Goal: Information Seeking & Learning: Learn about a topic

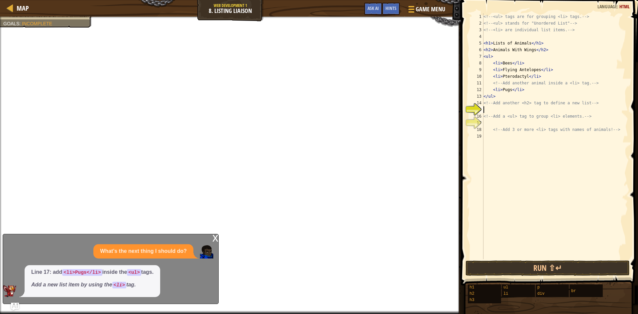
scroll to position [3, 0]
click at [209, 234] on div "x What's the next thing I should do? Line 17: add <li>Pugs</li> inside the <ul>…" at bounding box center [111, 269] width 216 height 70
click at [212, 237] on div "x" at bounding box center [215, 237] width 6 height 7
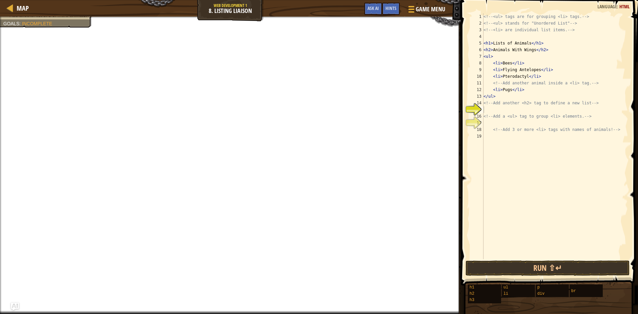
click at [517, 110] on div "<!-- <ul> tags are for grouping <li> tags. --> <!-- <ul> stands for "Unordered …" at bounding box center [555, 142] width 146 height 259
drag, startPoint x: 587, startPoint y: 103, endPoint x: 490, endPoint y: 106, distance: 97.4
click at [490, 106] on div "<!-- <ul> tags are for grouping <li> tags. --> <!-- <ul> stands for "Unordered …" at bounding box center [555, 142] width 146 height 259
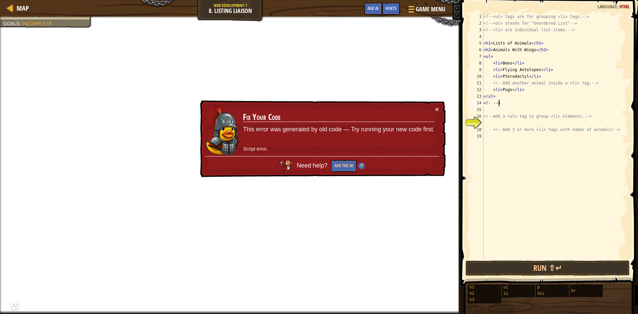
click at [505, 102] on div "<!-- <ul> tags are for grouping <li> tags. --> <!-- <ul> stands for "Unordered …" at bounding box center [555, 142] width 146 height 259
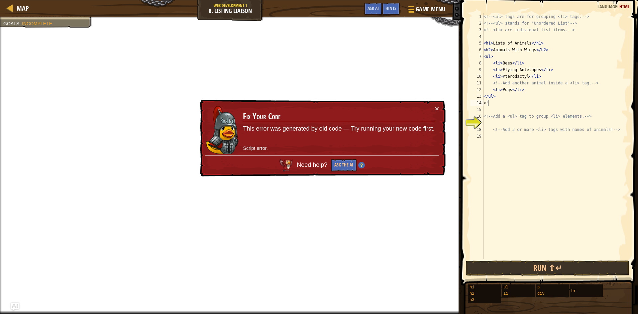
type textarea "<"
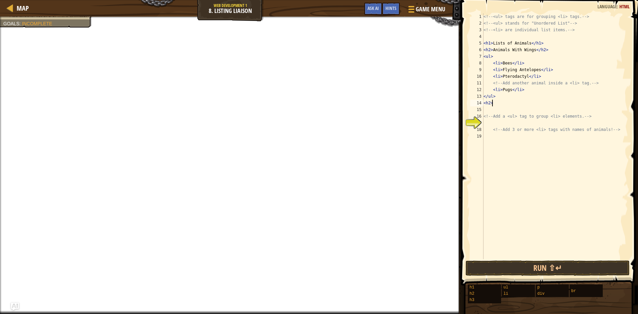
scroll to position [3, 0]
drag, startPoint x: 594, startPoint y: 117, endPoint x: 484, endPoint y: 116, distance: 110.0
click at [484, 116] on div "<!-- <ul> tags are for grouping <li> tags. --> <!-- <ul> stands for "Unordered …" at bounding box center [555, 142] width 146 height 259
type textarea "<!-- Add a <ul> tag to group <li> elements. -->"
drag, startPoint x: 606, startPoint y: 128, endPoint x: 591, endPoint y: 128, distance: 14.6
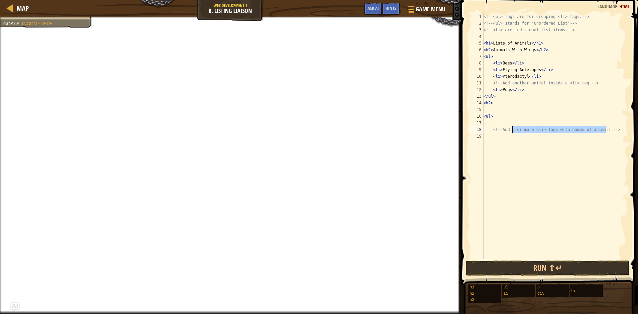
click at [590, 128] on div "<!-- <ul> tags are for grouping <li> tags. --> <!-- <ul> stands for "Unordered …" at bounding box center [555, 142] width 146 height 259
click at [621, 127] on div "<!-- <ul> tags are for grouping <li> tags. --> <!-- <ul> stands for "Unordered …" at bounding box center [555, 142] width 146 height 259
drag, startPoint x: 624, startPoint y: 125, endPoint x: 554, endPoint y: 143, distance: 72.7
click at [546, 143] on div "<!-- <ul> tags are for grouping <li> tags. --> <!-- <ul> stands for "Unordered …" at bounding box center [555, 142] width 146 height 259
type textarea "<!-- Add 3 or more <li> tags with names of animals! -->"
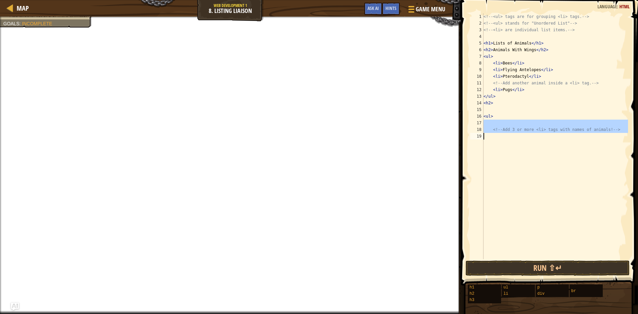
click at [624, 135] on div "<!-- <ul> tags are for grouping <li> tags. --> <!-- <ul> stands for "Unordered …" at bounding box center [555, 136] width 146 height 246
click at [625, 131] on div "<!-- <ul> tags are for grouping <li> tags. --> <!-- <ul> stands for "Unordered …" at bounding box center [555, 142] width 146 height 259
type textarea "<!-- Add 3 or more <li> tags with names of animals! -->"
drag, startPoint x: 623, startPoint y: 131, endPoint x: 479, endPoint y: 130, distance: 143.6
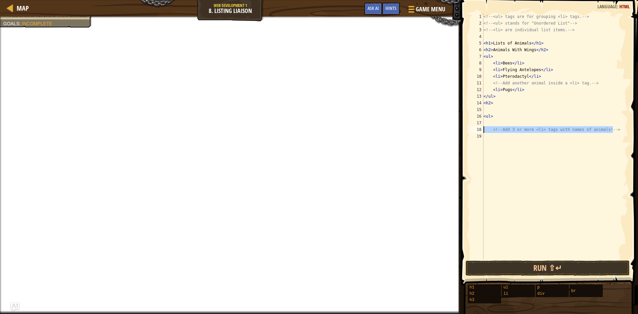
click at [479, 130] on div "<!-- Add 3 or more <li> tags with names of animals! --> 1 2 3 4 5 6 7 8 9 10 11…" at bounding box center [548, 136] width 159 height 246
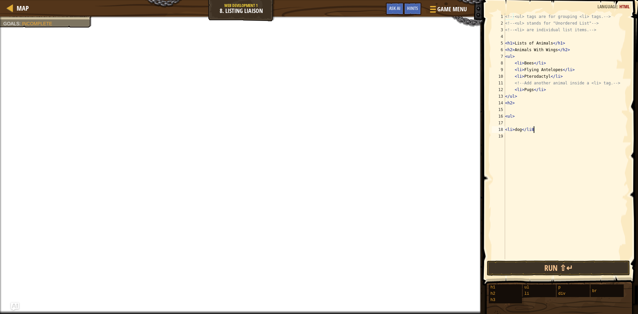
scroll to position [3, 2]
type textarea "<li> dog</li>"
click at [553, 145] on div "<!-- <ul> tags are for grouping <li> tags. --> <!-- <ul> stands for "Unordered …" at bounding box center [566, 142] width 124 height 259
click at [512, 138] on div "<!-- <ul> tags are for grouping <li> tags. --> <!-- <ul> stands for "Unordered …" at bounding box center [566, 142] width 124 height 259
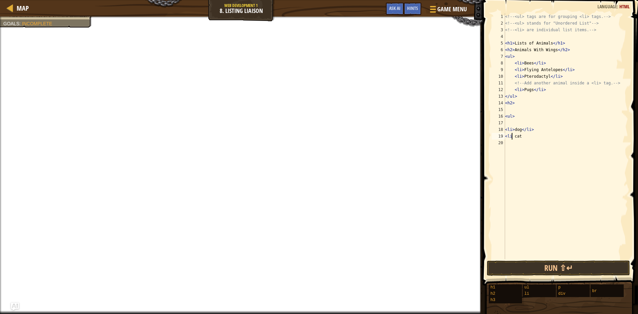
type textarea "<li> cat"
click at [536, 146] on div "<!-- <ul> tags are for grouping <li> tags. --> <!-- <ul> stands for "Unordered …" at bounding box center [566, 142] width 124 height 259
click at [540, 140] on div "<!-- <ul> tags are for grouping <li> tags. --> <!-- <ul> stands for "Unordered …" at bounding box center [566, 142] width 124 height 259
click at [545, 136] on div "<!-- <ul> tags are for grouping <li> tags. --> <!-- <ul> stands for "Unordered …" at bounding box center [566, 142] width 124 height 259
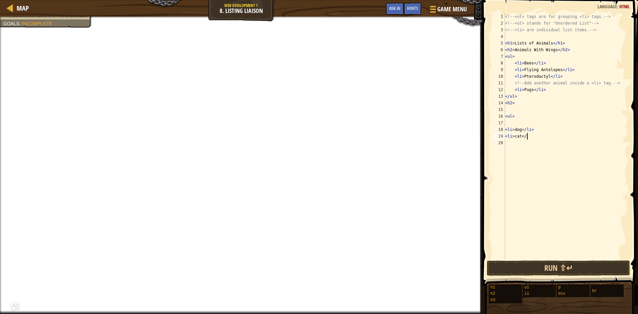
scroll to position [3, 1]
type textarea "<li> cat</li>"
type textarea "<li>bdm"
click at [581, 267] on button "Done" at bounding box center [593, 268] width 68 height 15
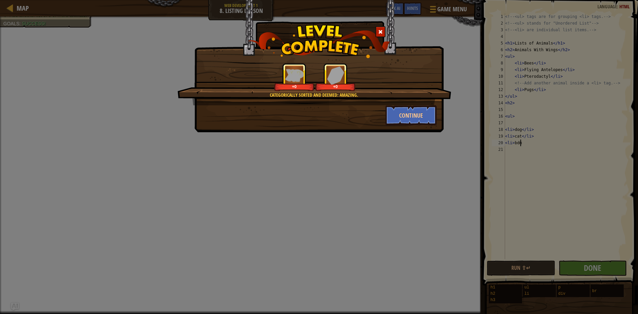
click at [423, 99] on div "Categorically sorted and deemed: amazing. +0 +0" at bounding box center [314, 84] width 274 height 42
click at [423, 115] on button "Continue" at bounding box center [412, 115] width 52 height 20
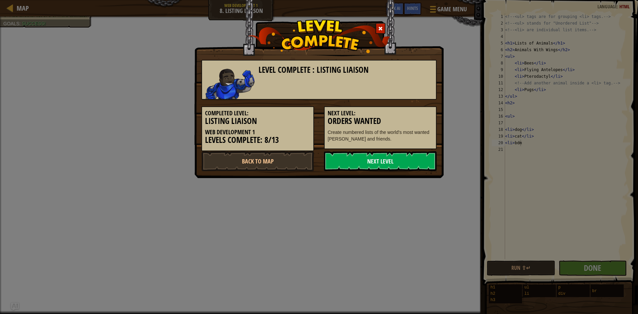
click at [416, 159] on link "Next Level" at bounding box center [380, 161] width 113 height 20
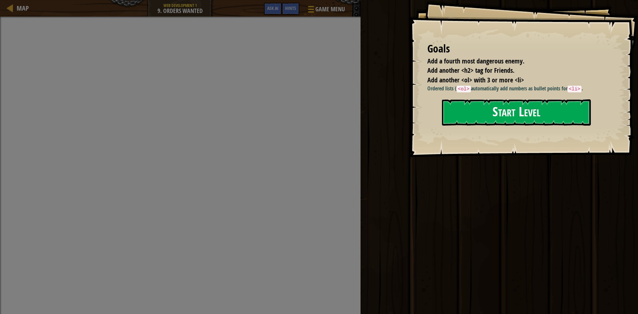
drag, startPoint x: 554, startPoint y: 126, endPoint x: 543, endPoint y: 120, distance: 12.5
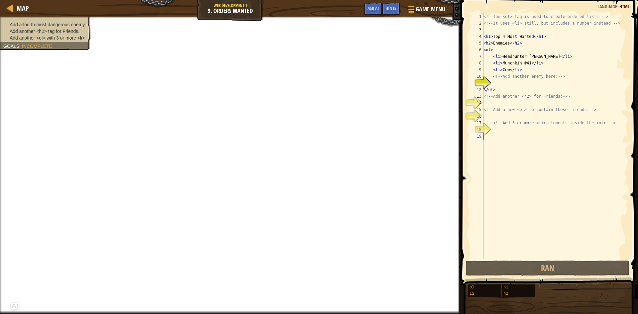
drag, startPoint x: 519, startPoint y: 136, endPoint x: 462, endPoint y: 253, distance: 129.9
click at [470, 259] on div "1 2 3 4 5 6 7 8 9 10 11 12 13 14 15 16 17 18 19 <!-- The <ol> tag is used to cr…" at bounding box center [548, 136] width 159 height 246
click at [395, 10] on span "Hints" at bounding box center [391, 8] width 11 height 6
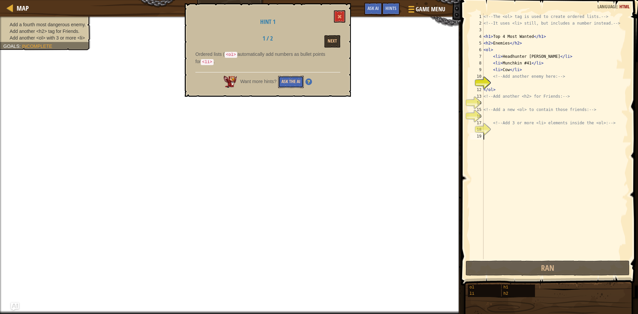
click at [287, 80] on button "Ask the AI" at bounding box center [291, 82] width 26 height 12
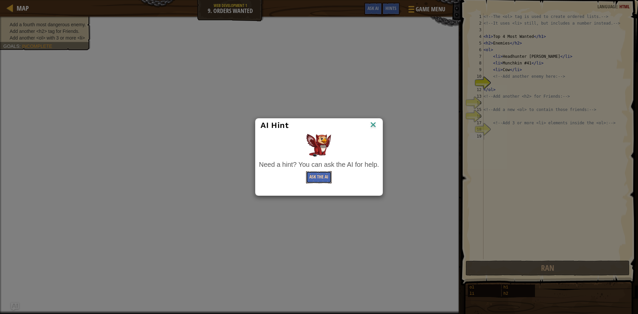
click at [319, 176] on button "Ask the AI" at bounding box center [319, 177] width 26 height 12
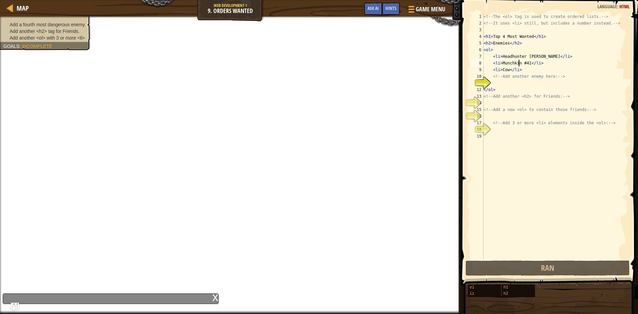
click at [519, 64] on div "<!-- The <ol> tag is used to create ordered lists. --> <!-- It uses <li> still,…" at bounding box center [555, 142] width 146 height 259
click at [515, 92] on div "<!-- The <ol> tag is used to create ordered lists. --> <!-- It uses <li> still,…" at bounding box center [555, 142] width 146 height 259
type textarea "</ol>"
click at [524, 85] on div "<!-- The <ol> tag is used to create ordered lists. --> <!-- It uses <li> still,…" at bounding box center [555, 142] width 146 height 259
type textarea "l"
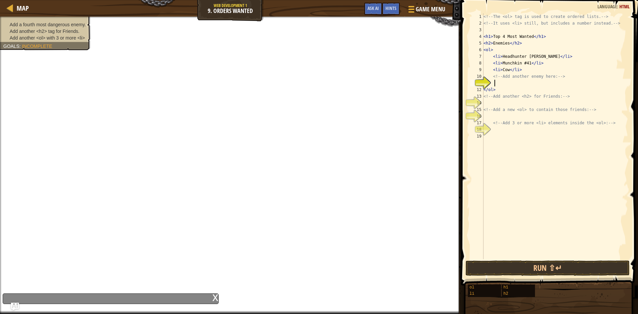
scroll to position [3, 0]
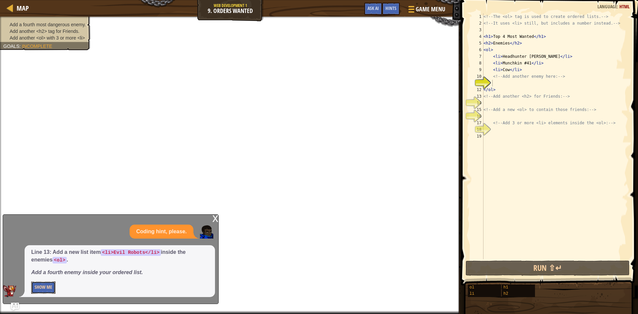
click at [53, 284] on button "Show Me" at bounding box center [43, 288] width 24 height 12
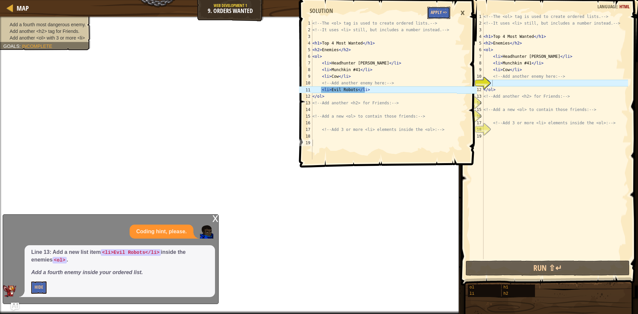
click at [438, 11] on button "Apply =>" at bounding box center [438, 13] width 23 height 12
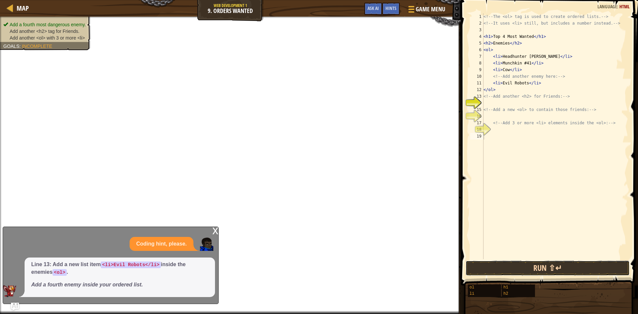
click at [516, 264] on button "Run ⇧↵" at bounding box center [548, 268] width 164 height 15
click at [499, 124] on div "<!-- The <ol> tag is used to create ordered lists. --> <!-- It uses <li> still,…" at bounding box center [555, 142] width 146 height 259
type textarea "<!-- Add 3 or more <li> elements inside the <ol>: -->"
click at [511, 135] on div "<!-- The <ol> tag is used to create ordered lists. --> <!-- It uses <li> still,…" at bounding box center [555, 142] width 146 height 259
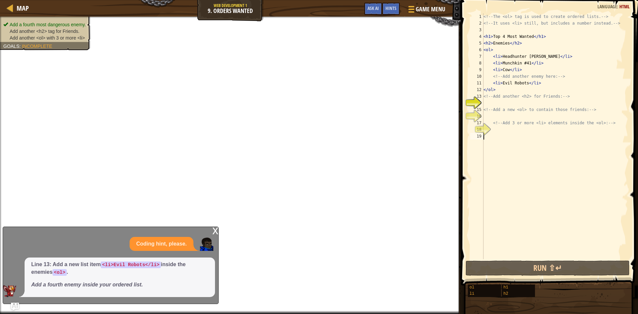
click at [507, 134] on div "<!-- The <ol> tag is used to create ordered lists. --> <!-- It uses <li> still,…" at bounding box center [555, 142] width 146 height 259
type textarea "p"
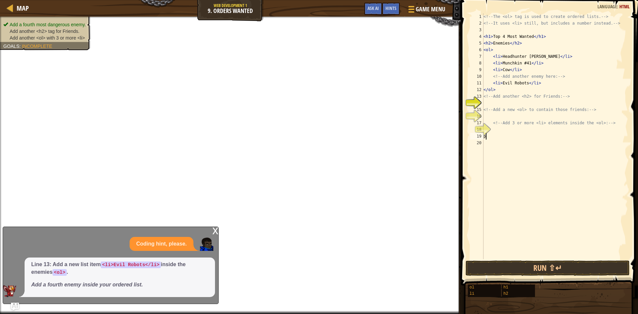
click at [504, 133] on div "<!-- The <ol> tag is used to create ordered lists. --> <!-- It uses <li> still,…" at bounding box center [555, 142] width 146 height 259
click at [484, 128] on div "18" at bounding box center [476, 129] width 13 height 7
click at [484, 130] on div "18" at bounding box center [476, 129] width 13 height 7
click at [493, 130] on div "<!-- The <ol> tag is used to create ordered lists. --> <!-- It uses <li> still,…" at bounding box center [555, 142] width 146 height 259
click at [498, 104] on div "<!-- The <ol> tag is used to create ordered lists. --> <!-- It uses <li> still,…" at bounding box center [555, 142] width 146 height 259
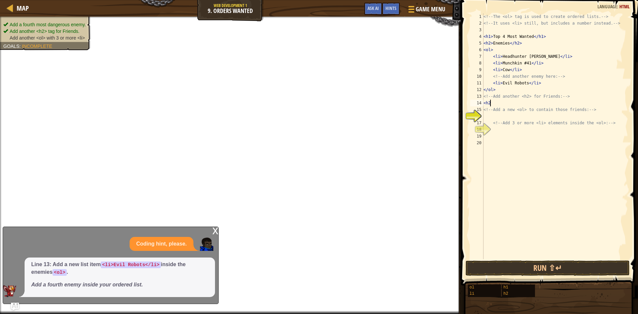
type textarea "<h2>"
click at [525, 116] on div "<!-- The <ol> tag is used to create ordered lists. --> <!-- It uses <li> still,…" at bounding box center [555, 142] width 146 height 259
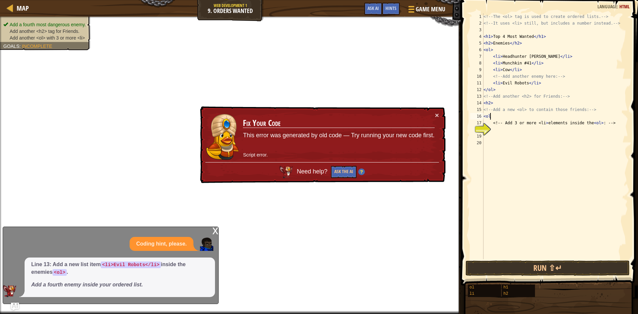
type textarea "<ol>"
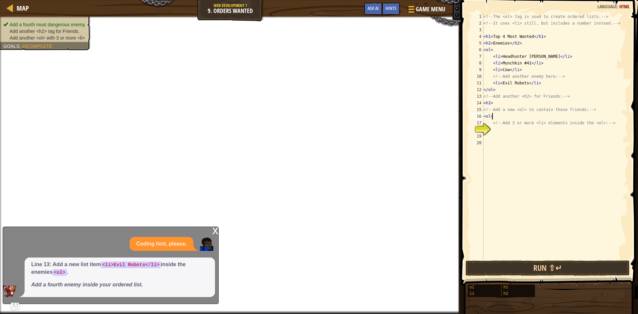
click at [522, 142] on div "<!-- The <ol> tag is used to create ordered lists. --> <!-- It uses <li> still,…" at bounding box center [555, 142] width 146 height 259
click at [519, 129] on div "<!-- The <ol> tag is used to create ordered lists. --> <!-- It uses <li> still,…" at bounding box center [555, 142] width 146 height 259
type textarea "<li>"
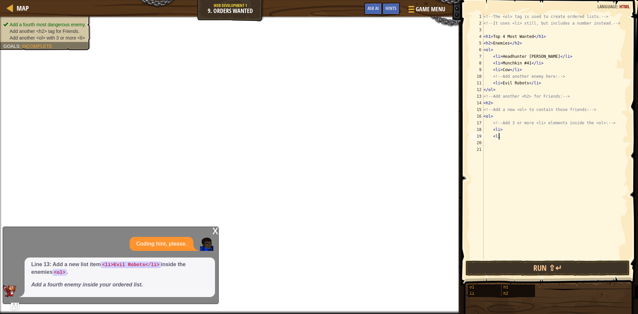
type textarea "<li>"
click at [524, 153] on div "<!-- The <ol> tag is used to create ordered lists. --> <!-- It uses <li> still,…" at bounding box center [555, 142] width 146 height 259
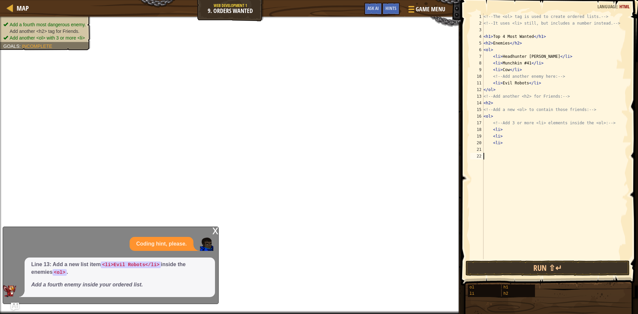
click at [523, 149] on div "<!-- The <ol> tag is used to create ordered lists. --> <!-- It uses <li> still,…" at bounding box center [555, 142] width 146 height 259
type textarea "<"
click at [569, 271] on button "Done" at bounding box center [587, 268] width 79 height 15
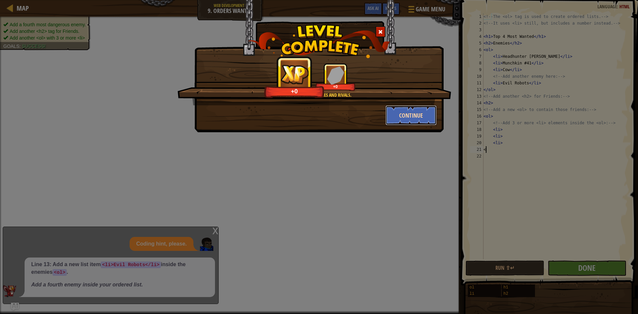
click at [411, 124] on button "Continue" at bounding box center [412, 115] width 52 height 20
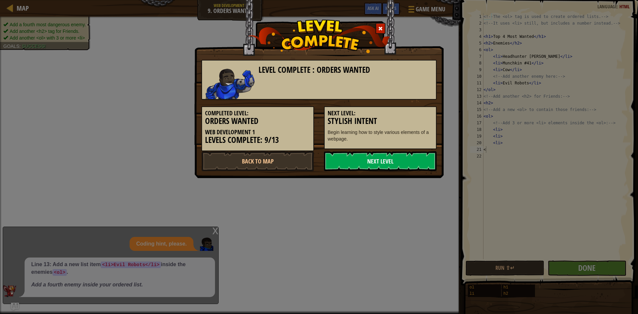
click at [391, 160] on link "Next Level" at bounding box center [380, 161] width 113 height 20
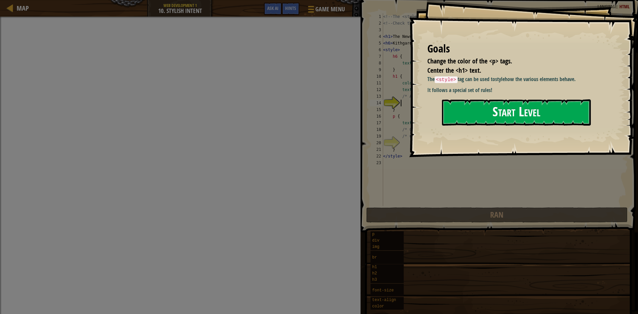
click at [574, 103] on button "Start Level" at bounding box center [516, 112] width 149 height 26
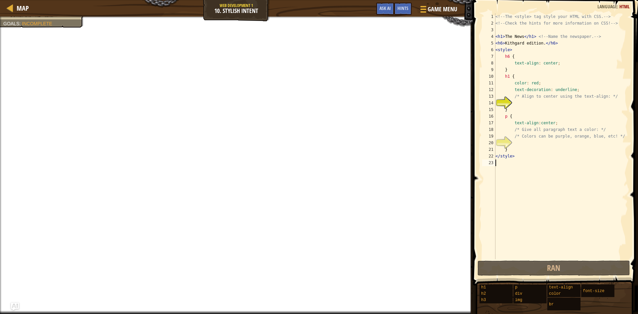
click at [528, 168] on div "<!-- The <style> tag style your HTML with CSS. --> <!-- Check the hints for mor…" at bounding box center [561, 142] width 134 height 259
drag, startPoint x: 522, startPoint y: 265, endPoint x: 499, endPoint y: 147, distance: 120.5
click at [518, 218] on div "1 2 3 4 5 6 7 8 9 10 11 12 13 14 15 16 17 18 19 20 21 22 23 <!-- The <style> ta…" at bounding box center [554, 155] width 167 height 305
click at [393, 4] on button "Ask AI" at bounding box center [385, 9] width 18 height 12
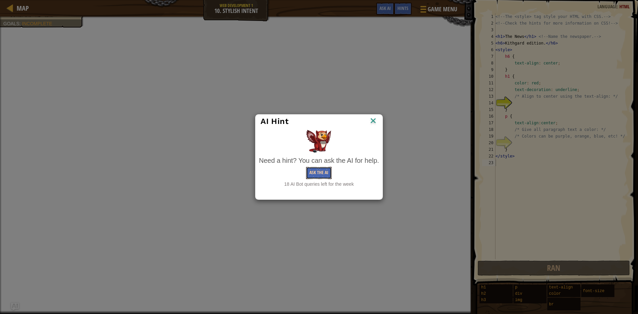
click at [323, 172] on button "Ask the AI" at bounding box center [319, 173] width 26 height 12
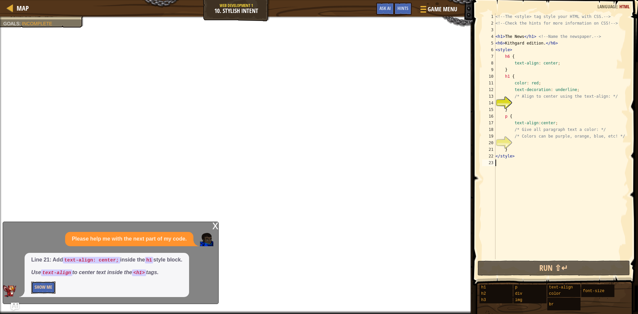
click at [40, 284] on button "Show Me" at bounding box center [43, 288] width 24 height 12
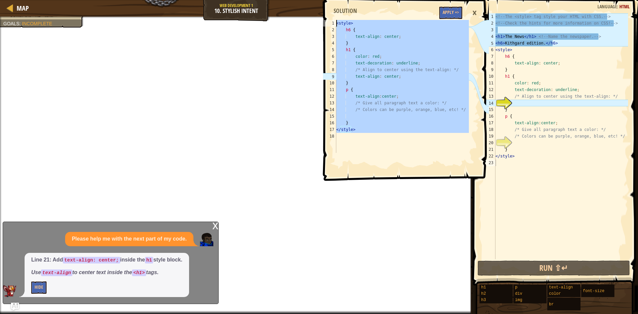
drag, startPoint x: 389, startPoint y: 144, endPoint x: 233, endPoint y: -27, distance: 230.8
click at [233, 0] on html "Map Web Development 1 10. Stylish Intent Game Menu Done Hints Ask AI 1 2 3 4 5 …" at bounding box center [319, 0] width 638 height 0
type textarea "<style> h6 {"
click at [389, 214] on div "<style> h6 { 1 2 3 4 5 6 7 8 9 10 11 12 13 14 15 16 17 18 < style > h6 { text-a…" at bounding box center [405, 157] width 167 height 314
click at [506, 156] on div "<!-- The <style> tag style your HTML with CSS. --> <!-- Check the hints for mor…" at bounding box center [561, 142] width 134 height 259
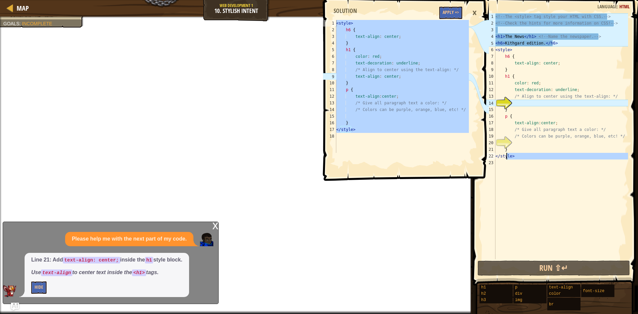
type textarea "</style>"
click at [452, 15] on button "Apply =>" at bounding box center [450, 13] width 23 height 12
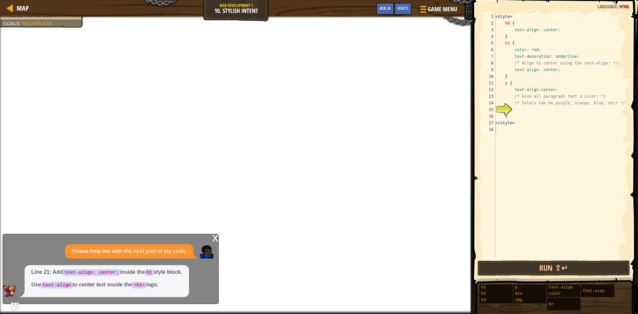
click at [496, 113] on div "15" at bounding box center [488, 109] width 13 height 7
click at [515, 109] on div "< style > h6 { text-align : center ; } h1 { color : red ; text-decoration : und…" at bounding box center [561, 142] width 134 height 259
type textarea "<p> purple"
click at [543, 146] on div "< style > h6 { text-align : center ; } h1 { color : red ; text-decoration : und…" at bounding box center [561, 142] width 134 height 259
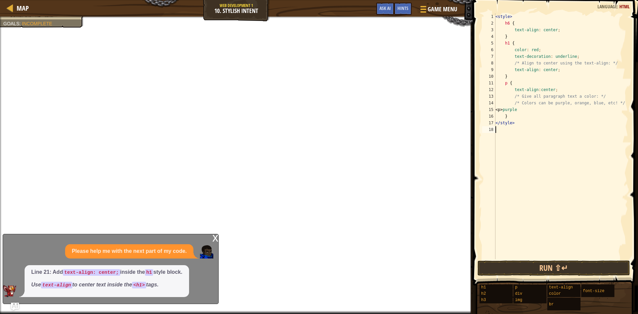
scroll to position [3, 0]
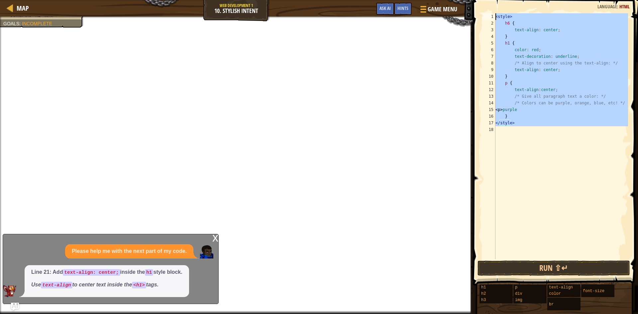
drag, startPoint x: 510, startPoint y: 139, endPoint x: 374, endPoint y: -29, distance: 216.3
click at [374, 0] on html "Map Web Development 1 10. Stylish Intent Game Menu Done Hints Ask AI <style> h6…" at bounding box center [319, 0] width 638 height 0
type textarea "<style> h6 {"
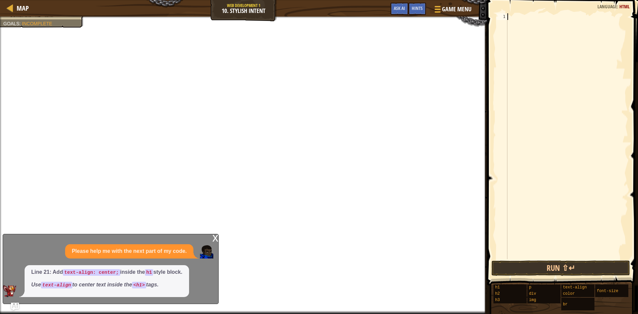
paste textarea
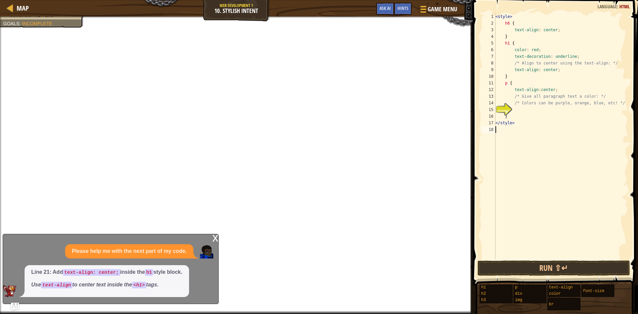
click at [527, 108] on div "< style > h6 { text-align : center ; } h1 { color : red ; text-decoration : und…" at bounding box center [561, 142] width 134 height 259
click at [387, 8] on span "Ask AI" at bounding box center [385, 8] width 11 height 6
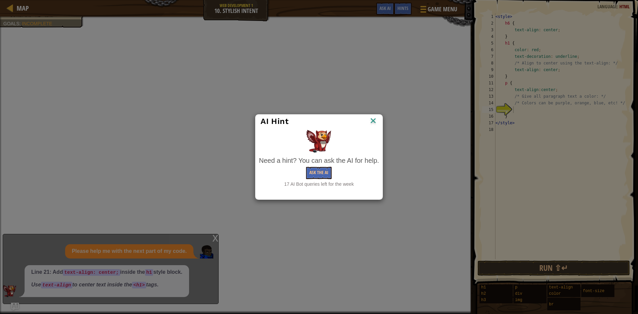
drag, startPoint x: 342, startPoint y: 178, endPoint x: 333, endPoint y: 169, distance: 12.9
click at [343, 174] on div "Ask the AI" at bounding box center [319, 173] width 120 height 12
click at [315, 171] on button "Ask the AI" at bounding box center [319, 173] width 26 height 12
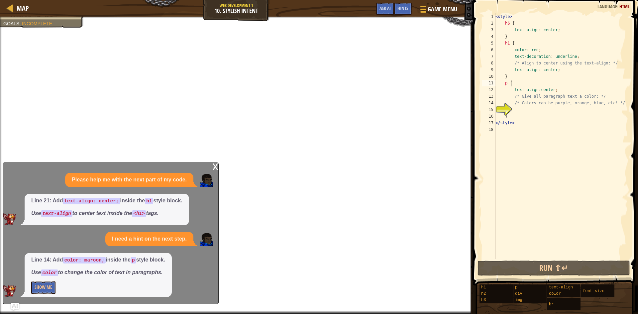
click at [515, 82] on div "< style > h6 { text-align : center ; } h1 { color : red ; text-decoration : und…" at bounding box center [561, 142] width 134 height 259
click at [518, 77] on div "< style > h6 { text-align : center ; } h1 { color : red ; text-decoration : und…" at bounding box center [561, 142] width 134 height 259
click at [518, 82] on div "< style > h6 { text-align : center ; } h1 { color : red ; text-decoration : und…" at bounding box center [561, 142] width 134 height 259
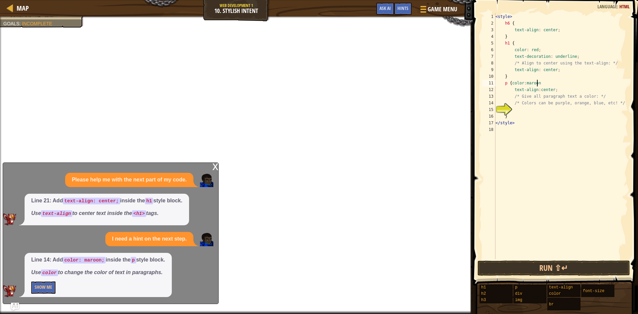
scroll to position [3, 3]
type textarea "p {color:maroon"
click at [52, 286] on button "Show Me" at bounding box center [43, 288] width 24 height 12
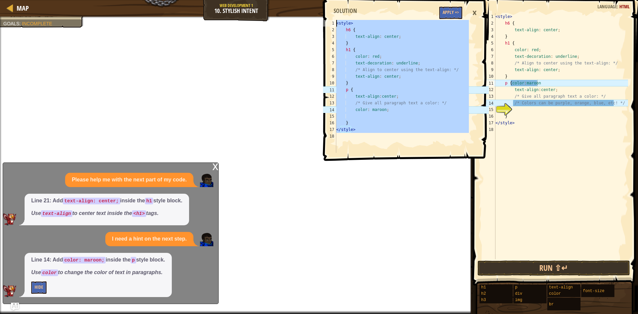
drag, startPoint x: 372, startPoint y: 139, endPoint x: 289, endPoint y: -29, distance: 187.4
click at [289, 0] on html "Map Web Development 1 10. Stylish Intent Game Menu Done Hints Ask AI 1 2 3 4 5 …" at bounding box center [319, 0] width 638 height 0
type textarea "<style> h6 {"
click at [616, 181] on div "< style > h6 { text-align : center ; } h1 { color : red ; text-decoration : und…" at bounding box center [561, 142] width 134 height 259
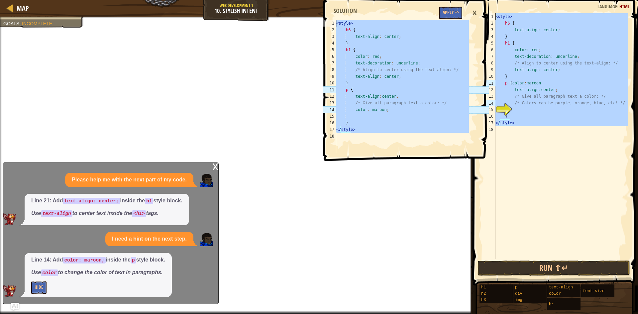
drag, startPoint x: 570, startPoint y: 169, endPoint x: 424, endPoint y: -29, distance: 244.8
click at [424, 0] on html "Map Web Development 1 10. Stylish Intent Game Menu Done Hints Ask AI <style> h6…" at bounding box center [319, 0] width 638 height 0
type textarea "<style> h6 {"
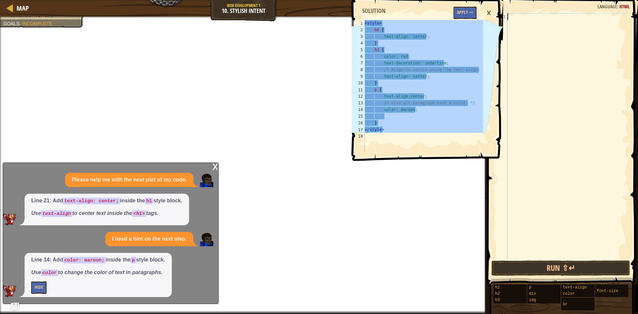
paste textarea "</style>"
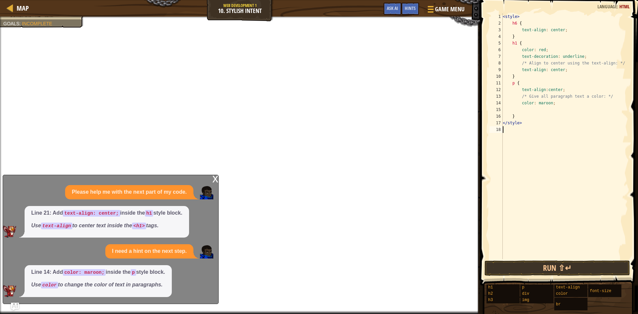
drag, startPoint x: 530, startPoint y: 132, endPoint x: 528, endPoint y: 129, distance: 3.4
click at [529, 129] on div "< style > h6 { text-align : center ; } h1 { color : red ; text-decoration : und…" at bounding box center [565, 142] width 127 height 259
click at [526, 122] on div "< style > h6 { text-align : center ; } h1 { color : red ; text-decoration : und…" at bounding box center [565, 142] width 127 height 259
drag, startPoint x: 539, startPoint y: 93, endPoint x: 541, endPoint y: 99, distance: 6.3
click at [541, 96] on div "< style > h6 { text-align : center ; } h1 { color : red ; text-decoration : und…" at bounding box center [565, 142] width 127 height 259
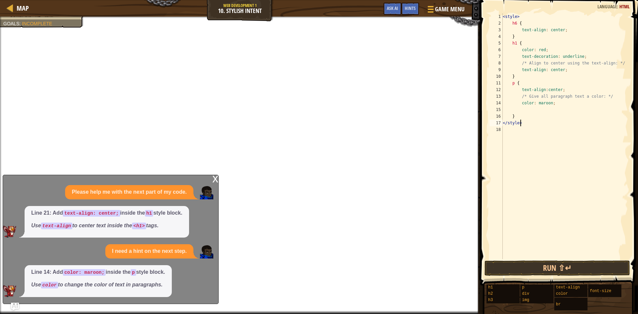
type textarea "text-align:center; /* Give all paragraph text a color: */"
click at [547, 111] on div "< style > h6 { text-align : center ; } h1 { color : red ; text-decoration : und…" at bounding box center [565, 142] width 127 height 259
click at [396, 8] on span "Ask AI" at bounding box center [392, 8] width 11 height 6
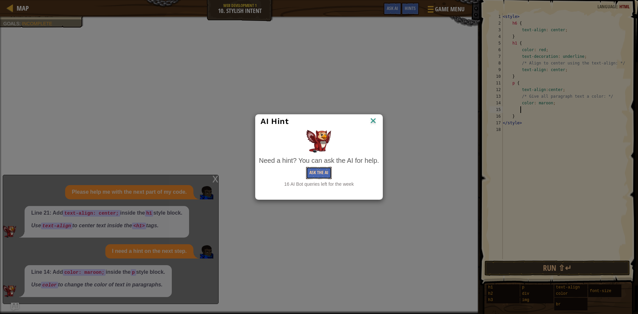
click at [322, 171] on button "Ask the AI" at bounding box center [319, 173] width 26 height 12
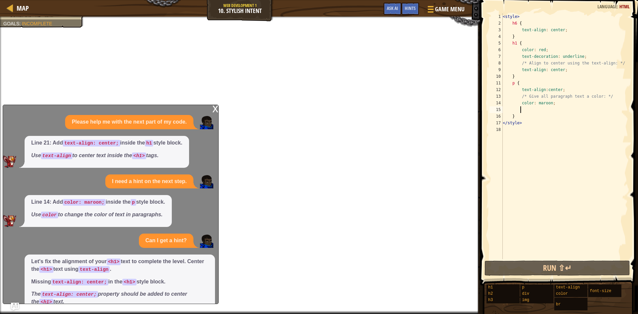
scroll to position [29, 0]
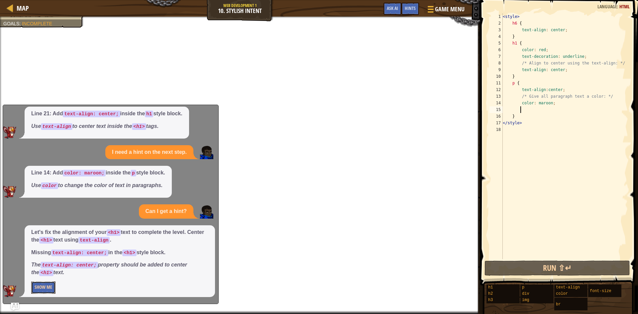
click at [49, 292] on button "Show Me" at bounding box center [43, 288] width 24 height 12
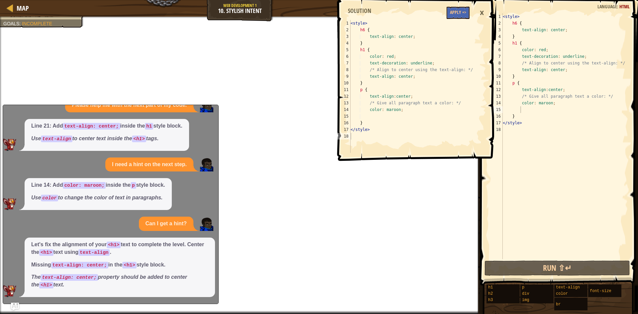
scroll to position [17, 0]
click at [465, 10] on button "Apply =>" at bounding box center [458, 13] width 23 height 12
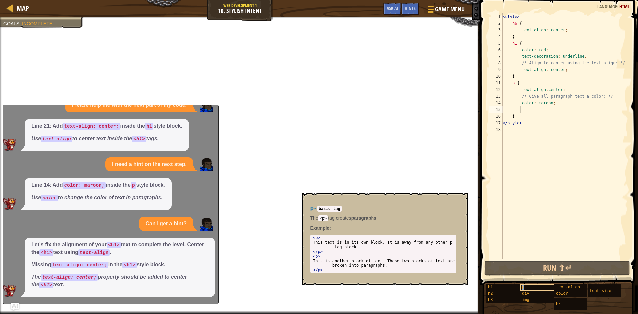
click at [528, 286] on div "p" at bounding box center [553, 288] width 64 height 6
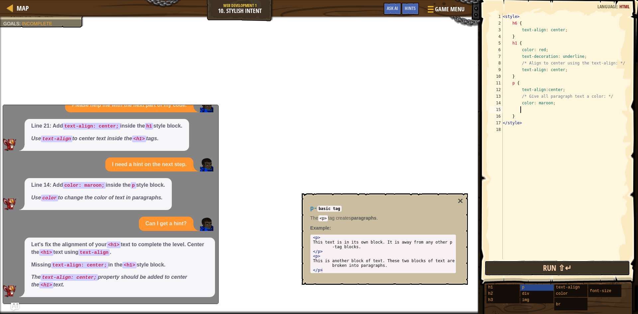
click at [522, 269] on button "Run ⇧↵" at bounding box center [558, 268] width 146 height 15
drag, startPoint x: 463, startPoint y: 202, endPoint x: 457, endPoint y: 196, distance: 8.5
click at [462, 201] on div "p - basic tag The <p> tag creates paragraphs . Example : 1 2 3 4 5 6 < p > This…" at bounding box center [385, 238] width 166 height 91
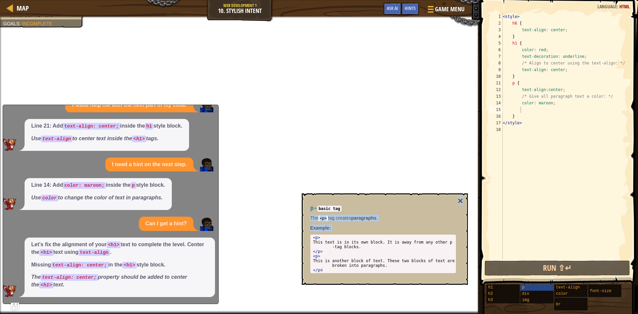
click at [457, 196] on div "p - basic tag The <p> tag creates paragraphs . Example : 1 2 3 4 5 6 < p > This…" at bounding box center [385, 238] width 166 height 91
click at [535, 124] on div "< style > h6 { text-align : center ; } h1 { color : red ; text-decoration : und…" at bounding box center [565, 142] width 127 height 259
click at [533, 118] on div "< style > h6 { text-align : center ; } h1 { color : red ; text-decoration : und…" at bounding box center [565, 142] width 127 height 259
type textarea "}"
click at [529, 115] on div "< style > h6 { text-align : center ; } h1 { color : red ; text-decoration : und…" at bounding box center [565, 142] width 127 height 259
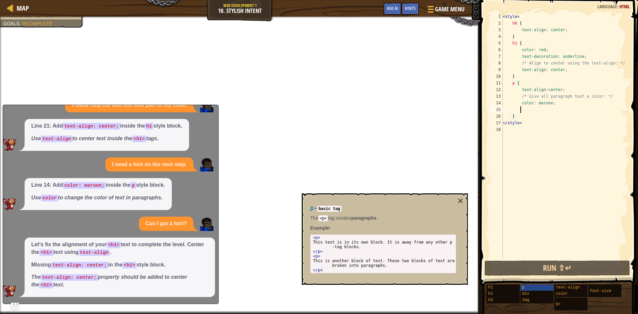
click at [522, 109] on div "< style > h6 { text-align : center ; } h1 { color : red ; text-decoration : und…" at bounding box center [565, 142] width 127 height 259
select select "ace/mode/html"
select select "ace/theme/textmate"
select select "markbegin"
select select "true"
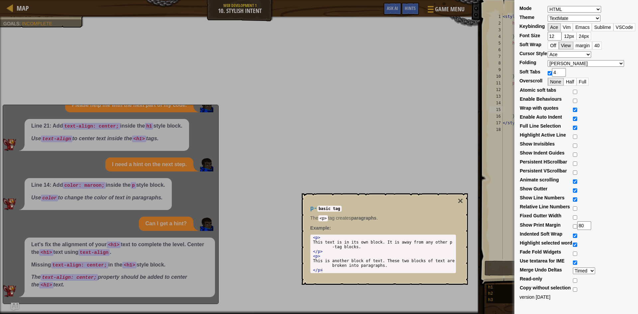
select select "ace/mode/html_elixir"
click at [388, 114] on div "Mode ABAP ABC ActionScript [PERSON_NAME] Apache Conf Apex AQL AsciiDoc ASL Asse…" at bounding box center [319, 157] width 638 height 314
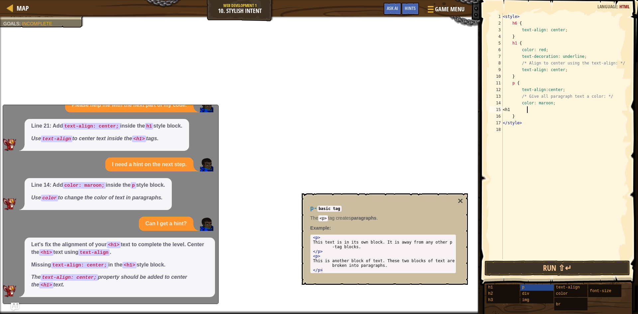
scroll to position [3, 2]
type textarea "<h1>"
drag, startPoint x: 550, startPoint y: 248, endPoint x: 552, endPoint y: 257, distance: 9.5
click at [552, 251] on div "< style > h6 { text-align : center ; } h1 { color : red ; text-decoration : und…" at bounding box center [565, 142] width 127 height 259
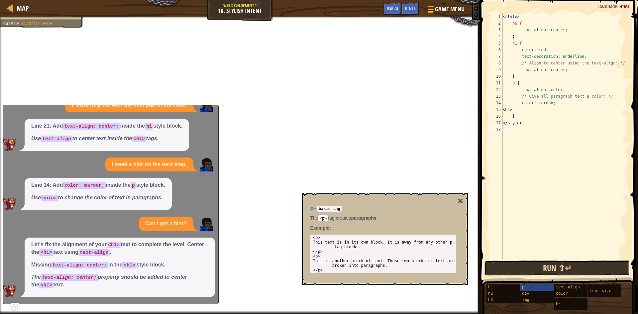
click at [554, 265] on button "Run ⇧↵" at bounding box center [558, 268] width 146 height 15
click at [563, 108] on div "< style > h6 { text-align : center ; } h1 { color : red ; text-decoration : und…" at bounding box center [565, 142] width 127 height 259
type textarea "<"
click at [527, 42] on div "< style > h6 { text-align : center ; } h1 { color : red ; text-decoration : und…" at bounding box center [565, 142] width 127 height 259
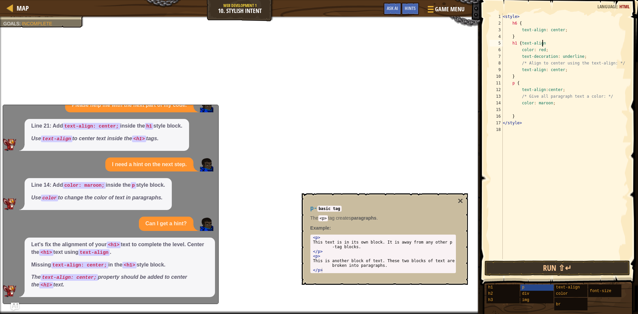
type textarea "h1 {text-align"
drag, startPoint x: 493, startPoint y: 103, endPoint x: 494, endPoint y: 95, distance: 8.0
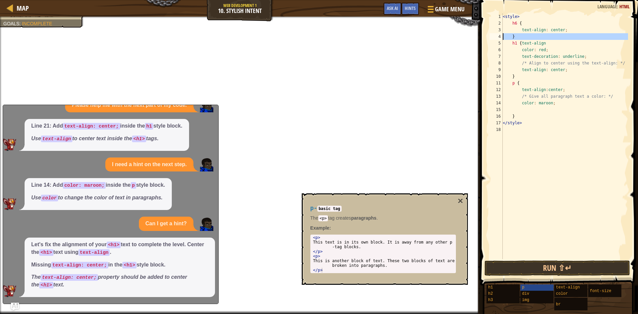
click at [500, 40] on div "4" at bounding box center [496, 36] width 13 height 7
click at [505, 32] on div "< style > h6 { text-align : center ; } h1 { text-align color : red ; text-decor…" at bounding box center [565, 142] width 127 height 259
click at [510, 46] on div "< style > h6 { text-align : center ; } h1 { text-align color : red ; text-decor…" at bounding box center [565, 142] width 127 height 259
click at [559, 41] on div "< style > h6 { text-align : center ; } h1 { text-align color : red ; text-decor…" at bounding box center [565, 142] width 127 height 259
click at [556, 43] on div "< style > h6 { text-align : center ; } h1 { text-align color : red ; text-decor…" at bounding box center [565, 136] width 127 height 246
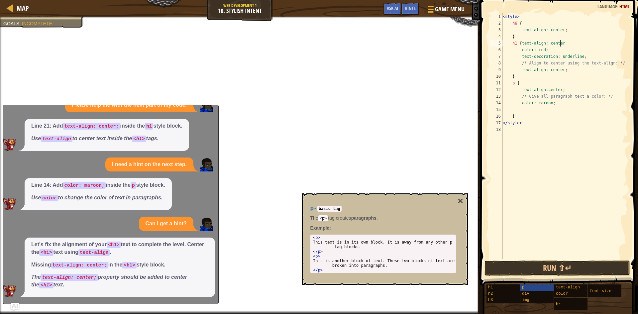
scroll to position [3, 4]
type textarea "h1 {text-align: center;"
click at [555, 195] on div "< style > h6 { text-align : center ; } h1 { text-align : center ; color : red ;…" at bounding box center [565, 142] width 127 height 259
click at [515, 118] on div "< style > h6 { text-align : center ; } h1 { text-align : center ; color : red ;…" at bounding box center [565, 142] width 127 height 259
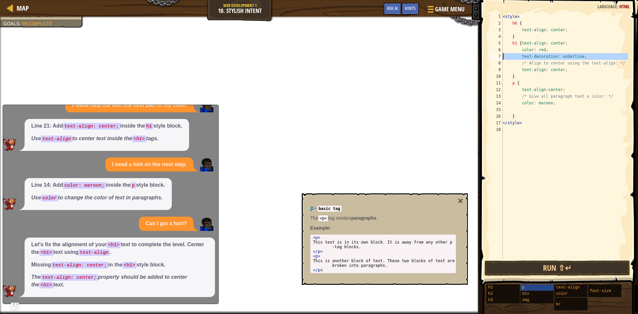
click at [500, 57] on div "7" at bounding box center [496, 56] width 13 height 7
click at [522, 78] on div "< style > h6 { text-align : center ; } h1 { text-align : center ; color : red ;…" at bounding box center [565, 142] width 127 height 259
click at [532, 116] on div "< style > h6 { text-align : center ; } h1 { text-align : center ; color : red ;…" at bounding box center [565, 142] width 127 height 259
click at [535, 93] on div "< style > h6 { text-align : center ; } h1 { text-align : center ; color : red ;…" at bounding box center [565, 142] width 127 height 259
drag, startPoint x: 535, startPoint y: 92, endPoint x: 536, endPoint y: 100, distance: 8.6
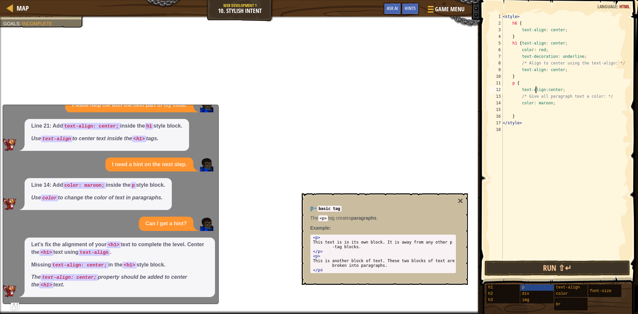
click at [535, 93] on div "< style > h6 { text-align : center ; } h1 { text-align : center ; color : red ;…" at bounding box center [565, 142] width 127 height 259
click at [535, 65] on div "< style > h6 { text-align : center ; } h1 { text-align : center ; color : red ;…" at bounding box center [565, 142] width 127 height 259
click at [534, 57] on div "< style > h6 { text-align : center ; } h1 { text-align : center ; color : red ;…" at bounding box center [565, 142] width 127 height 259
click at [536, 67] on div "< style > h6 { text-align : center ; } h1 { text-align : center ; color : red ;…" at bounding box center [565, 142] width 127 height 259
click at [537, 72] on div "< style > h6 { text-align : center ; } h1 { text-align : center ; color : red ;…" at bounding box center [565, 142] width 127 height 259
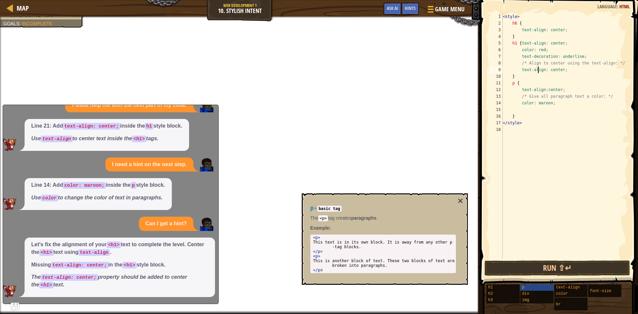
click at [537, 72] on div "< style > h6 { text-align : center ; } h1 { text-align : center ; color : red ;…" at bounding box center [565, 142] width 127 height 259
click at [533, 85] on div "< style > h6 { text-align : center ; } h1 { text-align : center ; color : red ;…" at bounding box center [565, 142] width 127 height 259
click at [537, 86] on div "< style > h6 { text-align : center ; } h1 { text-align : center ; color : red ;…" at bounding box center [565, 142] width 127 height 259
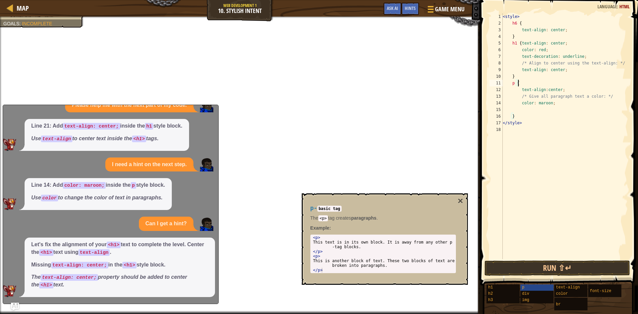
click at [537, 86] on div "< style > h6 { text-align : center ; } h1 { text-align : center ; color : red ;…" at bounding box center [565, 142] width 127 height 259
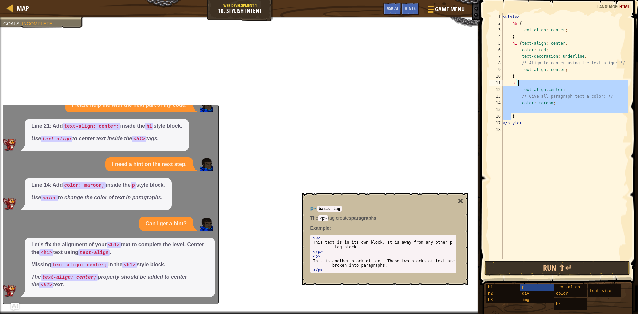
click at [537, 86] on div "< style > h6 { text-align : center ; } h1 { text-align : center ; color : red ;…" at bounding box center [565, 142] width 127 height 259
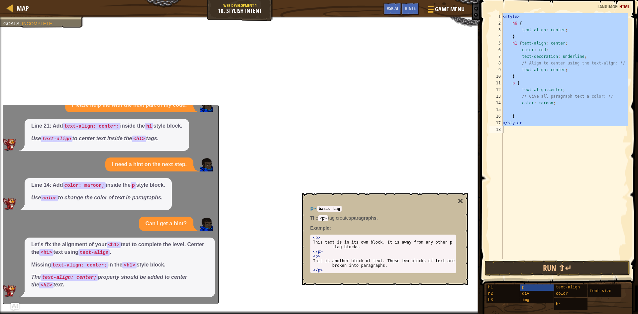
click at [537, 86] on div "< style > h6 { text-align : center ; } h1 { text-align : center ; color : red ;…" at bounding box center [565, 142] width 127 height 259
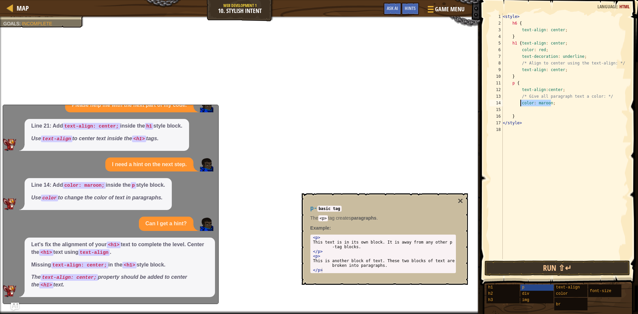
drag, startPoint x: 553, startPoint y: 104, endPoint x: 520, endPoint y: 105, distance: 33.6
click at [520, 105] on div "< style > h6 { text-align : center ; } h1 { text-align : center ; color : red ;…" at bounding box center [565, 142] width 127 height 259
click at [529, 81] on div "< style > h6 { text-align : center ; } h1 { text-align : center ; color : red ;…" at bounding box center [565, 142] width 127 height 259
paste textarea "color: maroon;"
click at [557, 263] on button "Run ⇧↵" at bounding box center [558, 268] width 146 height 15
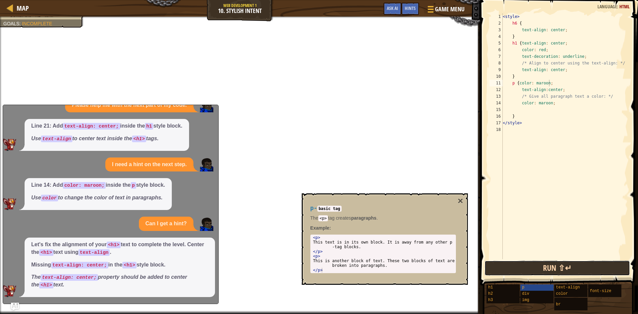
click at [557, 263] on button "Run ⇧↵" at bounding box center [558, 268] width 146 height 15
click at [559, 261] on button "Run ⇧↵" at bounding box center [558, 268] width 146 height 15
click at [483, 113] on span at bounding box center [559, 133] width 163 height 305
click at [550, 270] on button "Run ⇧↵" at bounding box center [558, 268] width 146 height 15
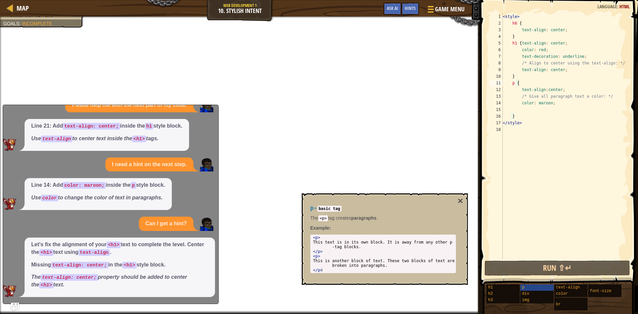
click at [465, 199] on div "p - basic tag The <p> tag creates paragraphs . Example : 1 2 3 4 5 6 < p > This…" at bounding box center [385, 238] width 166 height 91
click at [454, 202] on div "p - basic tag The <p> tag creates paragraphs . Example : 1 2 3 4 5 6 < p > This…" at bounding box center [383, 239] width 155 height 81
click at [458, 200] on button "×" at bounding box center [460, 200] width 5 height 9
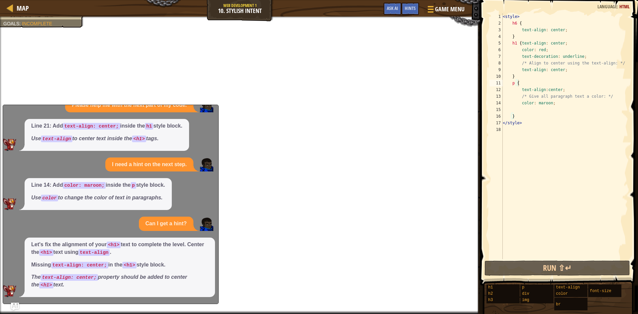
scroll to position [0, 0]
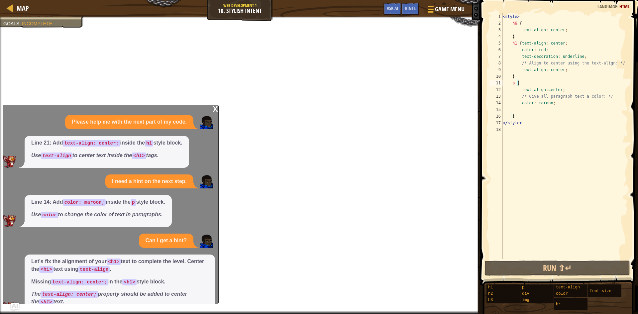
click at [211, 113] on div "x Please help me with the next part of my code. Line 21: Add text-align: center…" at bounding box center [111, 204] width 216 height 199
click at [213, 108] on div "x" at bounding box center [215, 108] width 6 height 7
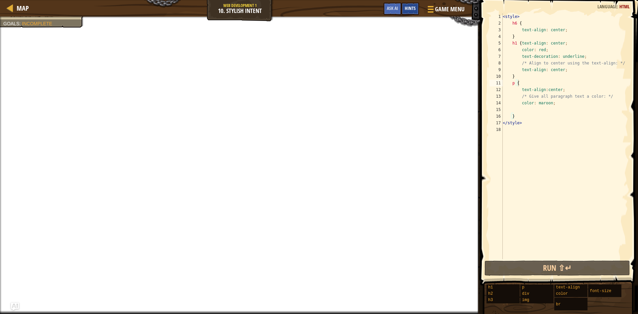
click at [412, 6] on span "Hints" at bounding box center [410, 8] width 11 height 6
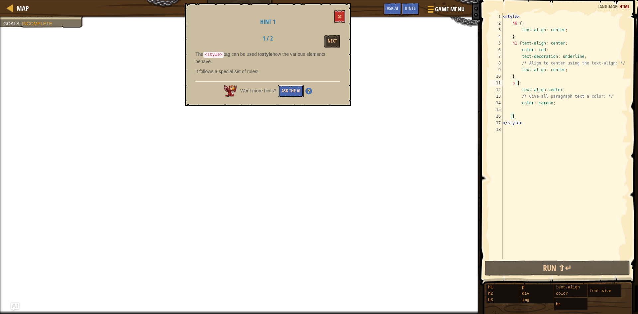
click at [289, 88] on button "Ask the AI" at bounding box center [291, 91] width 26 height 12
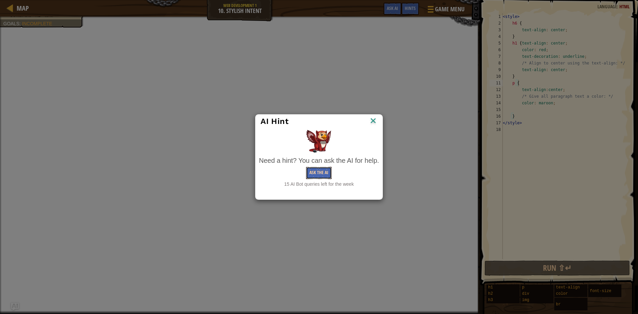
click at [325, 177] on button "Ask the AI" at bounding box center [319, 173] width 26 height 12
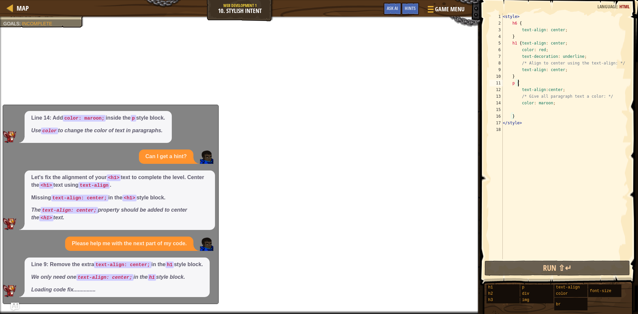
scroll to position [89, 0]
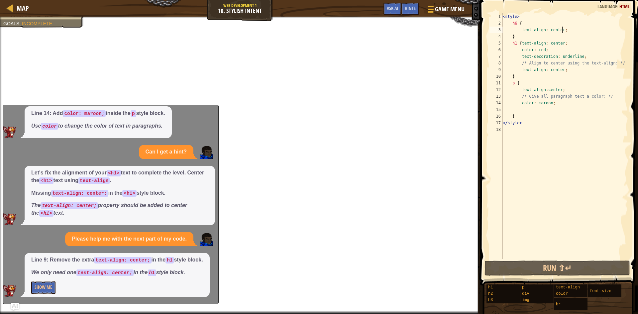
click at [572, 29] on div "< style > h6 { text-align : center ; } h1 { text-align : center ; color : red ;…" at bounding box center [565, 142] width 127 height 259
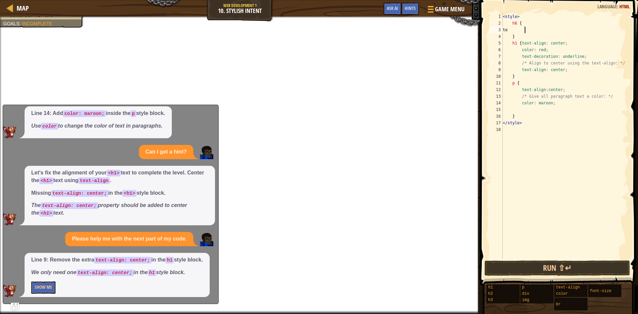
type textarea "t"
click at [486, 70] on span at bounding box center [559, 133] width 163 height 305
click at [551, 105] on div "< style > h6 { } h1 { text-align : center ; color : red ; text-decoration : und…" at bounding box center [565, 142] width 127 height 259
drag, startPoint x: 566, startPoint y: 91, endPoint x: 519, endPoint y: 92, distance: 47.2
click at [519, 92] on div "< style > h6 { } h1 { text-align : center ; color : red ; text-decoration : und…" at bounding box center [565, 142] width 127 height 259
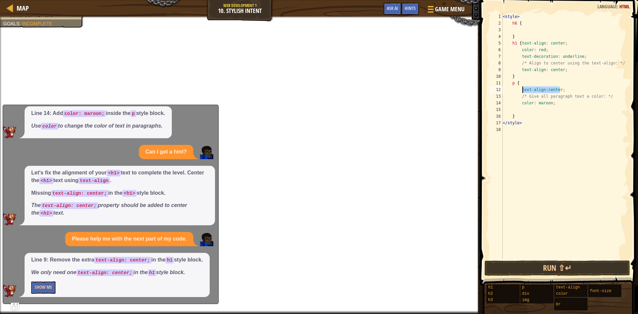
type textarea "text-align:center;"
click at [45, 286] on button "Show Me" at bounding box center [43, 288] width 24 height 12
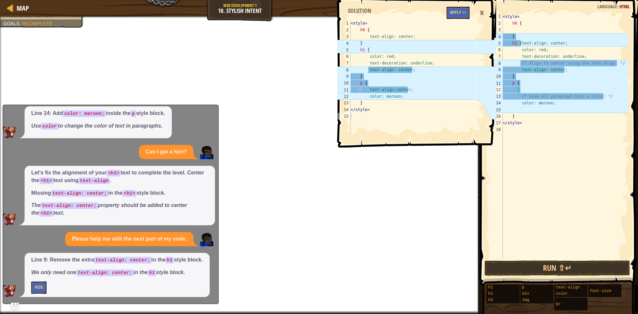
type textarea "h1 {text-align: center;"
drag, startPoint x: 566, startPoint y: 42, endPoint x: 518, endPoint y: 40, distance: 48.3
click at [517, 40] on div "< style > h6 { } h1 { text-align : center ; color : red ; text-decoration : und…" at bounding box center [565, 142] width 127 height 259
click at [545, 149] on div "< style > h6 { } h1 { text-align : center ; color : red ; text-decoration : und…" at bounding box center [565, 142] width 127 height 259
click at [494, 272] on div "<style> h6 { 1 2 3 4 5 6 7 8 9 10 11 12 13 14 15 < style > h6 { text-align : ce…" at bounding box center [416, 157] width 160 height 314
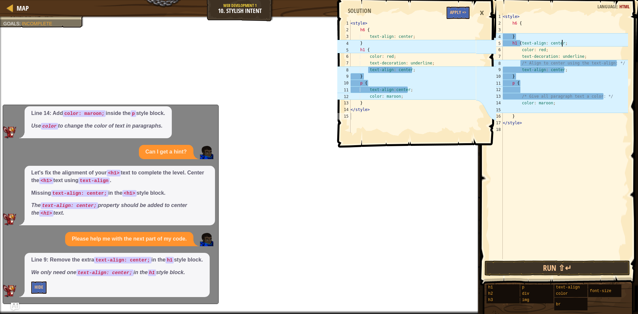
click at [578, 45] on div "< style > h6 { } h1 { text-align : center ; color : red ; text-decoration : und…" at bounding box center [565, 142] width 127 height 259
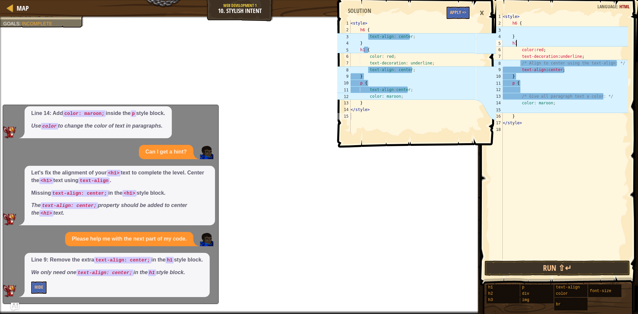
type textarea "h"
click at [514, 43] on div "< style > h6 { } h1 { color : red ; text-decoration : underline ; /* Align to c…" at bounding box center [565, 142] width 127 height 259
click at [515, 43] on div "< style > h6 { } h1 { color : red ; text-decoration : underline ; /* Align to c…" at bounding box center [565, 136] width 127 height 246
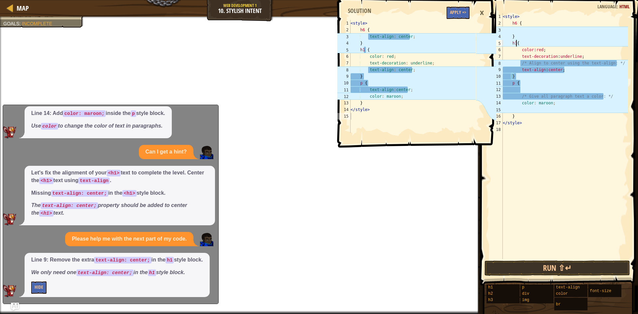
type textarea "h1 {"
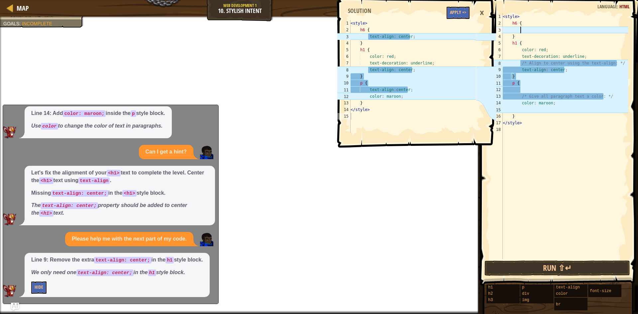
click at [524, 27] on div "< style > h6 { } h1 { color : red ; text-decoration : underline ; /* Align to c…" at bounding box center [565, 142] width 127 height 259
click at [618, 62] on div "< style > h6 { text-alighn : center ; } h1 { color : red ; text-decoration : un…" at bounding box center [565, 142] width 127 height 259
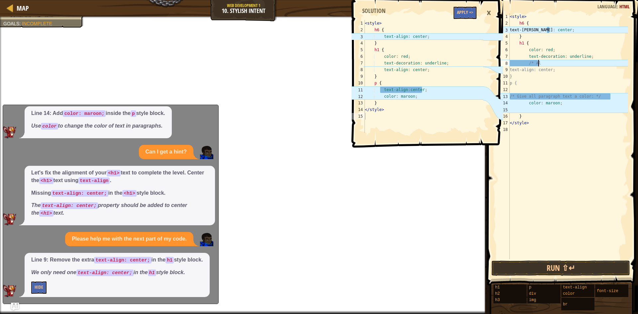
type textarea "/"
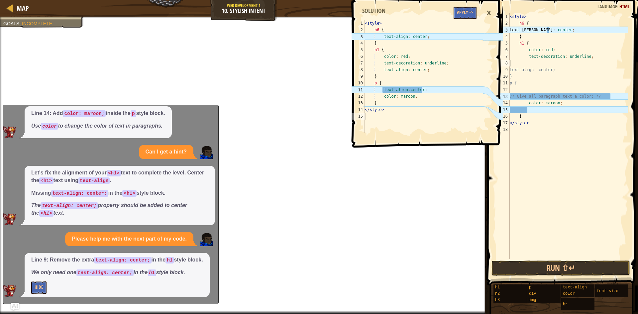
scroll to position [3, 0]
click at [537, 93] on div "< style > h6 { text-alighn : center ; } h1 { color : red ; text-decoration : un…" at bounding box center [569, 142] width 120 height 259
drag, startPoint x: 616, startPoint y: 97, endPoint x: 508, endPoint y: 99, distance: 107.4
click at [508, 99] on div "1 2 3 4 5 6 7 8 9 10 11 12 13 14 15 16 17 18 < style > h6 { text-alighn : cente…" at bounding box center [561, 136] width 133 height 246
type textarea "/* Give all paragraph text a color: */"
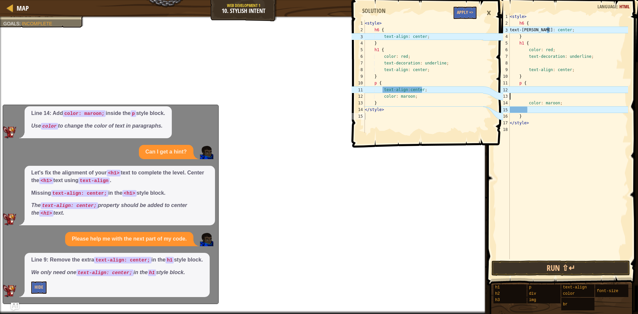
click at [540, 88] on div "< style > h6 { text-alighn : center ; } h1 { color : red ; text-decoration : un…" at bounding box center [569, 142] width 120 height 259
click at [541, 85] on div "< style > h6 { text-alighn : center ; } h1 { color : red ; text-decoration : un…" at bounding box center [569, 142] width 120 height 259
type textarea "p {"
click at [536, 90] on div "< style > h6 { text-alighn : center ; } h1 { color : red ; text-decoration : un…" at bounding box center [569, 142] width 120 height 259
click at [536, 86] on div "< style > h6 { text-alighn : center ; } h1 { color : red ; text-decoration : un…" at bounding box center [569, 142] width 120 height 259
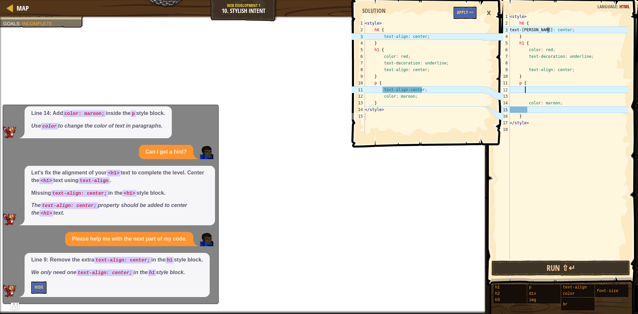
type textarea "p {"
click at [543, 63] on div "< style > h6 { text-alighn : center ; } h1 { color : red ; text-decoration : un…" at bounding box center [569, 142] width 120 height 259
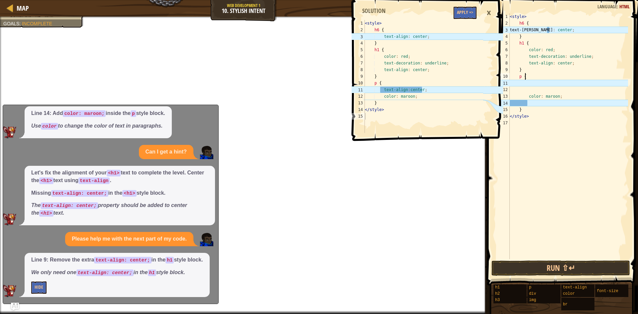
click at [534, 73] on div "< style > h6 { text-alighn : center ; } h1 { color : red ; text-decoration : un…" at bounding box center [569, 142] width 120 height 259
type textarea "p {"
click at [528, 85] on div "< style > h6 { text-alighn : center ; } h1 { color : red ; text-decoration : un…" at bounding box center [569, 142] width 120 height 259
type textarea "text-align:center"
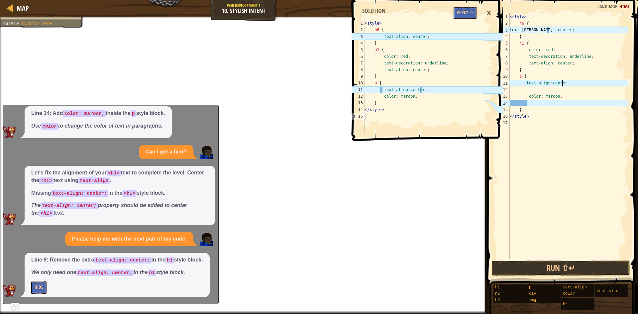
click at [540, 105] on div "< style > h6 { text-alighn : center ; } h1 { color : red ; text-decoration : un…" at bounding box center [569, 142] width 120 height 259
click at [568, 80] on div "< style > h6 { text-alighn : center ; } h1 { color : red ; text-decoration : un…" at bounding box center [569, 142] width 120 height 259
click at [523, 81] on div "< style > h6 { text-alighn : center ; } h1 { color : red ; text-decoration : un…" at bounding box center [569, 142] width 120 height 259
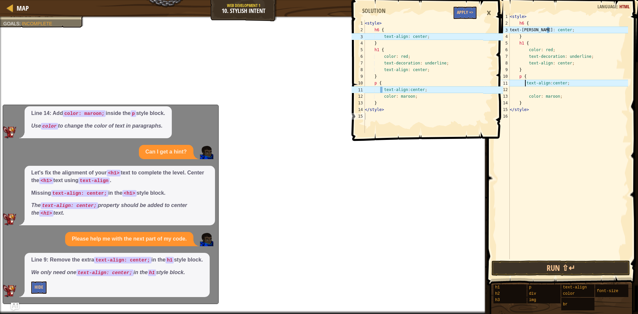
click at [525, 83] on div "< style > h6 { text-alighn : center ; } h1 { color : red ; text-decoration : un…" at bounding box center [569, 142] width 120 height 259
click at [548, 30] on div "< style > h6 { text-alighn : center ; } h1 { color : red ; text-decoration : un…" at bounding box center [569, 142] width 120 height 259
click at [551, 30] on div "< style > h6 { text-alighn : center ; } h1 { color : red ; text-decoration : un…" at bounding box center [569, 142] width 120 height 259
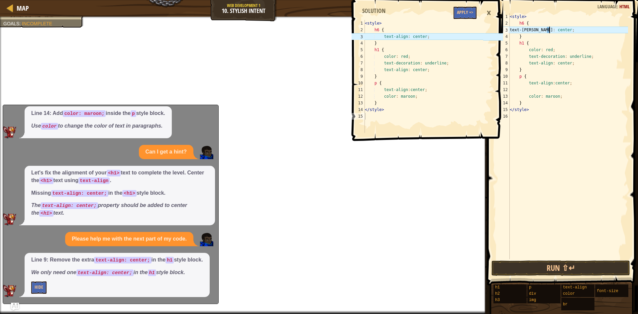
click at [549, 31] on div "< style > h6 { text-alighn : center ; } h1 { color : red ; text-decoration : un…" at bounding box center [569, 142] width 120 height 259
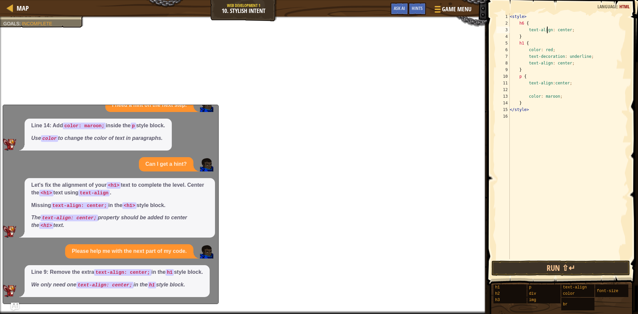
scroll to position [76, 0]
click at [545, 259] on span at bounding box center [563, 133] width 156 height 305
click at [546, 266] on button "Run ⇧↵" at bounding box center [561, 268] width 139 height 15
click at [540, 110] on div "< style > h6 { text-align : center ; } h1 { color : red ; text-decoration : und…" at bounding box center [569, 142] width 120 height 259
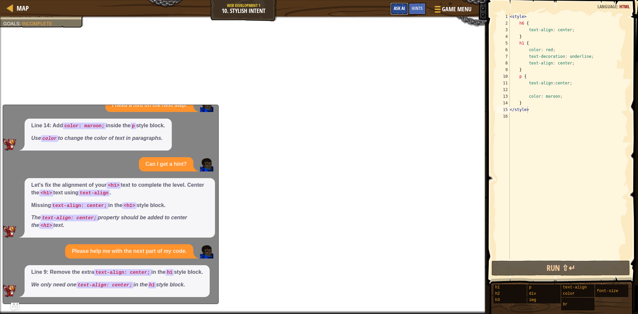
click at [392, 8] on button "Ask AI" at bounding box center [400, 9] width 18 height 12
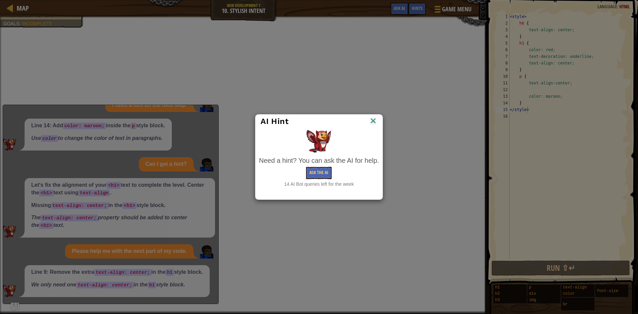
click at [324, 164] on div "Need a hint? You can ask the AI for help." at bounding box center [319, 161] width 120 height 10
click at [320, 170] on button "Ask the AI" at bounding box center [319, 173] width 26 height 12
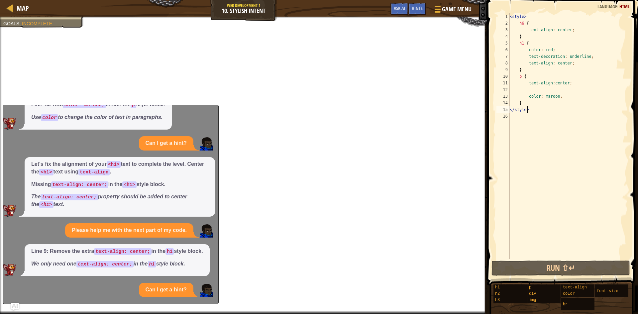
scroll to position [176, 0]
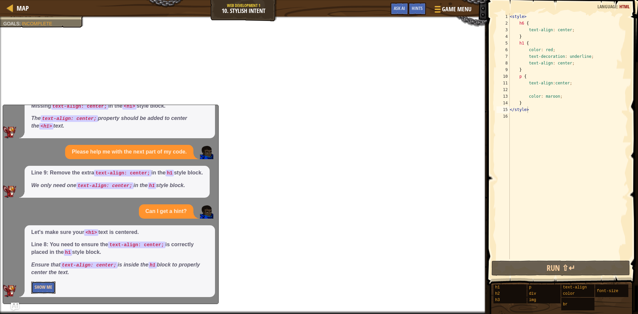
click at [46, 287] on button "Show Me" at bounding box center [43, 288] width 24 height 12
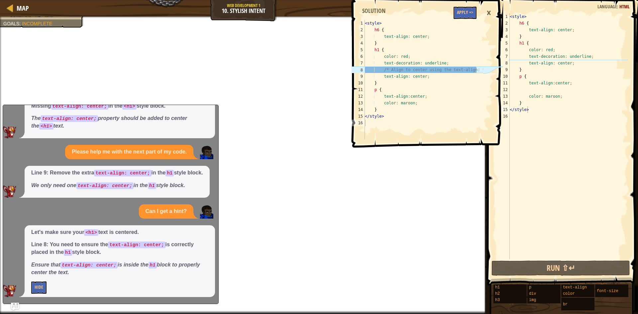
type textarea "text-decoration: underline;"
click at [592, 54] on div "< style > h6 { text-align : center ; } h1 { color : red ; text-decoration : und…" at bounding box center [569, 142] width 120 height 259
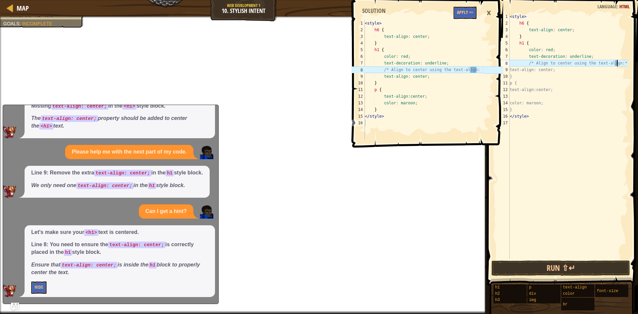
scroll to position [3, 9]
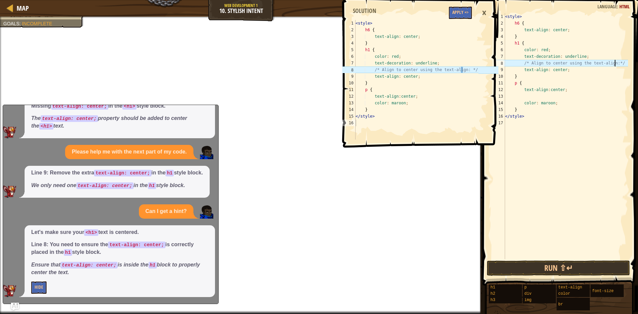
click at [607, 63] on div "< style > h6 { text-align : center ; } h1 { color : red ; text-decoration : und…" at bounding box center [566, 142] width 124 height 259
click at [610, 61] on div "< style > h6 { text-align : center ; } h1 { color : red ; text-decoration : und…" at bounding box center [566, 142] width 124 height 259
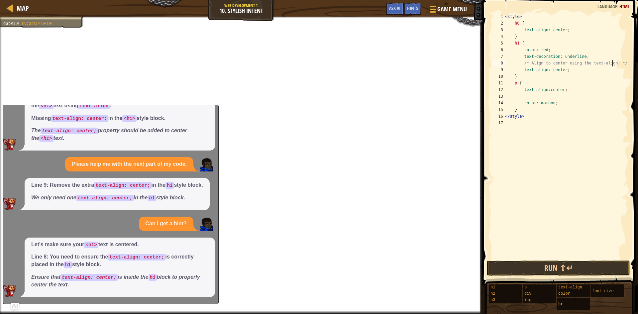
scroll to position [164, 0]
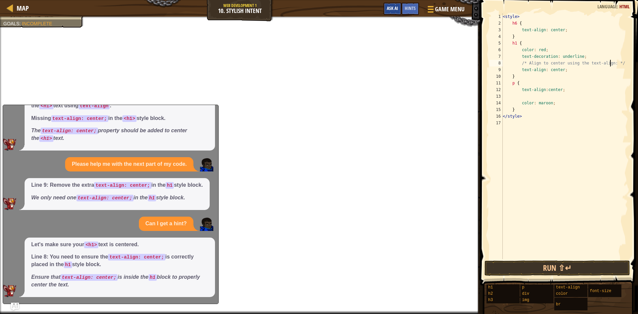
type textarea "/* Align to center using the text-align: */"
click at [401, 8] on button "Ask AI" at bounding box center [393, 9] width 18 height 12
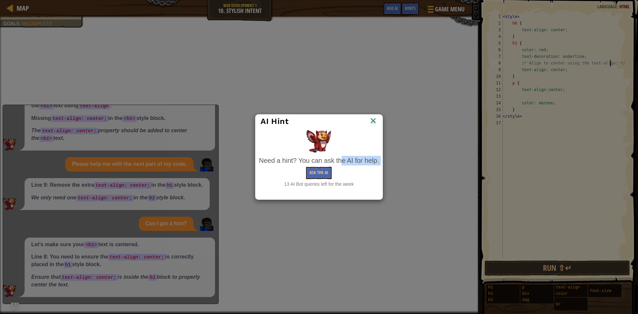
drag, startPoint x: 306, startPoint y: 166, endPoint x: 322, endPoint y: 160, distance: 16.8
click at [315, 163] on div "Need a hint? You can ask the AI for help. Ask the AI 13 AI Bot queries left for…" at bounding box center [319, 172] width 120 height 32
click at [317, 171] on button "Ask the AI" at bounding box center [319, 173] width 26 height 12
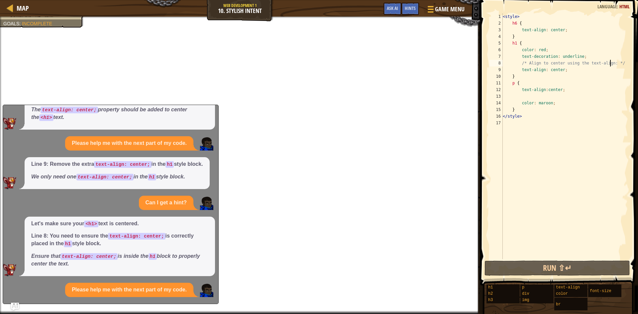
scroll to position [235, 0]
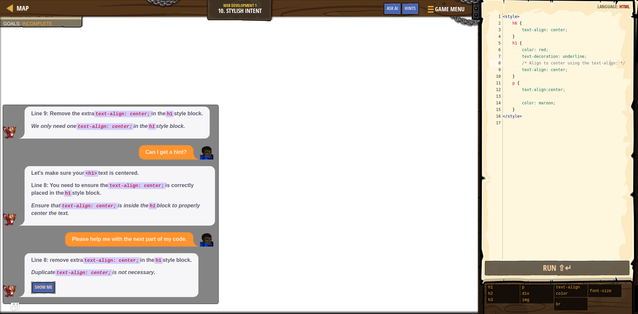
click at [40, 287] on button "Show Me" at bounding box center [43, 288] width 24 height 12
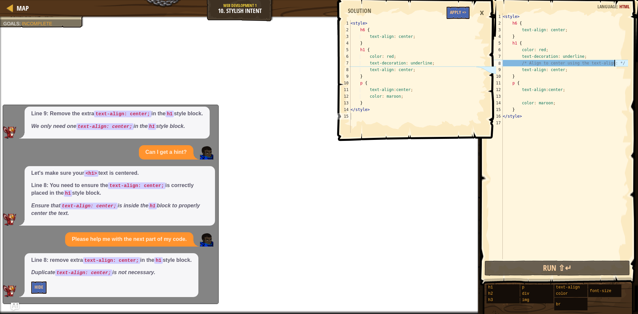
click at [616, 61] on div "< style > h6 { text-align : center ; } h1 { color : red ; text-decoration : und…" at bounding box center [565, 142] width 127 height 259
click at [462, 12] on button "Apply =>" at bounding box center [458, 13] width 23 height 12
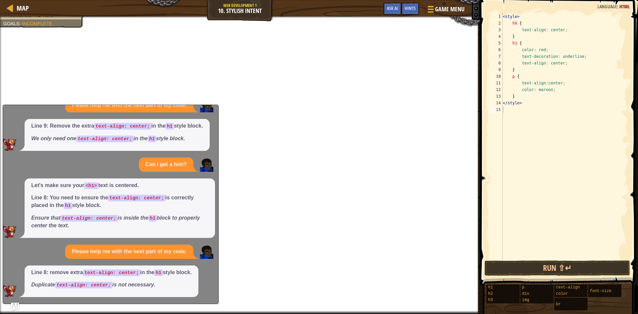
scroll to position [223, 0]
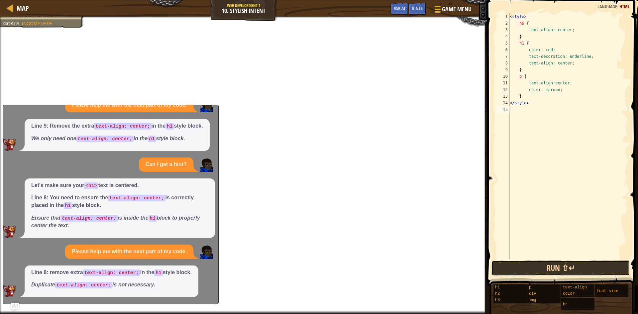
click at [521, 262] on button "Run ⇧↵" at bounding box center [561, 268] width 139 height 15
click at [524, 259] on div "< style > h6 { text-align : center ; } h1 { color : red ; text-decoration : und…" at bounding box center [569, 142] width 120 height 259
click at [525, 260] on div "1 2 3 4 5 6 7 8 9 10 11 12 13 14 15 < style > h6 { text-align : center ; } h1 {…" at bounding box center [561, 155] width 153 height 305
drag, startPoint x: 525, startPoint y: 262, endPoint x: 524, endPoint y: 265, distance: 3.4
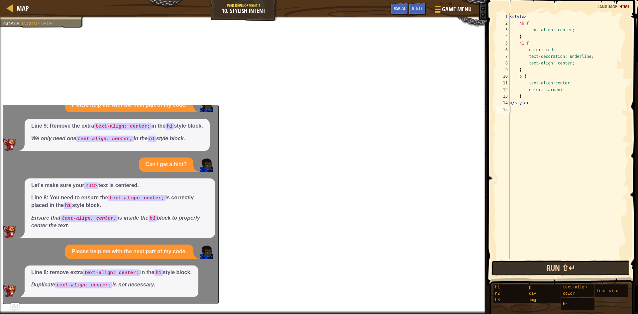
click at [524, 265] on button "Run ⇧↵" at bounding box center [561, 268] width 139 height 15
click at [523, 265] on button "Run ⇧↵" at bounding box center [561, 268] width 139 height 15
drag, startPoint x: 522, startPoint y: 265, endPoint x: 518, endPoint y: 262, distance: 5.3
click at [522, 265] on button "Run ⇧↵" at bounding box center [561, 268] width 139 height 15
click at [399, 9] on span "Ask AI" at bounding box center [399, 8] width 11 height 6
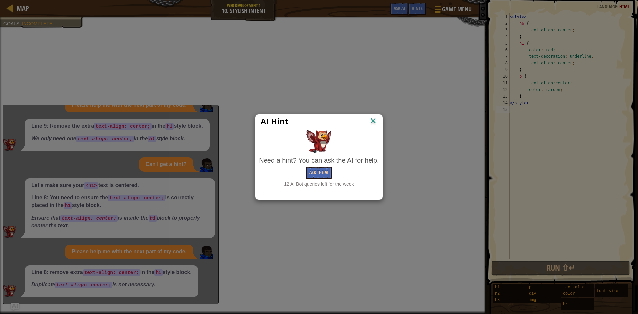
click at [313, 168] on div "Need a hint? You can ask the AI for help. Ask the AI 12 AI Bot queries left for…" at bounding box center [319, 172] width 120 height 32
click at [314, 169] on button "Ask the AI" at bounding box center [319, 173] width 26 height 12
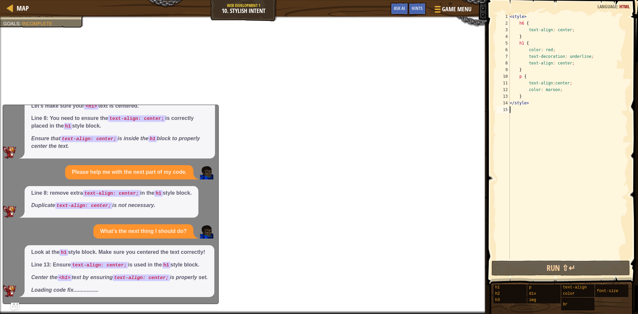
scroll to position [307, 0]
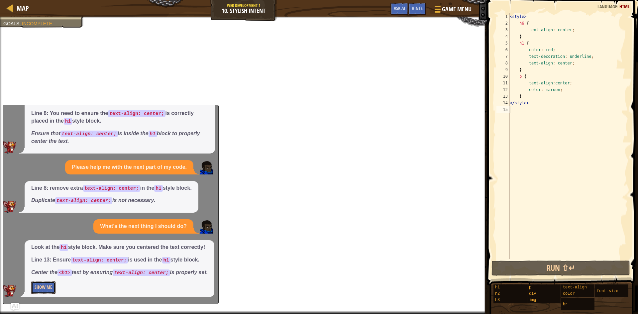
click at [44, 289] on button "Show Me" at bounding box center [43, 288] width 24 height 12
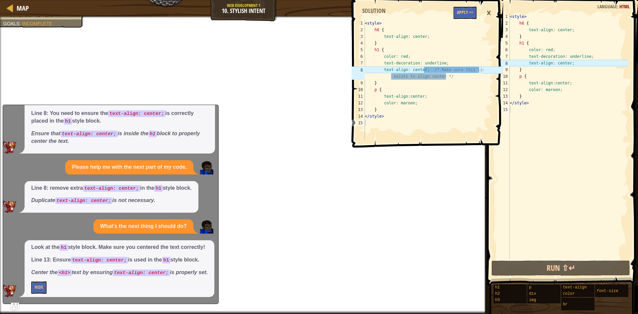
type textarea "text-align: center; /* Make sure this line exists to align center */"
drag, startPoint x: 451, startPoint y: 79, endPoint x: 424, endPoint y: 72, distance: 27.0
click at [424, 72] on div "< style > h6 { text-align : center ; } h1 { color : red ; text-decoration : und…" at bounding box center [424, 86] width 120 height 133
click at [575, 65] on div "< style > h6 { text-align : center ; } h1 { color : red ; text-decoration : und…" at bounding box center [569, 142] width 120 height 259
paste textarea "/* Make sure this line exists to align center */"
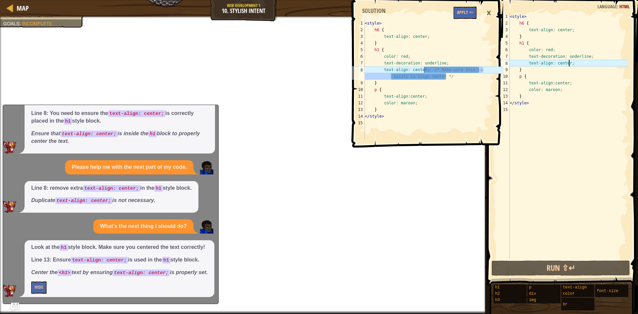
scroll to position [295, 0]
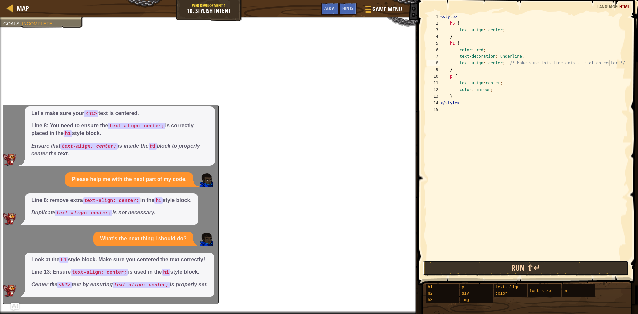
click at [545, 273] on button "Run ⇧↵" at bounding box center [526, 268] width 206 height 15
click at [545, 267] on button "Run ⇧↵" at bounding box center [526, 268] width 206 height 15
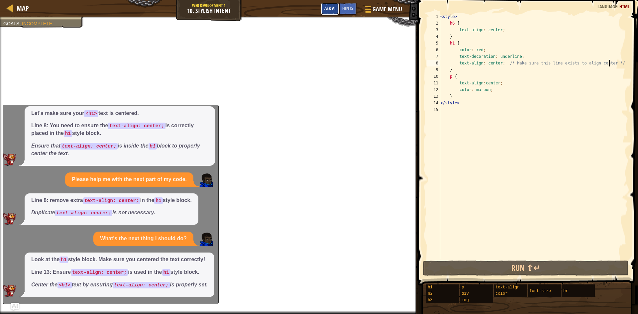
click at [331, 8] on span "Ask AI" at bounding box center [329, 8] width 11 height 6
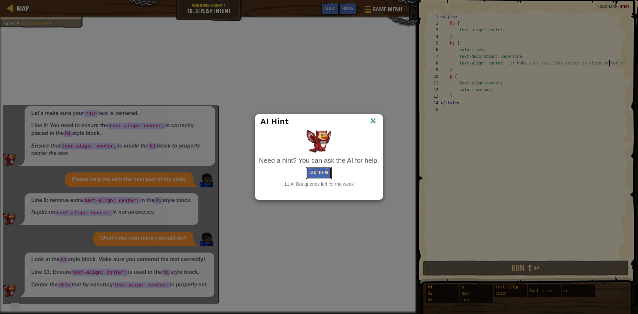
click at [328, 169] on button "Ask the AI" at bounding box center [319, 173] width 26 height 12
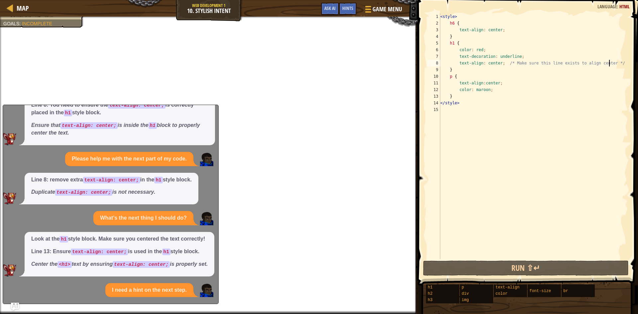
scroll to position [394, 0]
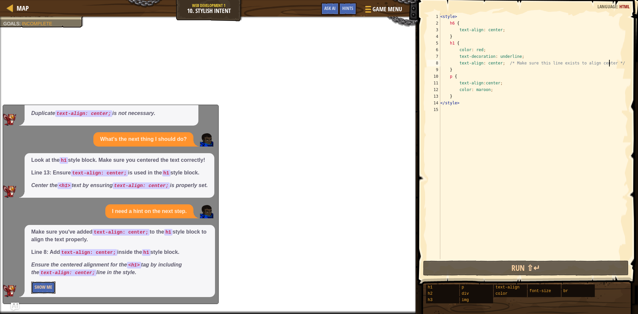
click at [48, 283] on button "Show Me" at bounding box center [43, 288] width 24 height 12
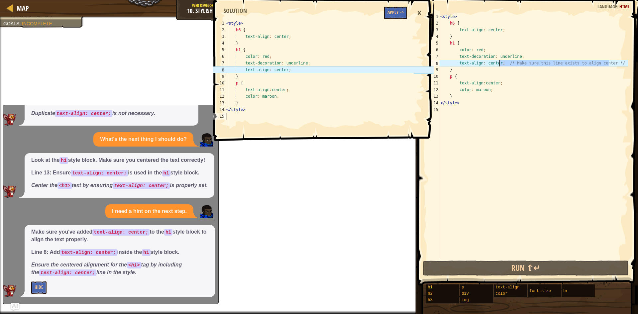
drag, startPoint x: 614, startPoint y: 64, endPoint x: 500, endPoint y: 66, distance: 114.0
click at [500, 66] on div "< style > h6 { text-align : center ; } h1 { color : red ; text-decoration : und…" at bounding box center [533, 142] width 189 height 259
type textarea "text-align: center;"
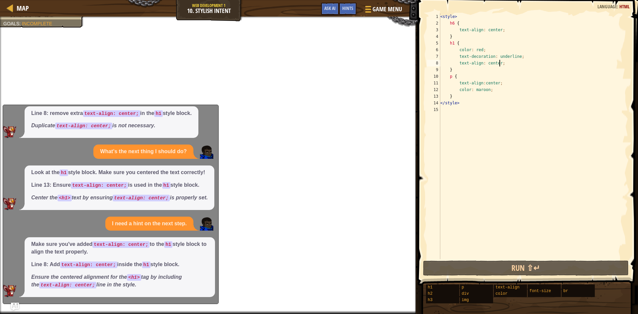
scroll to position [382, 0]
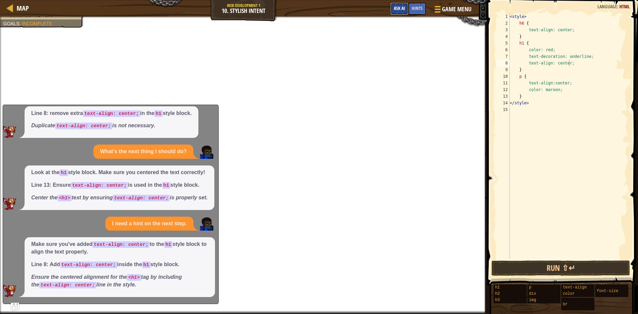
click at [401, 6] on span "Ask AI" at bounding box center [399, 8] width 11 height 6
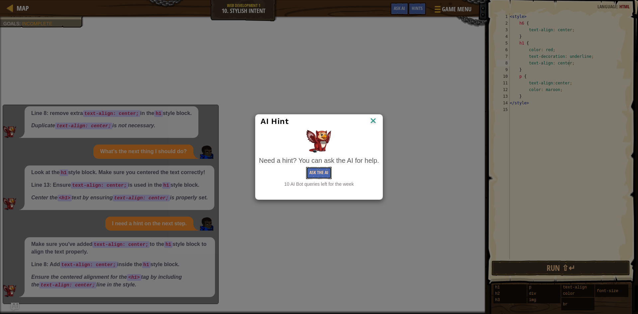
click at [322, 172] on button "Ask the AI" at bounding box center [319, 173] width 26 height 12
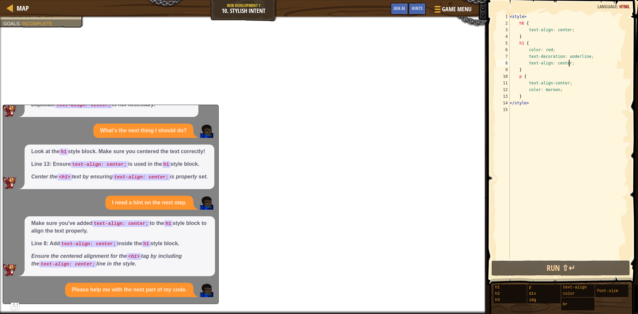
scroll to position [481, 0]
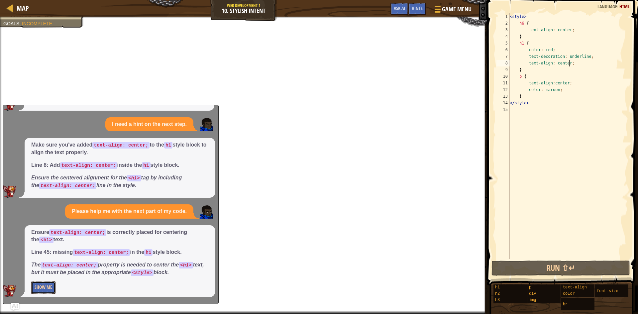
click at [41, 285] on button "Show Me" at bounding box center [43, 288] width 24 height 12
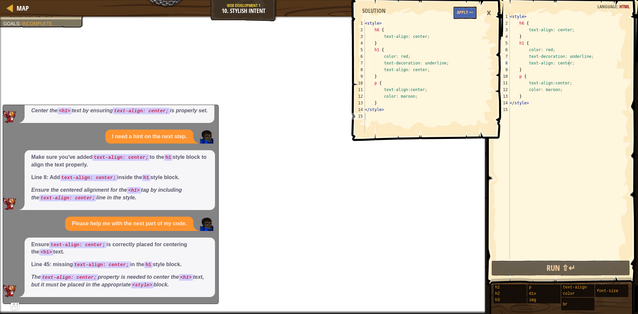
scroll to position [469, 0]
type textarea "</style>"
click at [429, 109] on div "< style > h6 { text-align : center ; } h1 { color : red ; text-decoration : und…" at bounding box center [424, 83] width 120 height 126
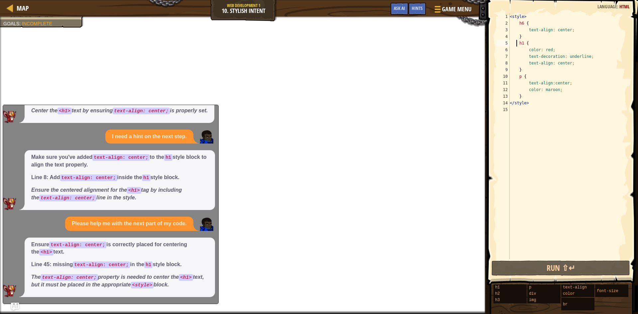
click at [516, 45] on div "< style > h6 { text-align : center ; } h1 { color : red ; text-decoration : und…" at bounding box center [569, 142] width 120 height 259
click at [515, 81] on div "< style > h6 { text-align : center ; } h1 { color : red ; text-decoration : und…" at bounding box center [569, 142] width 120 height 259
click at [539, 98] on div "< style > h6 { text-align : center ; } h1 { color : red ; text-decoration : und…" at bounding box center [569, 142] width 120 height 259
click at [544, 111] on div "< style > h6 { text-align : center ; } h1 { color : red ; text-decoration : und…" at bounding box center [569, 142] width 120 height 259
type textarea "</style>"
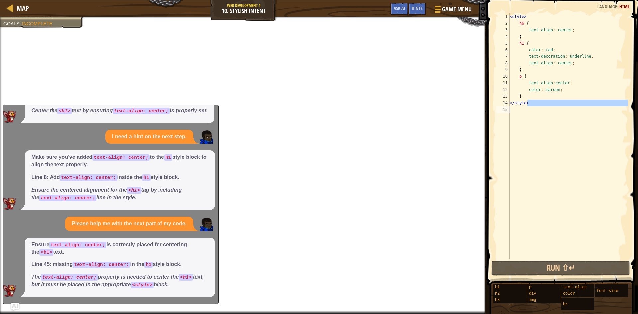
click at [544, 111] on div "< style > h6 { text-align : center ; } h1 { color : red ; text-decoration : und…" at bounding box center [569, 136] width 120 height 246
click at [130, 137] on p "I need a hint on the next step." at bounding box center [149, 137] width 75 height 8
click at [17, 303] on img "Ask AI" at bounding box center [15, 306] width 9 height 9
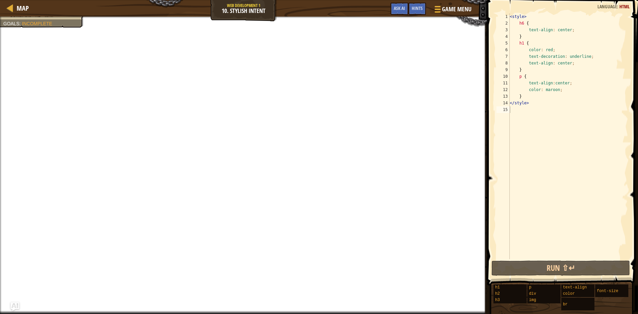
click at [17, 303] on img "Ask AI" at bounding box center [15, 306] width 9 height 9
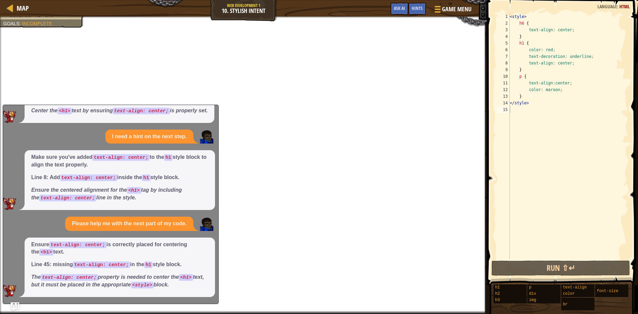
click at [17, 303] on img "Ask AI" at bounding box center [15, 306] width 9 height 9
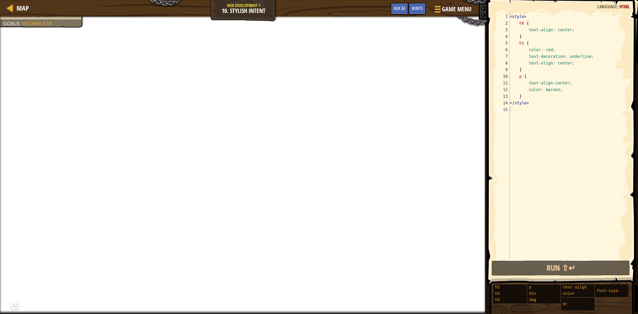
click at [512, 107] on div "< style > h6 { text-align : center ; } h1 { color : red ; text-decoration : und…" at bounding box center [569, 142] width 120 height 259
type textarea "</style>"
click at [532, 117] on div "< style > h6 { text-align : center ; } h1 { color : red ; text-decoration : und…" at bounding box center [569, 142] width 120 height 259
type textarea "</style>"
click at [532, 115] on div "< style > h6 { text-align : center ; } h1 { color : red ; text-decoration : und…" at bounding box center [569, 142] width 120 height 259
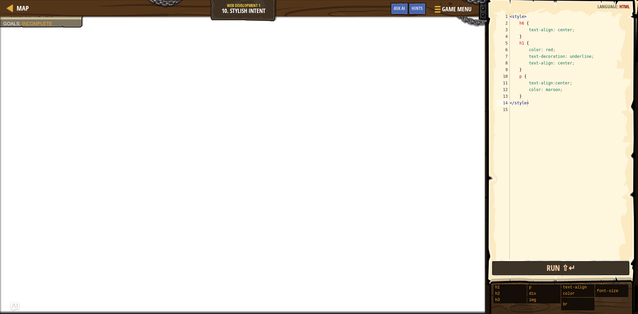
click at [593, 270] on button "Run ⇧↵" at bounding box center [561, 268] width 139 height 15
click at [594, 270] on button "Run ⇧↵" at bounding box center [561, 268] width 139 height 15
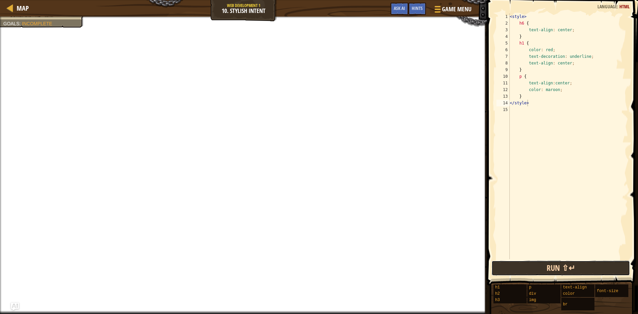
click at [594, 269] on button "Run ⇧↵" at bounding box center [561, 268] width 139 height 15
click at [595, 263] on button "Run ⇧↵" at bounding box center [561, 268] width 139 height 15
click at [514, 46] on div "< style > h6 { text-align : center ; } h1 { color : red ; text-decoration : und…" at bounding box center [569, 142] width 120 height 259
click at [516, 44] on div "< style > h6 { text-align : center ; } h1 { color : red ; text-decoration : und…" at bounding box center [569, 142] width 120 height 259
type textarea "h1 {"
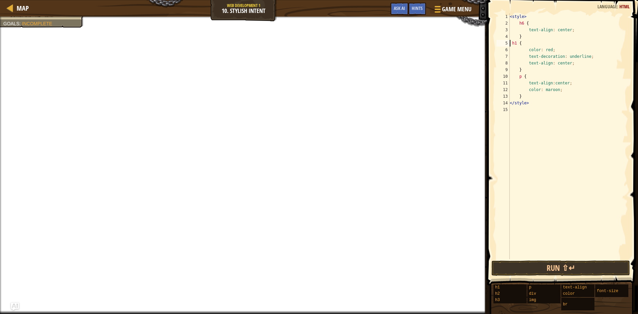
click at [628, 140] on div "< style > h6 { text-align : center ; } h1 { color : red ; text-decoration : und…" at bounding box center [569, 142] width 120 height 259
drag, startPoint x: 612, startPoint y: 122, endPoint x: 566, endPoint y: 79, distance: 63.3
click at [587, 98] on div "< style > h6 { text-align : center ; } h1 { color : red ; text-decoration : und…" at bounding box center [569, 142] width 120 height 259
click at [565, 56] on div "< style > h6 { text-align : center ; } h1 { color : red ; text-decoration : und…" at bounding box center [569, 142] width 120 height 259
drag, startPoint x: 564, startPoint y: 61, endPoint x: 562, endPoint y: 69, distance: 8.1
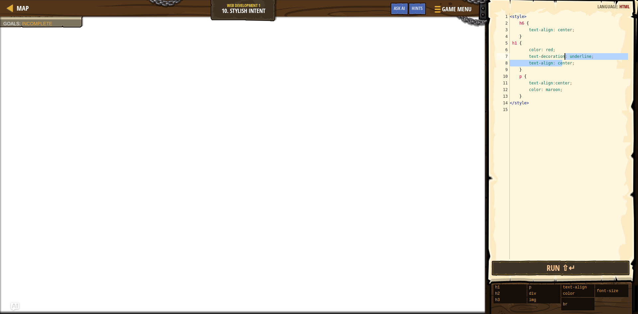
click at [562, 69] on div "< style > h6 { text-align : center ; } h1 { color : red ; text-decoration : und…" at bounding box center [569, 142] width 120 height 259
drag, startPoint x: 562, startPoint y: 87, endPoint x: 563, endPoint y: 91, distance: 4.4
click at [563, 91] on div "< style > h6 { text-align : center ; } h1 { color : red ; text-decoration : und…" at bounding box center [569, 142] width 120 height 259
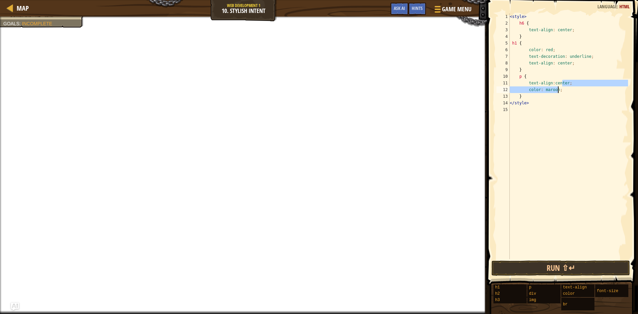
type textarea "</style>r; color: maroon;"
drag, startPoint x: 574, startPoint y: 117, endPoint x: 576, endPoint y: 124, distance: 7.6
click at [576, 124] on div "< style > h6 { text-align : center ; } h1 { color : red ; text-decoration : und…" at bounding box center [569, 142] width 120 height 259
click at [552, 76] on div "< style > h6 { text-align : center ; } h1 { color : red ; text-decoration : und…" at bounding box center [569, 142] width 120 height 259
click at [547, 76] on div "< style > h6 { text-align : center ; } h1 { color : red ; text-decoration : und…" at bounding box center [569, 142] width 120 height 259
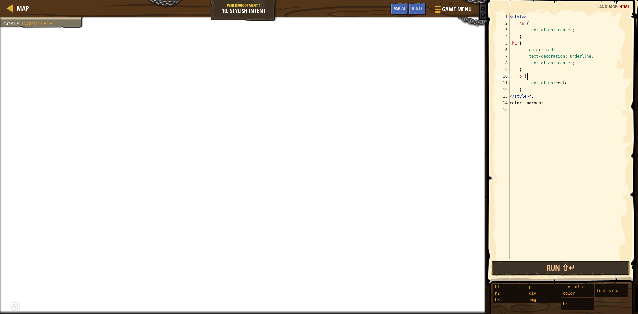
scroll to position [3, 1]
click at [570, 101] on div "< style > h6 { text-align : center ; } h1 { color : red ; text-decoration : und…" at bounding box center [569, 142] width 120 height 259
drag, startPoint x: 566, startPoint y: 103, endPoint x: 527, endPoint y: 87, distance: 41.9
click at [555, 100] on div "< style > h6 { text-align : center ; } h1 { color : red ; text-decoration : und…" at bounding box center [569, 142] width 120 height 259
click at [510, 93] on div "color: maroon; 1 2 3 4 5 6 7 8 9 10 11 12 13 14 15 < style > h6 { text-align : …" at bounding box center [561, 136] width 133 height 246
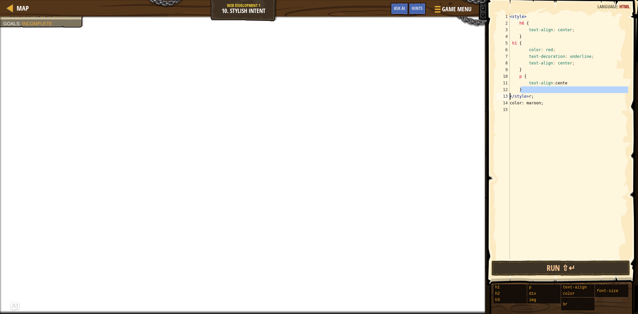
click at [544, 106] on div "< style > h6 { text-align : center ; } h1 { color : red ; text-decoration : und…" at bounding box center [569, 142] width 120 height 259
click at [518, 103] on div "< style > h6 { text-align : center ; } h1 { color : red ; text-decoration : und…" at bounding box center [569, 142] width 120 height 259
drag, startPoint x: 517, startPoint y: 109, endPoint x: 568, endPoint y: 122, distance: 52.6
click at [522, 112] on div "< style > h6 { text-align : center ; } h1 { color : red ; text-decoration : und…" at bounding box center [569, 142] width 120 height 259
type textarea "color: maroon;"
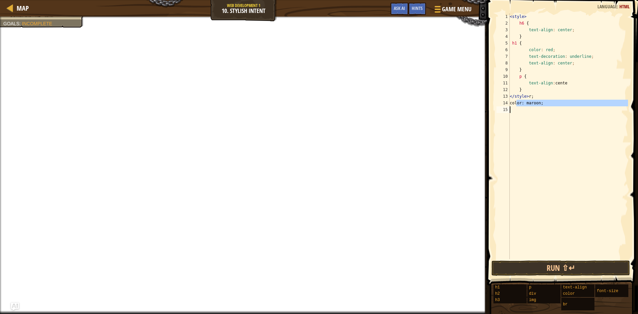
scroll to position [3, 0]
drag, startPoint x: 587, startPoint y: 28, endPoint x: 542, endPoint y: 19, distance: 46.0
click at [588, 28] on div "< style > h6 { text-align : center ; } h1 { color : red ; text-decoration : und…" at bounding box center [569, 142] width 120 height 259
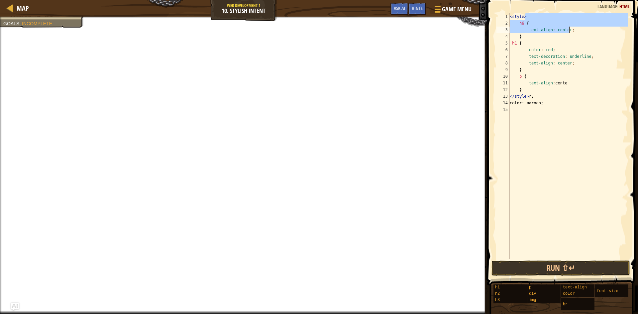
drag, startPoint x: 585, startPoint y: 50, endPoint x: 609, endPoint y: 64, distance: 27.6
click at [596, 59] on div "< style > h6 { text-align : center ; } h1 { color : red ; text-decoration : und…" at bounding box center [569, 142] width 120 height 259
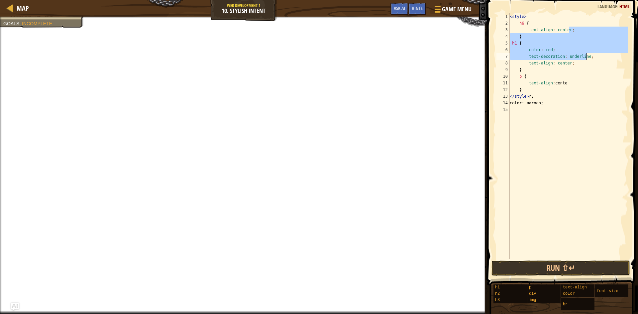
drag, startPoint x: 580, startPoint y: 99, endPoint x: 524, endPoint y: 57, distance: 69.3
click at [577, 97] on div "< style > h6 { text-align : center ; } h1 { color : red ; text-decoration : und…" at bounding box center [569, 142] width 120 height 259
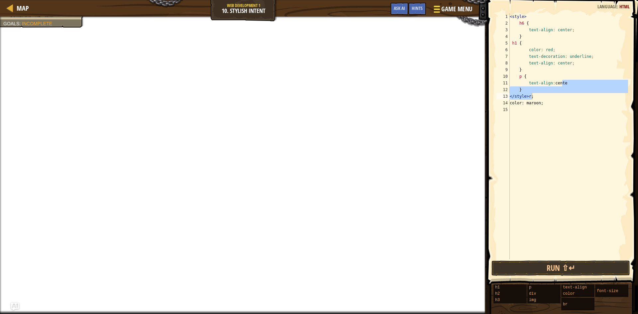
drag, startPoint x: 458, startPoint y: 9, endPoint x: 434, endPoint y: 12, distance: 24.8
click at [434, 12] on button "Game Menu" at bounding box center [452, 10] width 49 height 16
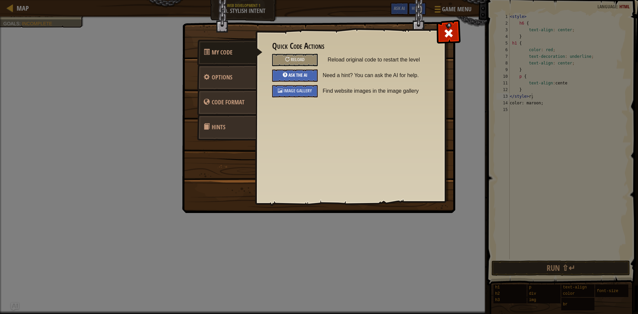
click at [305, 70] on div "Ask the AI" at bounding box center [295, 75] width 46 height 12
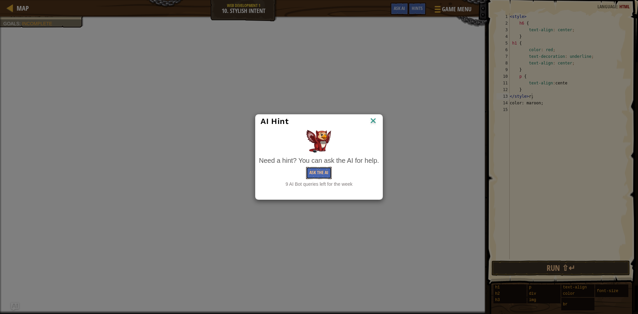
drag, startPoint x: 327, startPoint y: 175, endPoint x: 331, endPoint y: 169, distance: 7.7
click at [331, 170] on button "Ask the AI" at bounding box center [319, 173] width 26 height 12
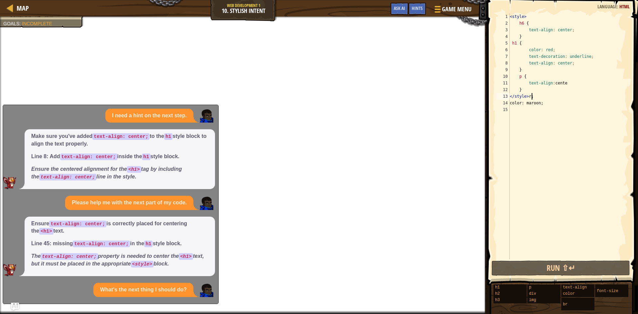
scroll to position [548, 0]
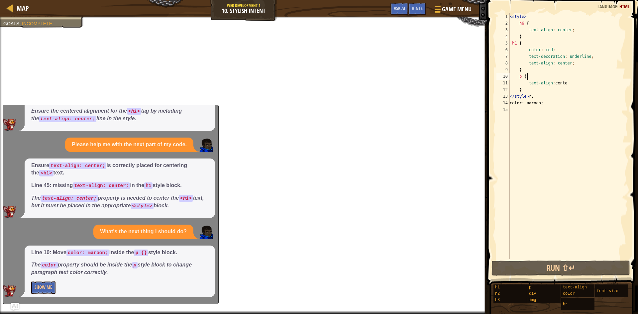
click at [541, 75] on div "< style > h6 { text-align : center ; } h1 { color : red ; text-decoration : und…" at bounding box center [569, 142] width 120 height 259
drag, startPoint x: 562, startPoint y: 91, endPoint x: 561, endPoint y: 95, distance: 4.1
click at [561, 95] on div "< style > h6 { text-align : center ; } h1 { color : red ; text-decoration : und…" at bounding box center [569, 142] width 120 height 259
click at [564, 106] on div "< style > h6 { text-align : center ; } h1 { color : red ; text-decoration : und…" at bounding box center [569, 142] width 120 height 259
drag, startPoint x: 564, startPoint y: 106, endPoint x: 525, endPoint y: 104, distance: 39.6
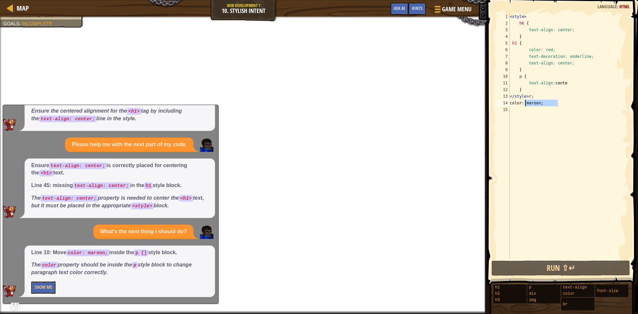
click at [525, 104] on div "< style > h6 { text-align : center ; } h1 { color : red ; text-decoration : und…" at bounding box center [569, 142] width 120 height 259
click at [532, 75] on div "< style > h6 { text-align : center ; } h1 { color : red ; text-decoration : und…" at bounding box center [569, 142] width 120 height 259
paste textarea "color: maroon;"
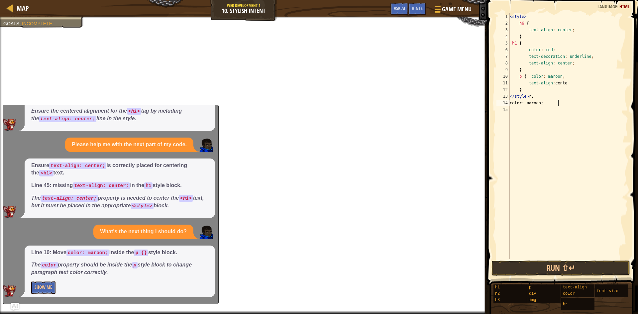
click at [584, 104] on div "< style > h6 { text-align : center ; } h1 { color : red ; text-decoration : und…" at bounding box center [569, 142] width 120 height 259
type textarea "c"
click at [35, 289] on button "Show Me" at bounding box center [43, 288] width 24 height 12
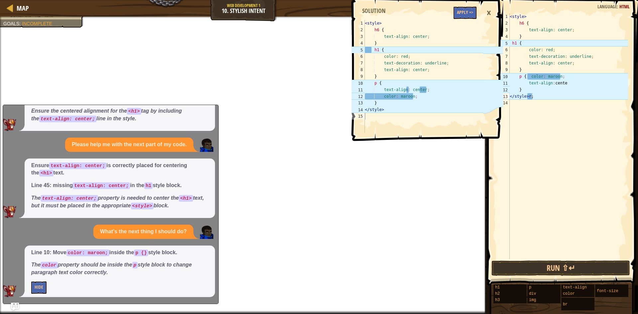
type textarea "}"
click at [537, 93] on div "< style > h6 { text-align : center ; } h1 { color : red ; text-decoration : und…" at bounding box center [569, 142] width 120 height 259
click at [536, 101] on div "< style > h6 { text-align : center ; } h1 { color : red ; text-decoration : und…" at bounding box center [569, 142] width 120 height 259
click at [535, 98] on div "< style > h6 { text-align : center ; } h1 { color : red ; text-decoration : und…" at bounding box center [569, 142] width 120 height 259
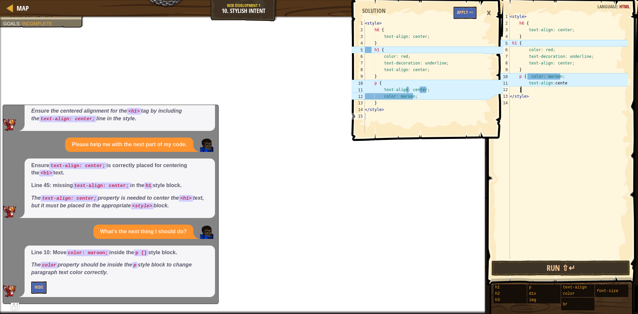
click at [587, 87] on div "< style > h6 { text-align : center ; } h1 { color : red ; text-decoration : und…" at bounding box center [569, 142] width 120 height 259
click at [585, 86] on div "< style > h6 { text-align : center ; } h1 { color : red ; text-decoration : und…" at bounding box center [569, 142] width 120 height 259
click at [580, 84] on div "< style > h6 { text-align : center ; } h1 { color : red ; text-decoration : und…" at bounding box center [569, 142] width 120 height 259
click at [552, 82] on div "< style > h6 { text-align : center ; } h1 { color : red ; text-decoration : und…" at bounding box center [569, 142] width 120 height 259
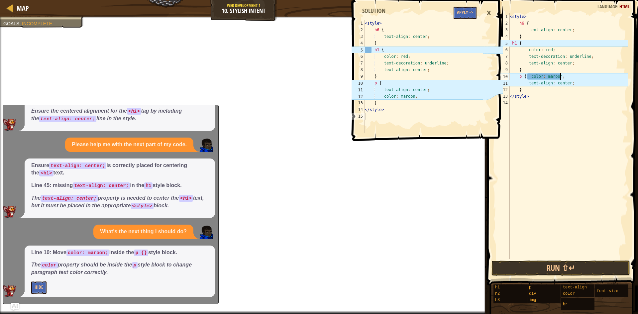
click at [569, 76] on div "< style > h6 { text-align : center ; } h1 { color : red ; text-decoration : und…" at bounding box center [569, 142] width 120 height 259
click at [513, 42] on div "< style > h6 { text-align : center ; } h1 { color : red ; text-decoration : und…" at bounding box center [569, 142] width 120 height 259
click at [564, 77] on div "< style > h6 { text-align : center ; } h1 { color : red ; text-decoration : und…" at bounding box center [569, 142] width 120 height 259
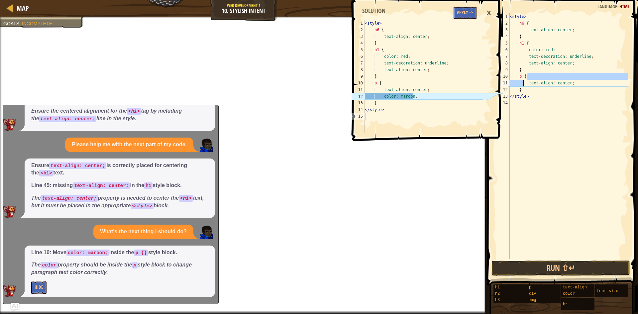
click at [522, 86] on div "< style > h6 { text-align : center ; } h1 { color : red ; text-decoration : und…" at bounding box center [569, 142] width 120 height 259
click at [531, 88] on div "< style > h6 { text-align : center ; } h1 { color : red ; text-decoration : und…" at bounding box center [569, 142] width 120 height 259
click at [524, 78] on div "< style > h6 { text-align : center ; } h1 { color : red ; text-decoration : und…" at bounding box center [569, 142] width 120 height 259
click at [536, 92] on div "< style > h6 { text-align : center ; } h1 { color : red ; text-decoration : und…" at bounding box center [569, 142] width 120 height 259
click at [575, 83] on div "< style > h6 { text-align : center ; } h1 { color : red ; text-decoration : und…" at bounding box center [569, 142] width 120 height 259
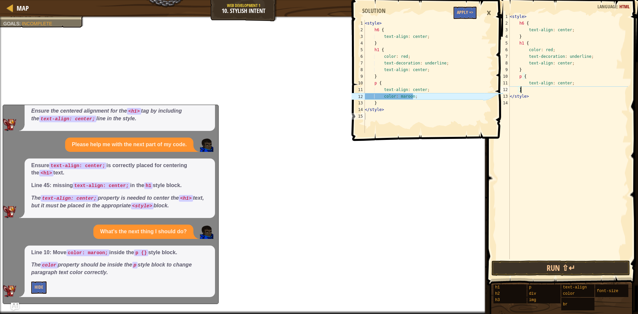
type textarea "text-align: center;"
paste textarea "color: maroon;"
click at [528, 91] on div "< style > h6 { text-align : center ; } h1 { color : red ; text-decoration : und…" at bounding box center [569, 142] width 120 height 259
click at [531, 90] on div "< style > h6 { text-align : center ; } h1 { color : red ; text-decoration : und…" at bounding box center [569, 142] width 120 height 259
click at [529, 90] on div "< style > h6 { text-align : center ; } h1 { color : red ; text-decoration : und…" at bounding box center [569, 142] width 120 height 259
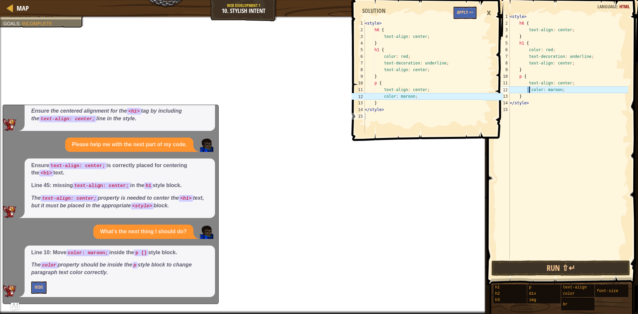
type textarea "color: maroon;"
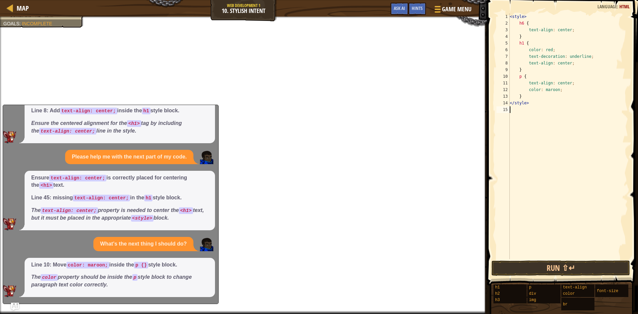
click at [526, 257] on div "< style > h6 { text-align : center ; } h1 { color : red ; text-decoration : und…" at bounding box center [569, 142] width 120 height 259
click at [527, 259] on div "< style > h6 { text-align : center ; } h1 { color : red ; text-decoration : und…" at bounding box center [569, 142] width 120 height 259
drag, startPoint x: 527, startPoint y: 259, endPoint x: 527, endPoint y: 264, distance: 4.3
click at [527, 260] on span at bounding box center [563, 133] width 156 height 305
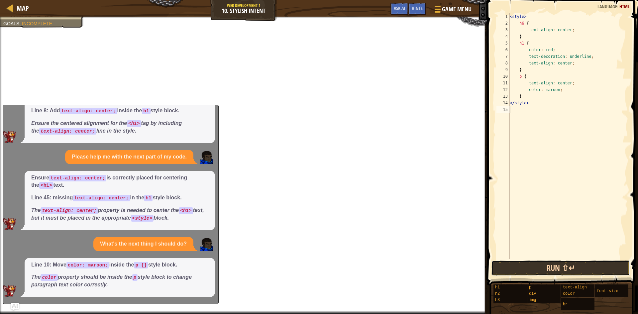
click at [527, 266] on button "Run ⇧↵" at bounding box center [561, 268] width 139 height 15
click at [527, 267] on button "Run ⇧↵" at bounding box center [561, 268] width 139 height 15
drag, startPoint x: 527, startPoint y: 267, endPoint x: 522, endPoint y: 271, distance: 6.1
click at [527, 267] on button "Run ⇧↵" at bounding box center [561, 268] width 139 height 15
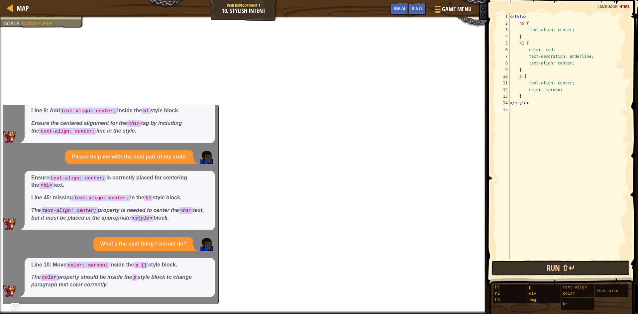
drag, startPoint x: 522, startPoint y: 271, endPoint x: 521, endPoint y: 279, distance: 7.8
click at [522, 274] on button "Run ⇧↵" at bounding box center [561, 268] width 139 height 15
drag, startPoint x: 503, startPoint y: 282, endPoint x: 500, endPoint y: 283, distance: 3.4
click at [418, 2] on div "Map Web Development 1 10. Stylish Intent Game Menu Done Hints Ask AI" at bounding box center [243, 8] width 487 height 17
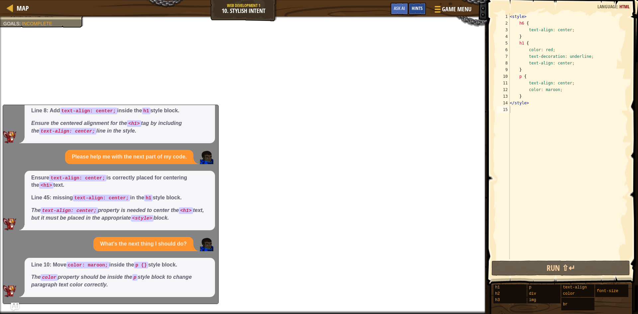
click at [412, 5] on div "Hints" at bounding box center [417, 9] width 18 height 12
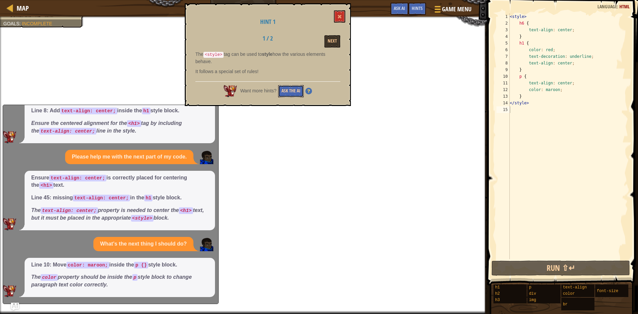
click at [288, 88] on button "Ask the AI" at bounding box center [291, 91] width 26 height 12
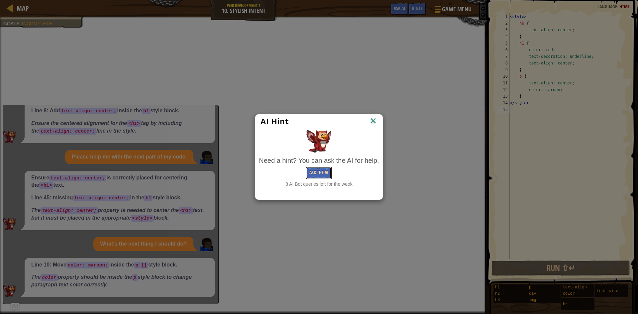
click at [317, 172] on button "Ask the AI" at bounding box center [319, 173] width 26 height 12
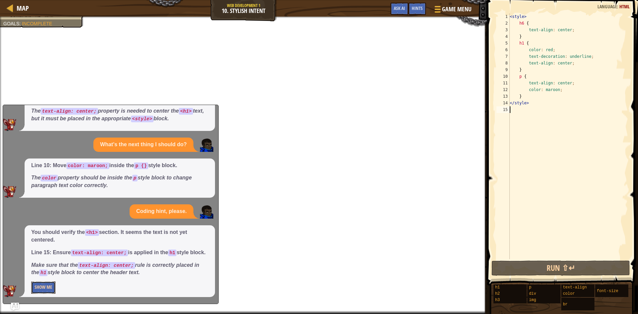
click at [39, 287] on button "Show Me" at bounding box center [43, 288] width 24 height 12
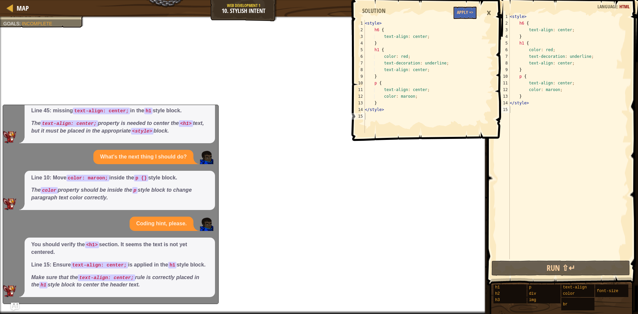
scroll to position [623, 0]
click at [473, 9] on button "Apply =>" at bounding box center [465, 13] width 23 height 12
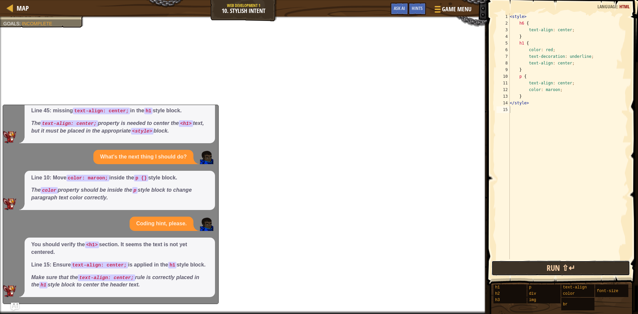
click at [556, 269] on button "Run ⇧↵" at bounding box center [561, 268] width 139 height 15
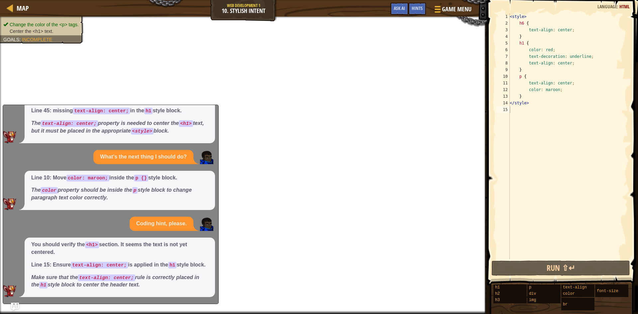
click at [35, 24] on div "Change the color of the <p> tags. Center the <h1> text. Goals : Incomplete" at bounding box center [37, 27] width 91 height 31
click at [540, 44] on div "< style > h6 { text-align : center ; } h1 { color : red ; text-decoration : und…" at bounding box center [569, 142] width 120 height 259
click at [541, 45] on div "< style > h6 { text-align : center ; } h1 { color : red ; text-decoration : und…" at bounding box center [569, 142] width 120 height 259
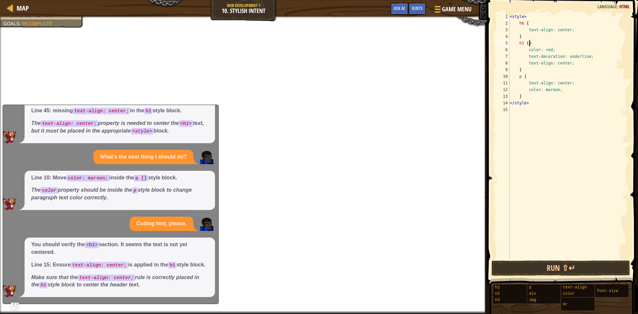
type textarea "h1 {"
click at [582, 117] on div "< style > h6 { text-align : center ; } h1 { color : red ; text-decoration : und…" at bounding box center [569, 142] width 120 height 259
click at [537, 45] on div "< style > h6 { text-align : center ; } h1 { color : red ; text-decoration : und…" at bounding box center [569, 142] width 120 height 259
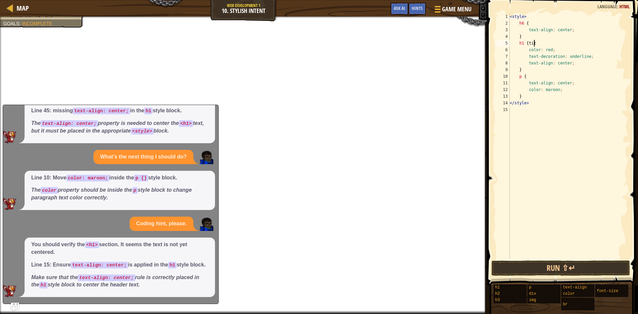
scroll to position [3, 2]
click at [558, 42] on div "< style > h6 { text-align : center ; } h1 { titleh1 color : red ; text-decorati…" at bounding box center [569, 136] width 120 height 246
click at [537, 45] on div "< style > h6 { text-align : center ; } h1 { titleh1 color : red ; text-decorati…" at bounding box center [569, 142] width 120 height 259
click at [539, 44] on div "< style > h6 { text-align : center ; } h1 { titleh1 color : red ; text-decorati…" at bounding box center [569, 142] width 120 height 259
type textarea "h1 {title h1"
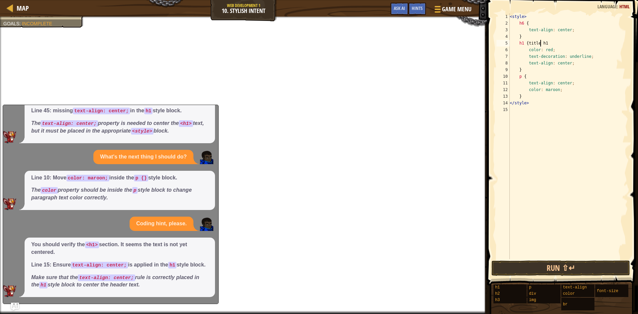
select select "ace/mode/html_elixir"
select select "ace/theme/textmate"
select select "markbegin"
select select "true"
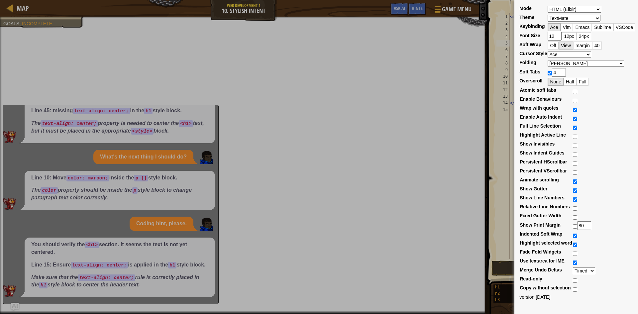
click at [480, 53] on div "Mode ABAP ABC ActionScript [PERSON_NAME] Apache Conf Apex AQL AsciiDoc ASL Asse…" at bounding box center [319, 157] width 638 height 314
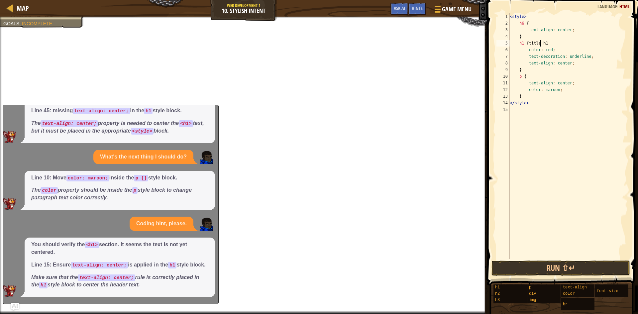
scroll to position [3, 3]
click at [572, 36] on div "< style > h6 { text-align : center ; } h1 { title <h1 color : red ; text-decora…" at bounding box center [569, 142] width 120 height 259
click at [567, 40] on div "< style > h6 { text-align : center ; } h1 { title <h1 color : red ; text-decora…" at bounding box center [569, 142] width 120 height 259
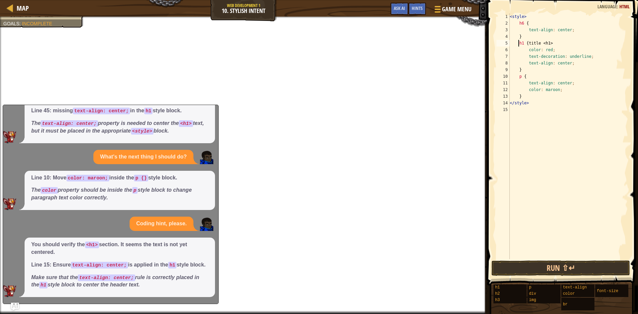
click at [519, 44] on div "< style > h6 { text-align : center ; } h1 { title <h1> color : red ; text-decor…" at bounding box center [569, 142] width 120 height 259
click at [525, 42] on div "< style > h6 { text-align : center ; } < h1 { title <h1> color : red ; text-dec…" at bounding box center [569, 142] width 120 height 259
click at [524, 42] on div "< style > h6 { text-align : center ; } < h1 { title <h1> color : red ; text-dec…" at bounding box center [569, 136] width 120 height 246
click at [525, 42] on div "< style > h6 { text-align : center ; } < h1 { title <h1> color : red ; text-dec…" at bounding box center [569, 142] width 120 height 259
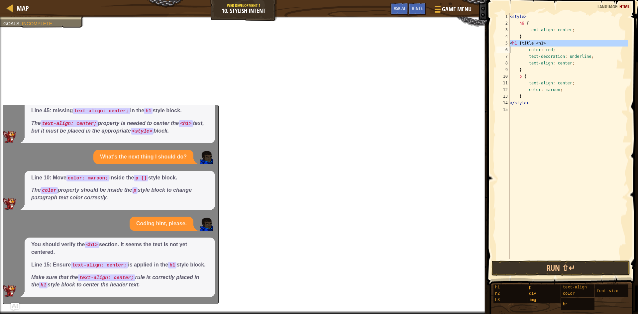
click at [525, 43] on div "< style > h6 { text-align : center ; } < h1 { title <h1> color : red ; text-dec…" at bounding box center [569, 142] width 120 height 259
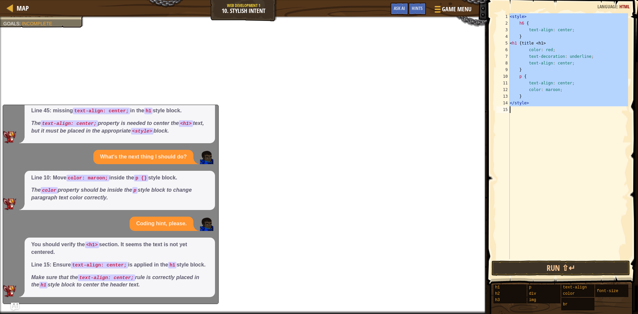
click at [525, 43] on div "< style > h6 { text-align : center ; } < h1 { title <h1> color : red ; text-dec…" at bounding box center [569, 142] width 120 height 259
click at [525, 43] on div "< style > h6 { text-align : center ; } < h1 { title <h1> color : red ; text-dec…" at bounding box center [569, 136] width 120 height 246
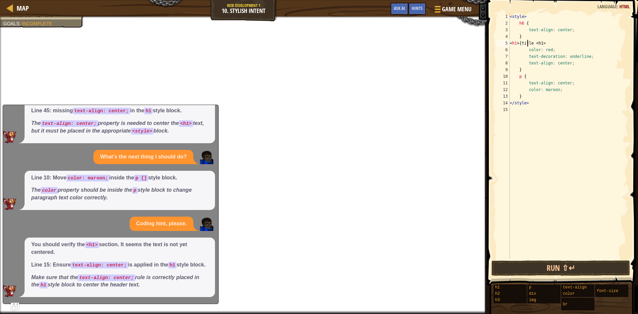
scroll to position [3, 2]
drag, startPoint x: 594, startPoint y: 269, endPoint x: 598, endPoint y: 265, distance: 5.4
click at [596, 267] on button "Run ⇧↵" at bounding box center [561, 268] width 139 height 15
click at [600, 265] on button "Run ⇧↵" at bounding box center [561, 268] width 139 height 15
drag, startPoint x: 572, startPoint y: 45, endPoint x: 527, endPoint y: 42, distance: 44.6
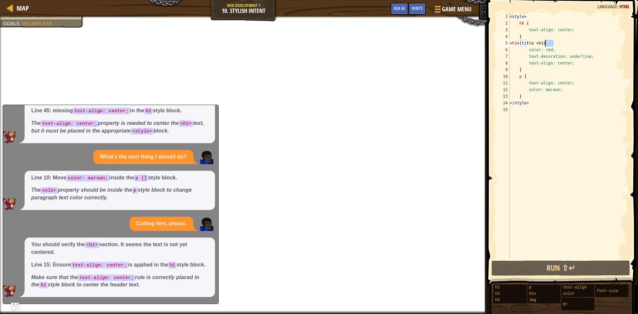
click at [541, 48] on div "< style > h6 { text-align : center ; } < h1 > { title <h1> color : red ; text-d…" at bounding box center [569, 142] width 120 height 259
click at [543, 45] on div "< style > h6 { text-align : center ; } < h1 > { title <h1> color : red ; text-d…" at bounding box center [569, 142] width 120 height 259
drag, startPoint x: 551, startPoint y: 42, endPoint x: 556, endPoint y: 45, distance: 5.7
click at [555, 45] on div "< style > h6 { text-align : center ; } < h1 > { title <h1> color : red ; text-d…" at bounding box center [569, 142] width 120 height 259
click at [557, 45] on div "< style > h6 { text-align : center ; } < h1 > { title <h1> color : red ; text-d…" at bounding box center [569, 136] width 120 height 246
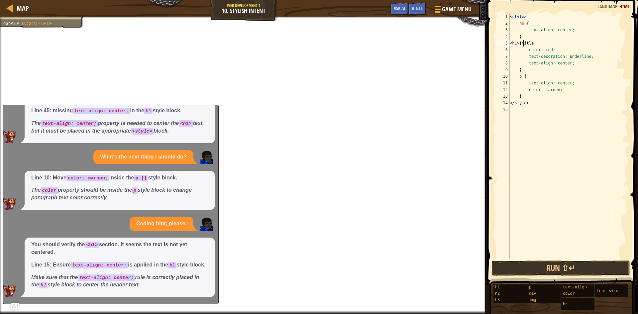
click at [522, 41] on div "< style > h6 { text-align : center ; } < h1 > { title color : red ; text-decora…" at bounding box center [569, 142] width 120 height 259
click at [527, 39] on div "< style > h6 { text-align : center ; } < h1 > { title color : red ; text-decora…" at bounding box center [569, 142] width 120 height 259
click at [529, 43] on div "< style > h6 { text-align : center ; } < h1 > { title color : red ; text-decora…" at bounding box center [569, 142] width 120 height 259
click at [528, 44] on div "< style > h6 { text-align : center ; } < h1 > { title color : red ; text-decora…" at bounding box center [569, 142] width 120 height 259
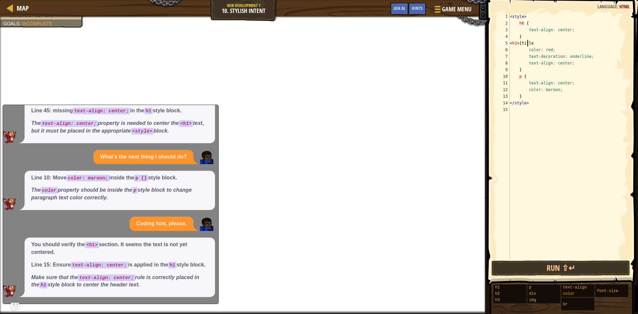
click at [528, 44] on div "< style > h6 { text-align : center ; } < h1 > { title color : red ; text-decora…" at bounding box center [569, 142] width 120 height 259
click at [533, 44] on div "< style > h6 { text-align : center ; } < h1 > { title color : red ; text-decora…" at bounding box center [569, 136] width 120 height 246
click at [529, 41] on div "< style > h6 { text-align : center ; } < h1 > { title color : red ; text-decora…" at bounding box center [569, 142] width 120 height 259
click at [527, 42] on div "< style > h6 { text-align : center ; } < h1 > { title color : red ; text-decora…" at bounding box center [569, 142] width 120 height 259
click at [522, 43] on div "< style > h6 { text-align : center ; } < h1 { title color : red ; text-decorati…" at bounding box center [569, 142] width 120 height 259
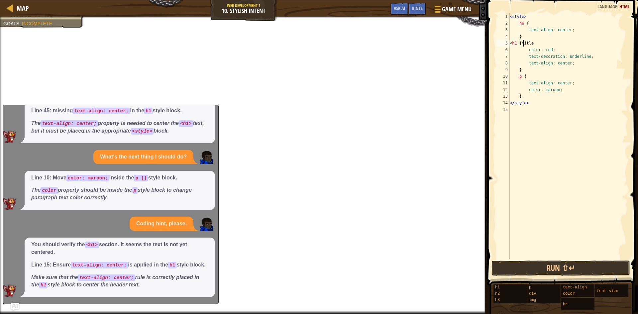
click at [521, 43] on div "< style > h6 { text-align : center ; } < h1 { title color : red ; text-decorati…" at bounding box center [569, 142] width 120 height 259
type textarea "h1 {title"
click at [453, 11] on span "Game Menu" at bounding box center [457, 9] width 31 height 9
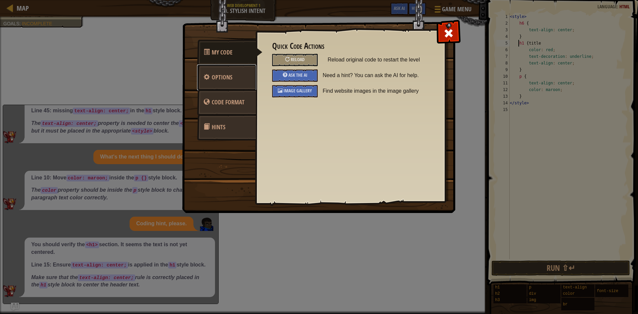
click at [223, 80] on span "Options" at bounding box center [222, 77] width 21 height 8
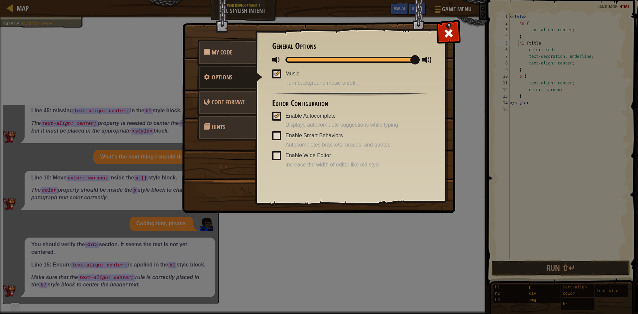
click at [282, 130] on div "General Options Music Turn background music on/off. Editor Configuration Enable…" at bounding box center [350, 105] width 157 height 127
click at [279, 133] on span at bounding box center [276, 135] width 9 height 9
click at [0, 0] on input "Enable Smart Behaviors" at bounding box center [0, 0] width 0 height 0
click at [275, 154] on span at bounding box center [276, 155] width 9 height 9
click at [0, 0] on input "Enable Wide Editor" at bounding box center [0, 0] width 0 height 0
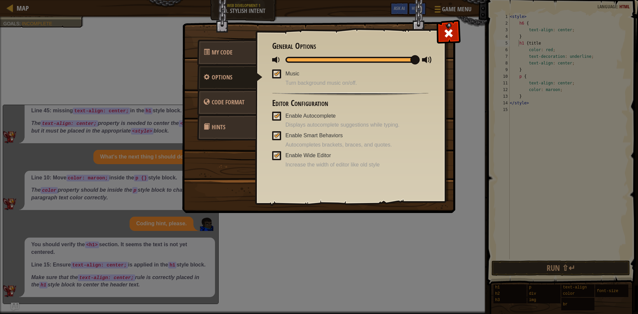
click at [275, 157] on div at bounding box center [277, 155] width 5 height 5
click at [0, 0] on input "Enable Wide Editor" at bounding box center [0, 0] width 0 height 0
click at [278, 131] on div "Enable Smart Behaviors Autocompletes brackets, braces, and quotes." at bounding box center [350, 140] width 157 height 18
click at [279, 132] on span at bounding box center [276, 135] width 9 height 9
click at [0, 0] on input "Enable Smart Behaviors" at bounding box center [0, 0] width 0 height 0
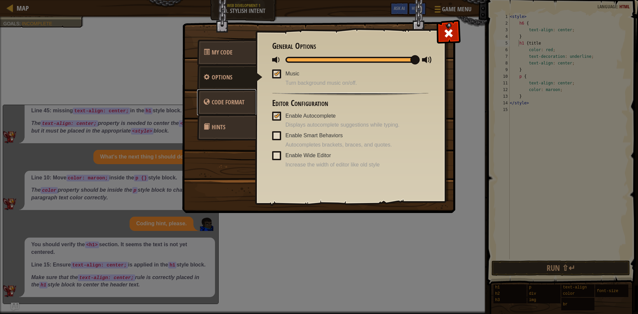
click at [234, 90] on link "Code Format" at bounding box center [226, 102] width 59 height 26
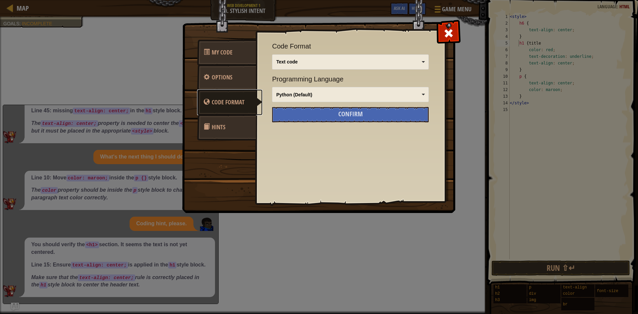
click at [315, 93] on div "Python (Default)" at bounding box center [349, 94] width 144 height 7
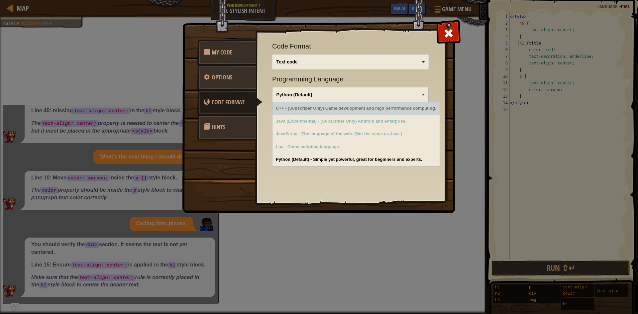
click at [317, 94] on div "Python (Default)" at bounding box center [349, 94] width 144 height 7
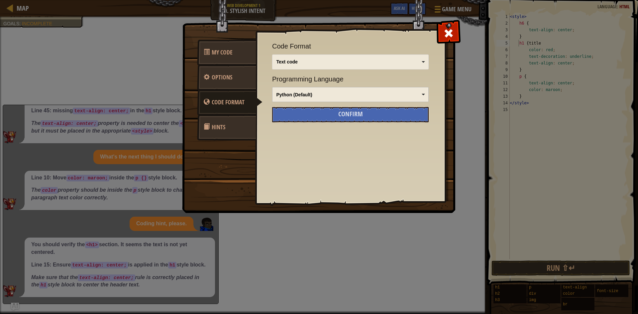
click at [317, 93] on div "Python (Default)" at bounding box center [349, 94] width 144 height 7
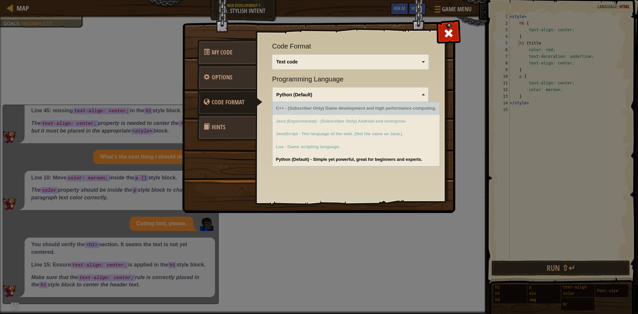
click at [320, 98] on div "Python (Default)" at bounding box center [350, 94] width 151 height 9
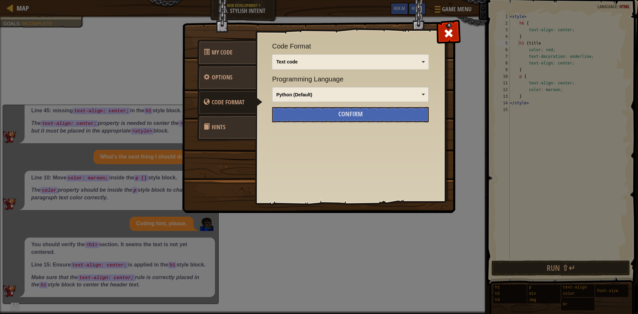
click at [319, 65] on div "Text code" at bounding box center [349, 61] width 144 height 7
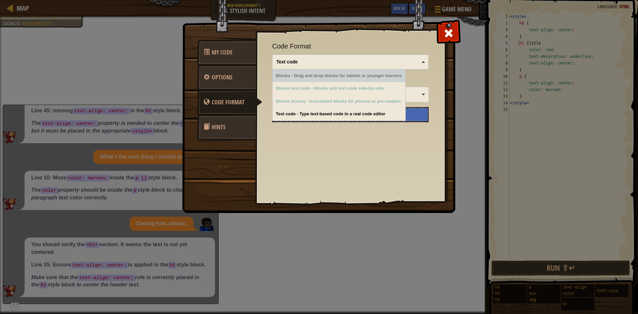
click at [344, 77] on div "Blocks - Drag and drop blocks for tablets or younger learners" at bounding box center [339, 75] width 133 height 13
click at [333, 59] on div "Text code" at bounding box center [349, 61] width 144 height 7
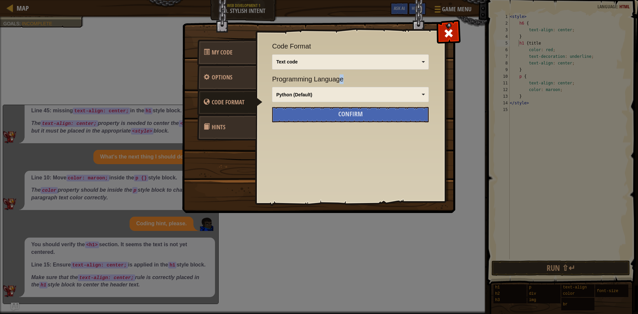
click at [342, 71] on div "Code Format Text code Blocks and code Blocks Blocks (Icons) Text code Blocks - …" at bounding box center [350, 72] width 157 height 60
click at [243, 53] on link "My Code" at bounding box center [226, 53] width 59 height 26
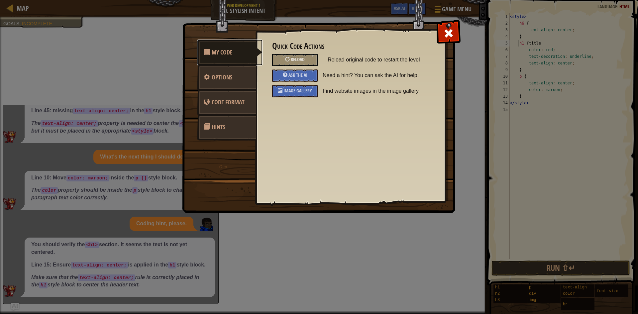
click at [245, 63] on link "My Code" at bounding box center [229, 53] width 65 height 26
click at [244, 68] on link "Options" at bounding box center [226, 77] width 59 height 26
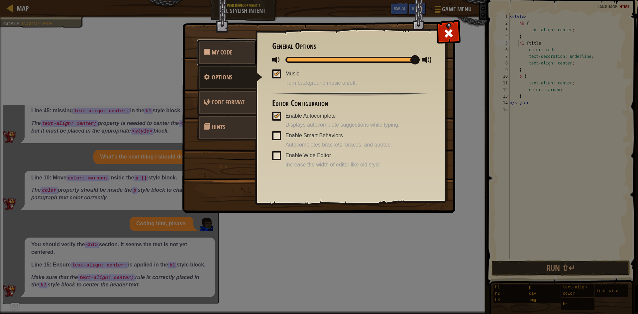
click at [244, 58] on link "My Code" at bounding box center [226, 53] width 59 height 26
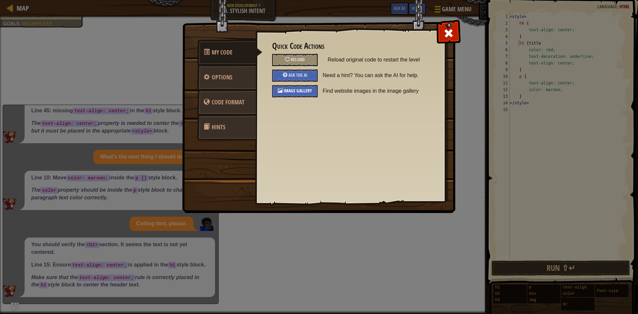
click at [292, 91] on span "Image Gallery" at bounding box center [298, 90] width 29 height 6
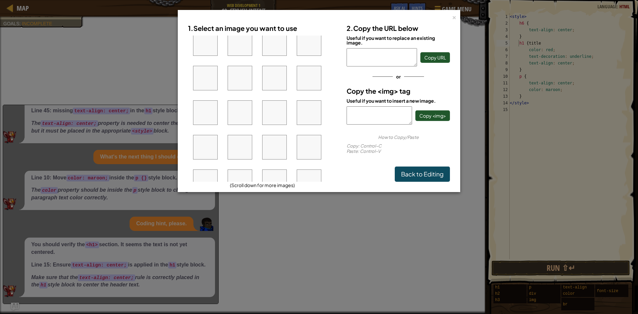
scroll to position [0, 0]
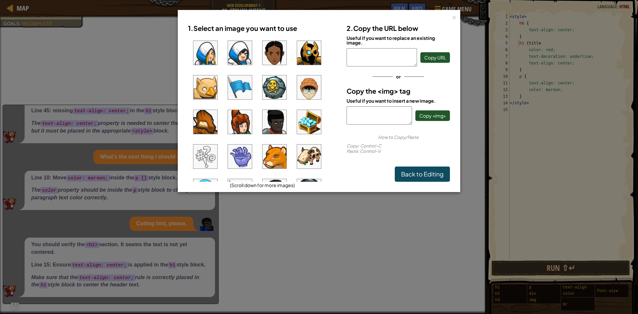
click at [369, 122] on textarea at bounding box center [379, 115] width 65 height 18
paste textarea "[URL][DOMAIN_NAME]"
type textarea "[URL][DOMAIN_NAME]"
click at [429, 118] on button "Copy <img>" at bounding box center [432, 115] width 35 height 11
click at [395, 115] on textarea "[URL][DOMAIN_NAME]" at bounding box center [379, 115] width 65 height 18
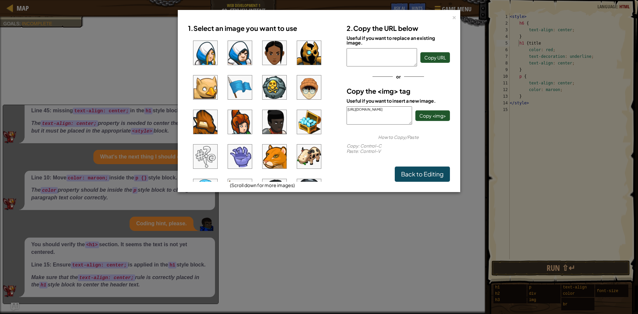
click at [395, 121] on textarea "[URL][DOMAIN_NAME]" at bounding box center [379, 115] width 65 height 18
drag, startPoint x: 407, startPoint y: 118, endPoint x: 328, endPoint y: 99, distance: 80.6
click at [326, 100] on div "1. Select an image you want to use (Scroll down for more images) 2. Copy the UR…" at bounding box center [319, 101] width 272 height 161
click at [487, 136] on div "× 1. Select an image you want to use (Scroll down for more images) 2. Copy the …" at bounding box center [319, 157] width 638 height 314
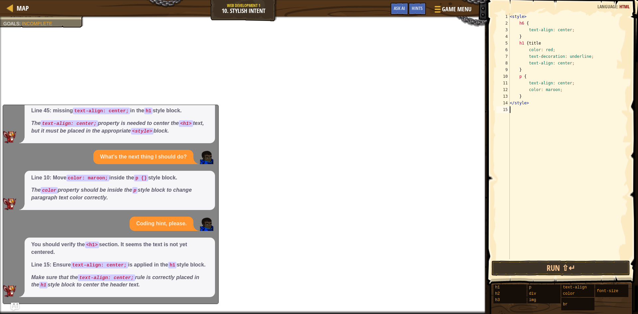
click at [516, 117] on div "< style > h6 { text-align : center ; } h1 { title color : red ; text-decoration…" at bounding box center [569, 142] width 120 height 259
paste textarea "[URL][DOMAIN_NAME]"
type textarea "[URL][DOMAIN_NAME]"
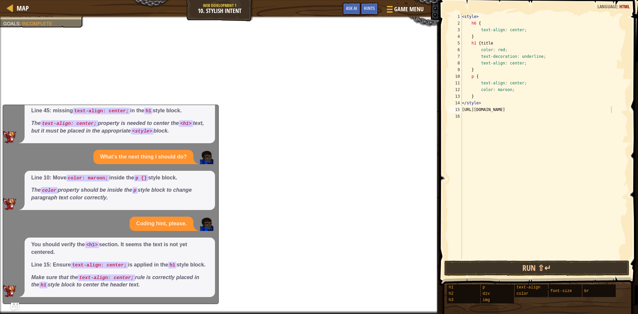
click at [25, 292] on div "You should verify the <h1> section. It seems the text is not yet centered. Line…" at bounding box center [120, 267] width 190 height 59
click at [10, 290] on img at bounding box center [9, 291] width 13 height 12
click at [16, 306] on img "Ask AI" at bounding box center [15, 306] width 9 height 9
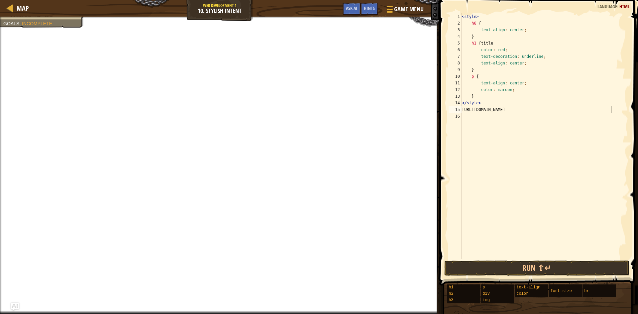
click at [566, 136] on div "< style > h6 { text-align : center ; } h1 { title color : red ; text-decoration…" at bounding box center [545, 142] width 168 height 259
type textarea "[URL][DOMAIN_NAME]"
click at [465, 110] on div "< style > h6 { text-align : center ; } h1 { title color : red ; text-decoration…" at bounding box center [545, 142] width 168 height 259
click at [463, 110] on div "< style > h6 { text-align : center ; } h1 { title color : red ; text-decoration…" at bounding box center [545, 142] width 168 height 259
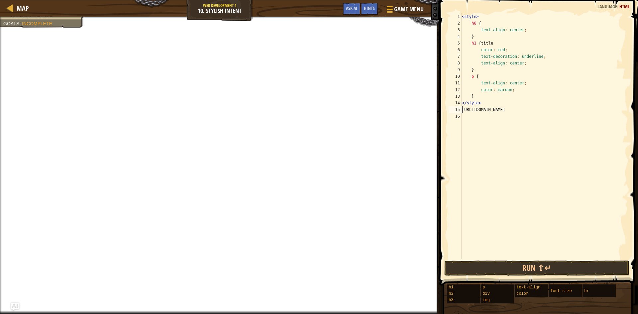
select select "ace/mode/html_elixir"
select select "ace/theme/textmate"
select select "markbegin"
select select "true"
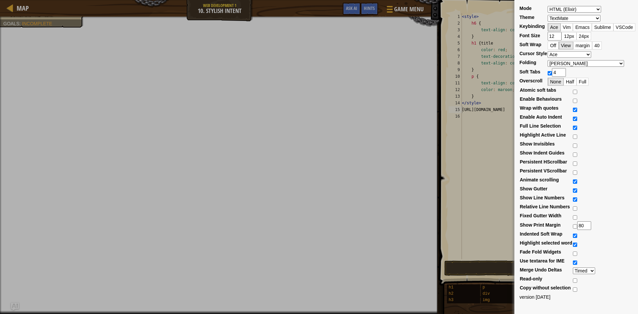
select select "ace/mode/ini"
click at [473, 149] on div "Mode ABAP ABC ActionScript [PERSON_NAME] Apache Conf Apex AQL AsciiDoc ASL Asse…" at bounding box center [319, 157] width 638 height 314
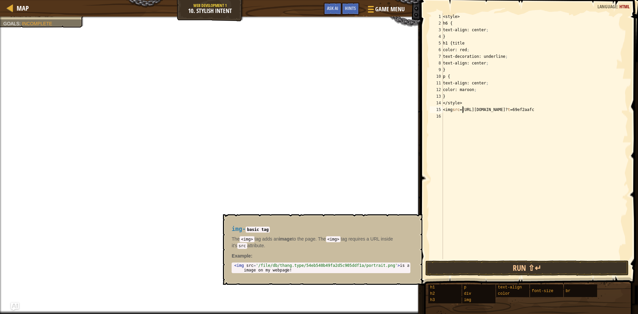
scroll to position [3, 1]
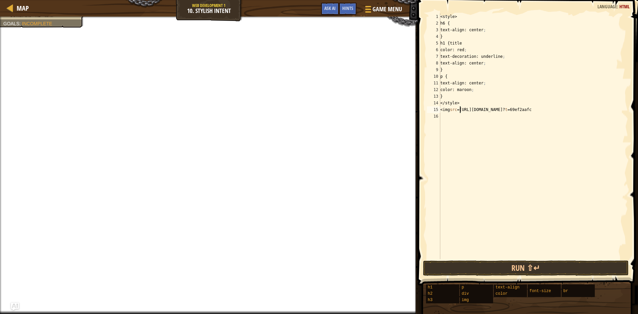
type textarea "<img src=[URL][DOMAIN_NAME]"
click at [365, 4] on button "Game Menu" at bounding box center [383, 10] width 49 height 16
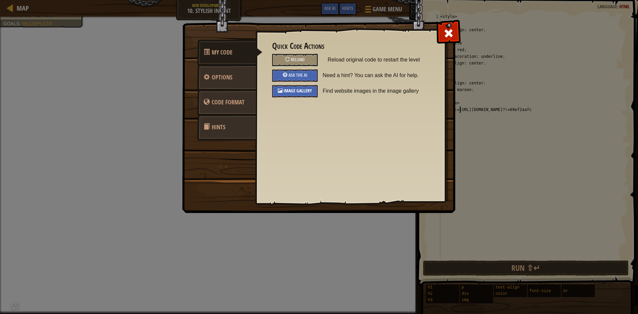
click at [282, 87] on div "Image Gallery" at bounding box center [295, 91] width 46 height 12
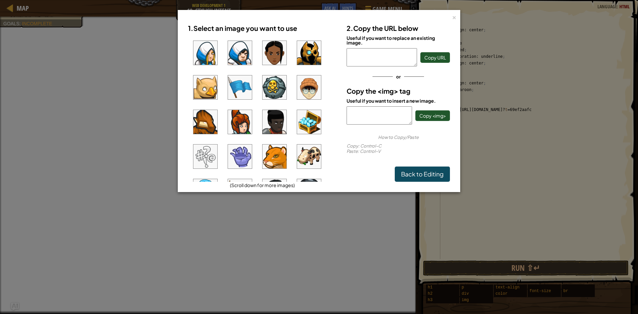
click at [369, 121] on textarea at bounding box center [379, 115] width 65 height 18
paste textarea "[URL][DOMAIN_NAME]"
type textarea "[URL][DOMAIN_NAME]"
click at [428, 116] on span "Copy <img>" at bounding box center [432, 116] width 27 height 6
click at [452, 15] on div "×" at bounding box center [454, 16] width 5 height 7
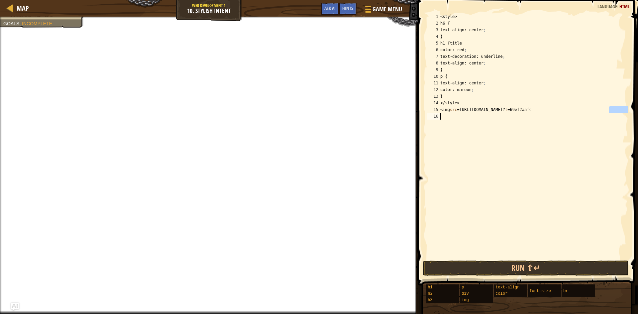
click at [613, 113] on div "<style> h6 { text-align: center ; } h1 {title color: red ; text-decoration: und…" at bounding box center [533, 142] width 189 height 259
click at [611, 113] on div "<style> h6 { text-align: center ; } h1 {title color: red ; text-decoration: und…" at bounding box center [533, 136] width 189 height 246
click at [614, 108] on div "<style> h6 { text-align: center ; } h1 {title color: red ; text-decoration: und…" at bounding box center [533, 136] width 189 height 246
type textarea "<img src=[URL][DOMAIN_NAME]"
paste textarea "[URL][DOMAIN_NAME]"
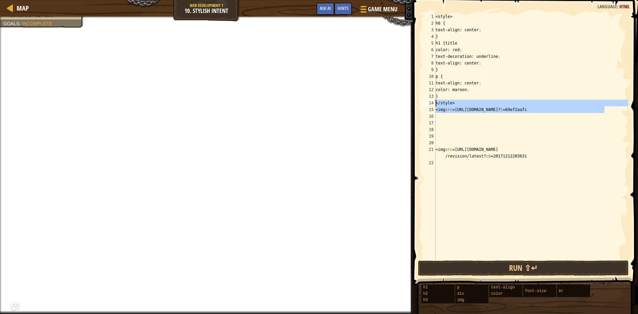
drag, startPoint x: 609, startPoint y: 109, endPoint x: 417, endPoint y: 106, distance: 191.8
click at [417, 106] on div "<img src=[URL][DOMAIN_NAME] 1 2 3 4 5 6 7 8 9 10 11 12 13 14 15 16 17 18 19 20 …" at bounding box center [524, 155] width 227 height 305
click at [439, 107] on div "</style> <img src=[URL][DOMAIN_NAME] 1 2 3 4 5 6 7 8 9 10 11 12 13 14 15 16 17 …" at bounding box center [524, 136] width 207 height 246
drag, startPoint x: 437, startPoint y: 108, endPoint x: 459, endPoint y: 109, distance: 21.6
click at [437, 108] on div "<style> h6 { text-align: center ; } h1 {title color: red ; text-decoration: und…" at bounding box center [531, 136] width 194 height 246
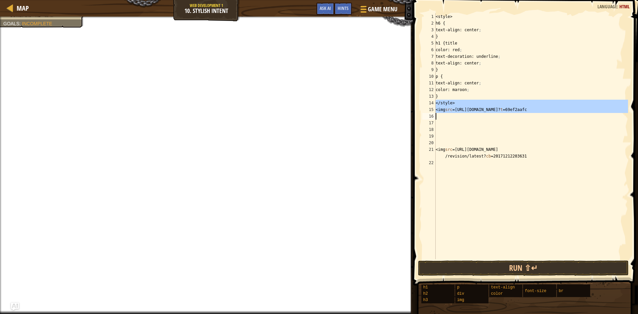
type textarea "<img src=[URL][DOMAIN_NAME]"
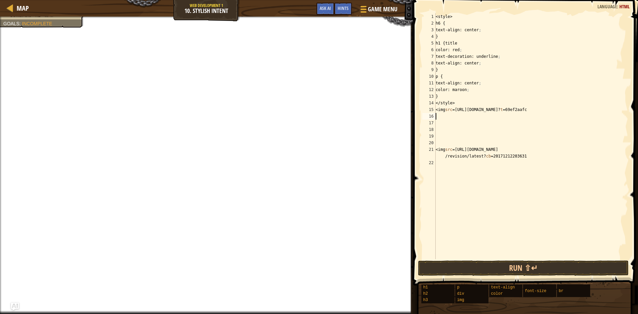
click at [597, 114] on div "<style> h6 { text-align: center ; } h1 {title color: red ; text-decoration: und…" at bounding box center [531, 142] width 194 height 259
drag, startPoint x: 605, startPoint y: 110, endPoint x: 429, endPoint y: 111, distance: 175.8
click at [429, 111] on div "1 2 3 4 5 6 7 8 9 10 11 12 13 14 15 16 17 18 19 20 21 22 <style> h6 { text-alig…" at bounding box center [524, 136] width 207 height 246
type textarea "<img src=[URL][DOMAIN_NAME]"
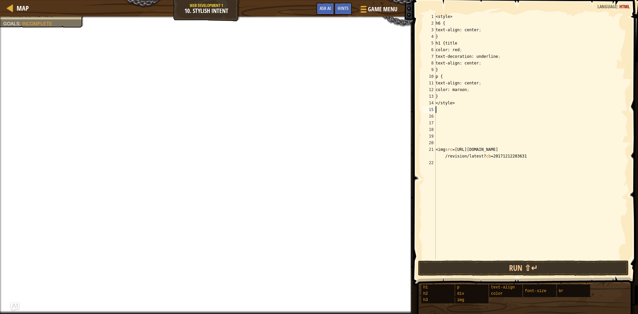
click at [435, 150] on div "21" at bounding box center [428, 152] width 13 height 13
click at [436, 149] on div "1 2 3 4 5 6 7 8 9 10 11 12 13 14 15 16 17 18 19 20 21 22 <style> h6 { text-alig…" at bounding box center [524, 136] width 207 height 246
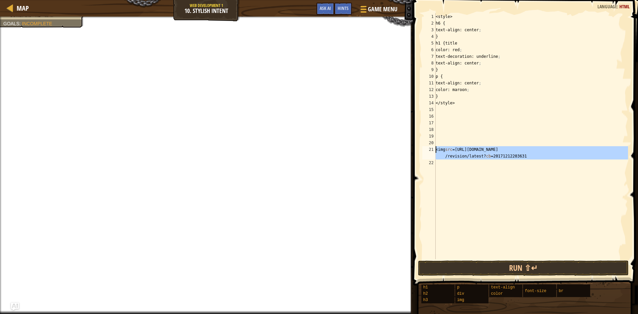
click at [436, 149] on div "<style> h6 { text-align: center ; } h1 {title color: red ; text-decoration: und…" at bounding box center [531, 136] width 194 height 246
type textarea "<img src=[URL][DOMAIN_NAME]"
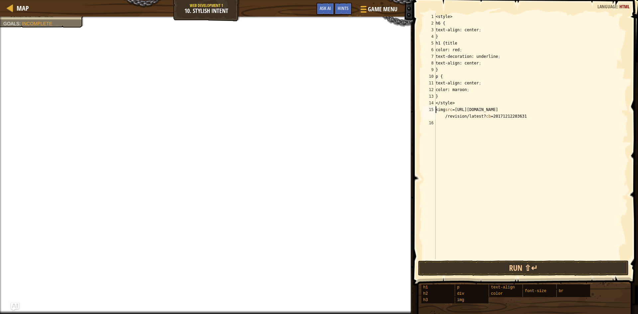
click at [455, 140] on div "<style> h6 { text-align: center ; } h1 {title color: red ; text-decoration: und…" at bounding box center [531, 142] width 194 height 259
click at [489, 270] on button "Run ⇧↵" at bounding box center [523, 268] width 211 height 15
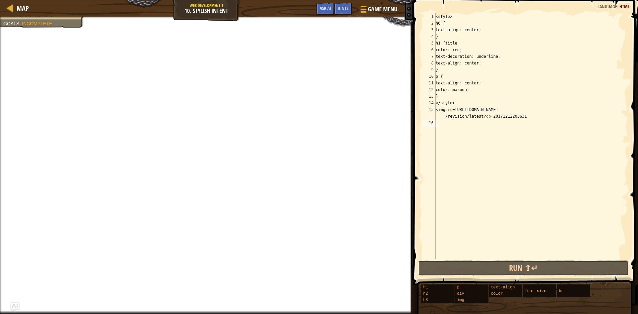
drag, startPoint x: 488, startPoint y: 270, endPoint x: 494, endPoint y: 226, distance: 44.3
click at [489, 265] on button "Run ⇧↵" at bounding box center [523, 268] width 211 height 15
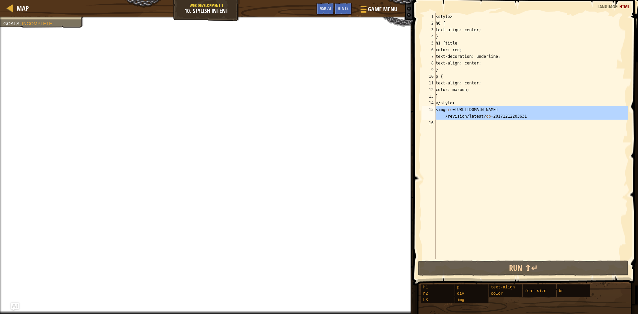
drag, startPoint x: 530, startPoint y: 123, endPoint x: 431, endPoint y: 112, distance: 99.7
click at [431, 112] on div "1 2 3 4 5 6 7 8 9 10 11 12 13 14 15 16 <style> h6 { text-align: center ; } h1 {…" at bounding box center [524, 136] width 207 height 246
type textarea "<img src=[URL][DOMAIN_NAME]"
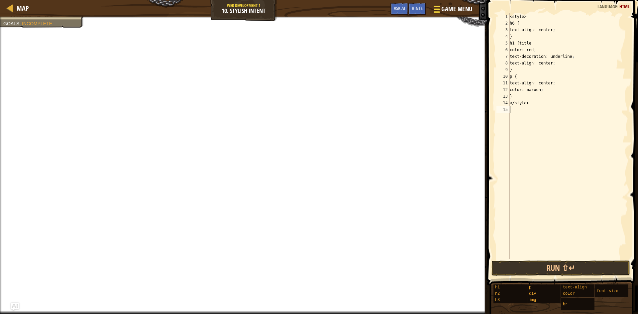
click at [433, 7] on div at bounding box center [436, 9] width 9 height 10
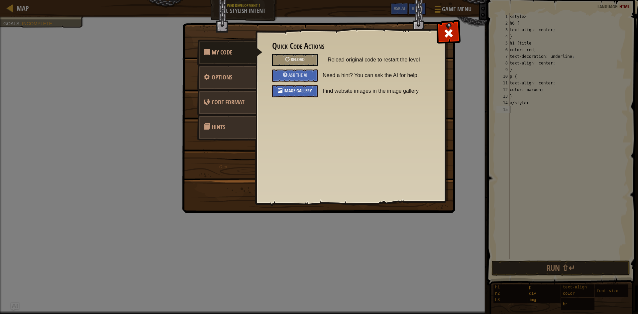
click at [310, 89] on span "Image Gallery" at bounding box center [298, 90] width 29 height 6
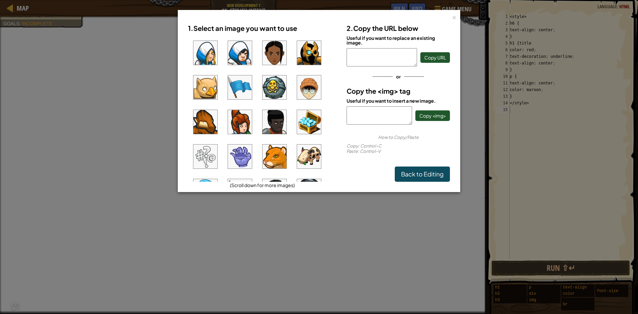
click at [362, 118] on textarea at bounding box center [379, 115] width 65 height 18
paste textarea "[URL][DOMAIN_NAME]"
type textarea "[URL][DOMAIN_NAME]"
click at [431, 114] on span "Copy <img>" at bounding box center [432, 116] width 27 height 6
click at [503, 111] on div "× 1. Select an image you want to use (Scroll down for more images) 2. Copy the …" at bounding box center [319, 157] width 638 height 314
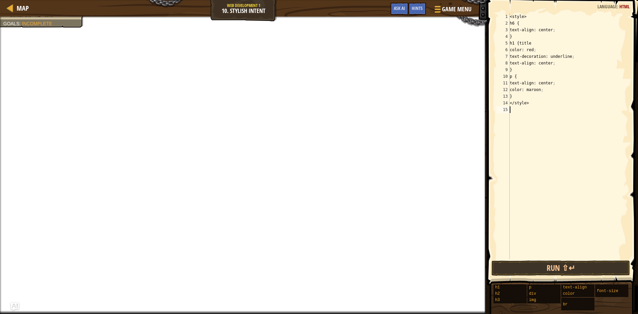
paste textarea "[URL][DOMAIN_NAME]"
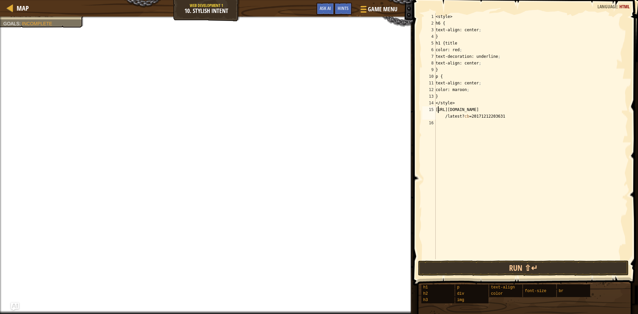
click at [437, 108] on div "<style> h6 { text-align: center ; } h1 {title color: red ; text-decoration: und…" at bounding box center [531, 142] width 194 height 259
click at [436, 107] on div "<style> h6 { text-align: center ; } h1 {title color: red ; text-decoration: und…" at bounding box center [531, 142] width 194 height 259
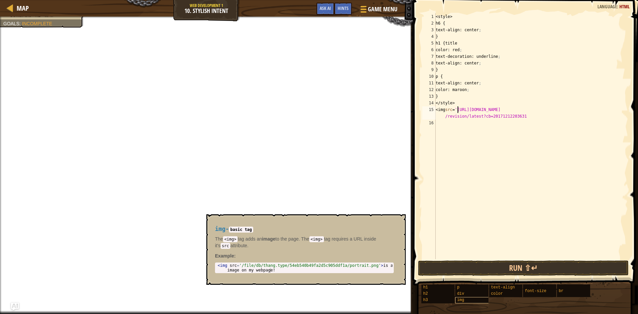
scroll to position [3, 2]
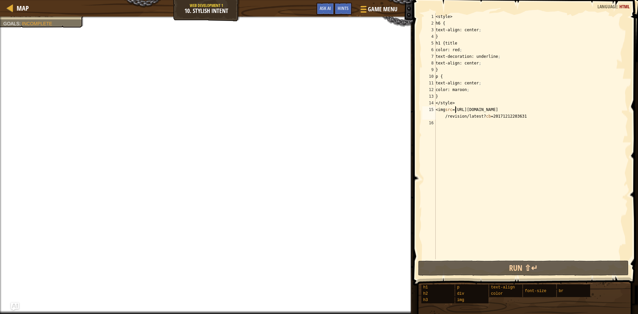
click at [529, 110] on div "<style> h6 { text-align: center ; } h1 {title color: red ; text-decoration: und…" at bounding box center [531, 142] width 194 height 259
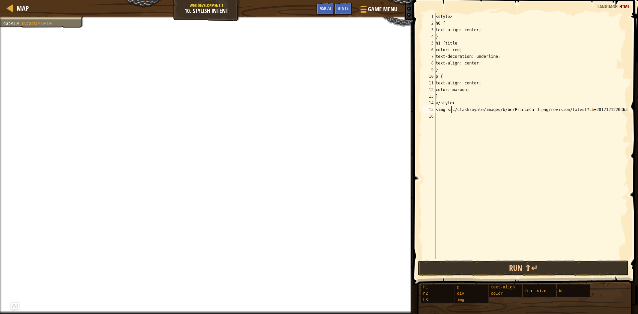
click at [452, 112] on div "<style> h6 { text-align: center ; } h1 {title color: red ; text-decoration: und…" at bounding box center [531, 142] width 194 height 259
click at [454, 109] on div "<style> h6 { text-align: center ; } h1 {title color: red ; text-decoration: und…" at bounding box center [531, 142] width 194 height 259
type textarea "<img src /clashroyale/images/b/be/PrinceCard.png/revision/latest?cb=20171212203…"
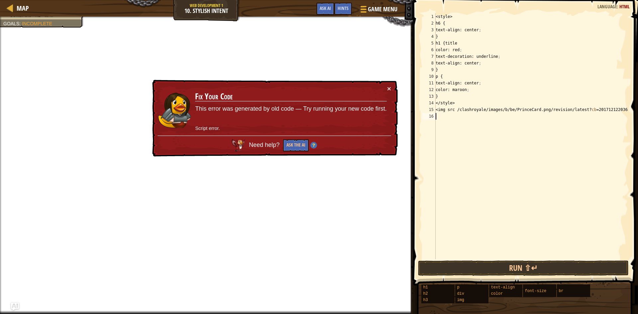
click at [491, 134] on div "<style> h6 { text-align: center ; } h1 {title color: red ; text-decoration: und…" at bounding box center [531, 142] width 194 height 259
click at [490, 125] on div "<style> h6 { text-align: center ; } h1 {title color: red ; text-decoration: und…" at bounding box center [531, 142] width 194 height 259
click at [487, 115] on div "<style> h6 { text-align: center ; } h1 {title color: red ; text-decoration: und…" at bounding box center [531, 142] width 194 height 259
click at [487, 112] on div "<style> h6 { text-align: center ; } h1 {title color: red ; text-decoration: und…" at bounding box center [531, 142] width 194 height 259
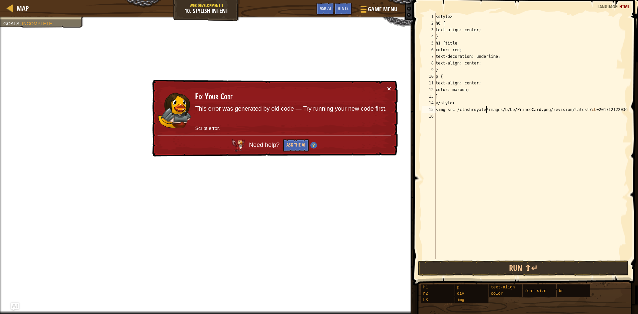
click at [392, 86] on div "× Fix Your Code This error was generated by old code — Try running your new cod…" at bounding box center [274, 118] width 247 height 77
click at [394, 87] on div "× Fix Your Code This error was generated by old code — Try running your new cod…" at bounding box center [274, 118] width 247 height 77
click at [391, 84] on div "× Fix Your Code This error was generated by old code — Try running your new cod…" at bounding box center [274, 118] width 247 height 77
click at [390, 88] on div "× Fix Your Code This error was generated by old code — Try running your new cod…" at bounding box center [274, 118] width 247 height 77
click at [390, 88] on button "×" at bounding box center [389, 88] width 4 height 7
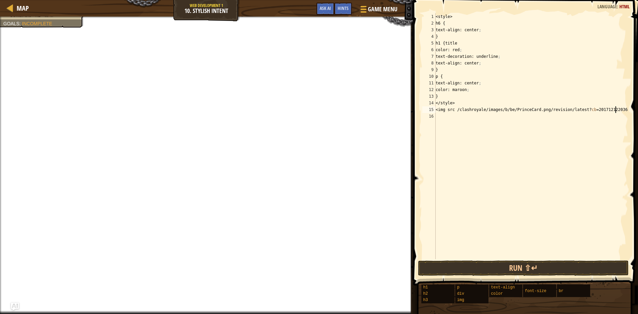
click at [623, 110] on div "<style> h6 { text-align: center ; } h1 {title color: red ; text-decoration: und…" at bounding box center [531, 142] width 194 height 259
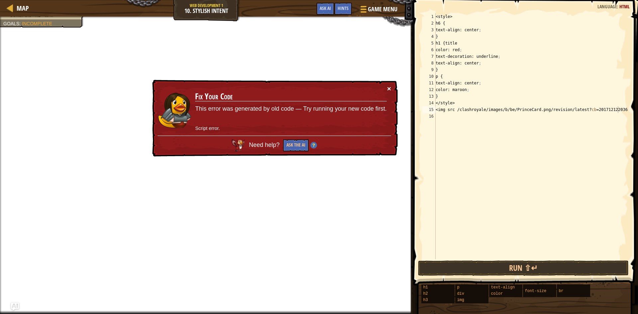
click at [390, 88] on button "×" at bounding box center [389, 88] width 4 height 7
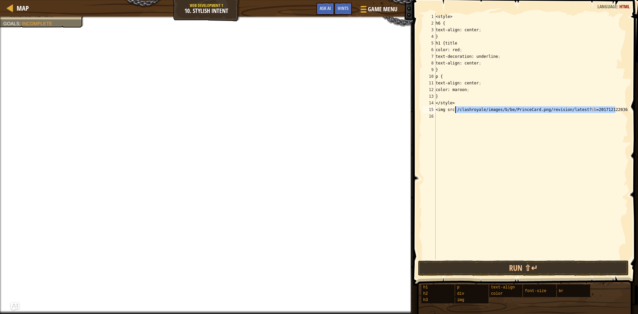
drag, startPoint x: 616, startPoint y: 110, endPoint x: 455, endPoint y: 112, distance: 160.9
click at [455, 112] on div "<style> h6 { text-align: center ; } h1 {title color: red ; text-decoration: und…" at bounding box center [531, 142] width 194 height 259
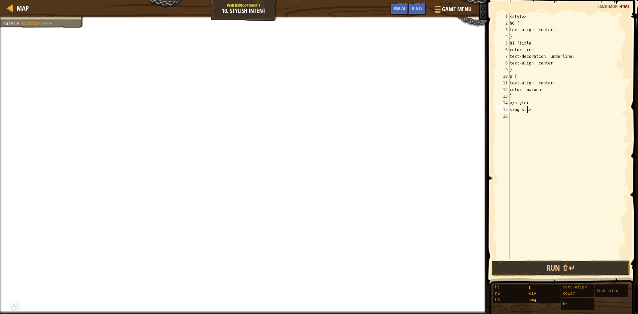
scroll to position [3, 2]
paste textarea "[URL][DOMAIN_NAME]"
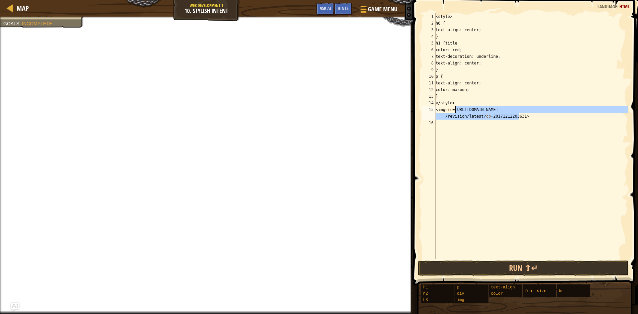
drag, startPoint x: 518, startPoint y: 118, endPoint x: 456, endPoint y: 110, distance: 62.7
click at [456, 110] on div "<style> h6 { text-align: center ; } h1 {title color: red ; text-decoration: und…" at bounding box center [531, 142] width 194 height 259
type textarea "<img src=>"
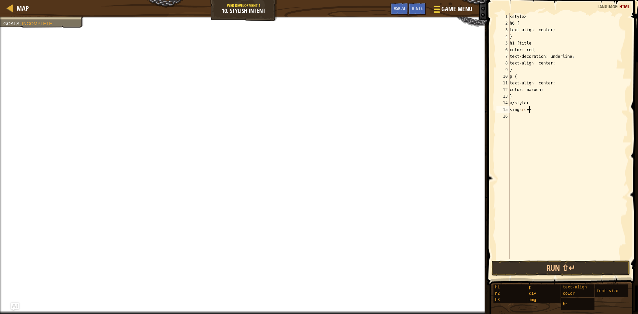
click at [444, 5] on span "Game Menu" at bounding box center [457, 9] width 31 height 9
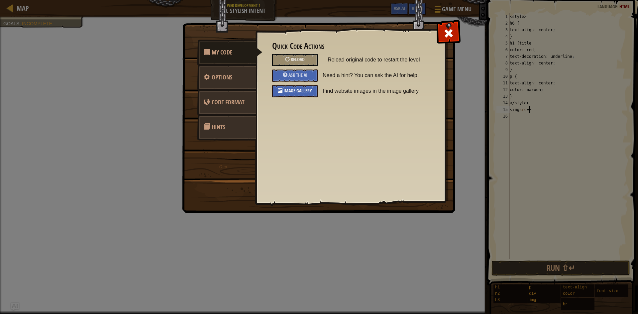
click at [306, 91] on span "Image Gallery" at bounding box center [298, 90] width 29 height 6
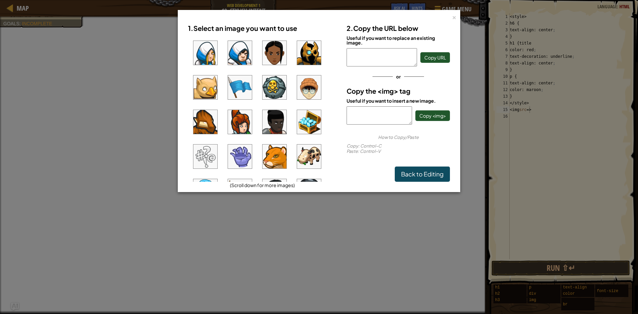
click at [387, 122] on textarea at bounding box center [379, 115] width 65 height 18
paste textarea "[URL][DOMAIN_NAME]"
type textarea "[URL][DOMAIN_NAME]"
click at [433, 113] on span "Copy <img>" at bounding box center [432, 116] width 27 height 6
click at [488, 120] on div "× 1. Select an image you want to use (Scroll down for more images) 2. Copy the …" at bounding box center [319, 157] width 638 height 314
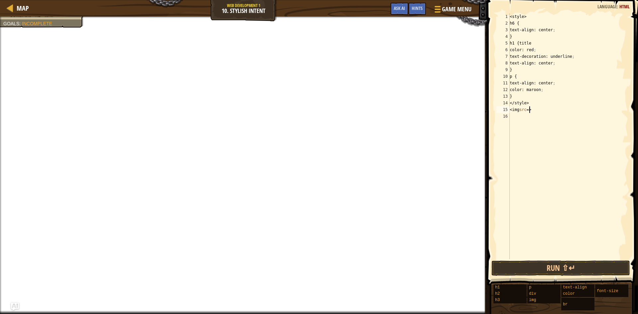
paste textarea "[URL][DOMAIN_NAME]"
type textarea "<img src=[URL][DOMAIN_NAME]>"
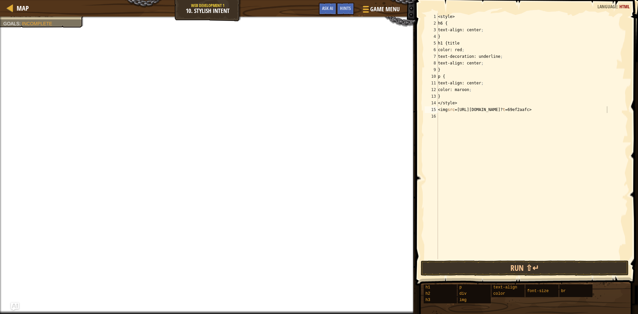
click at [626, 111] on div "<style> h6 { text-align: center ; } h1 {title color: red ; text-decoration: und…" at bounding box center [532, 142] width 191 height 259
click at [490, 138] on div "<style> h6 { text-align: center ; } h1 {title color: red ; text-decoration: und…" at bounding box center [532, 142] width 191 height 259
